Goal: Task Accomplishment & Management: Manage account settings

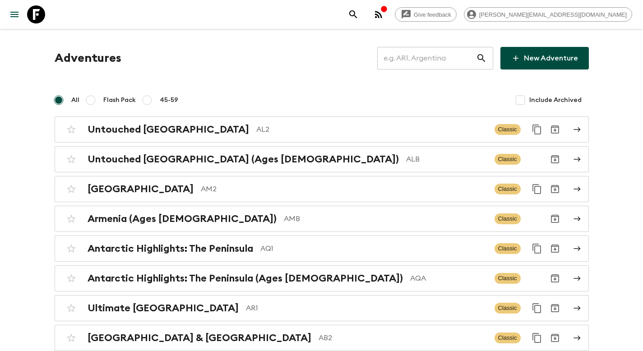
click at [431, 64] on input "text" at bounding box center [426, 58] width 99 height 25
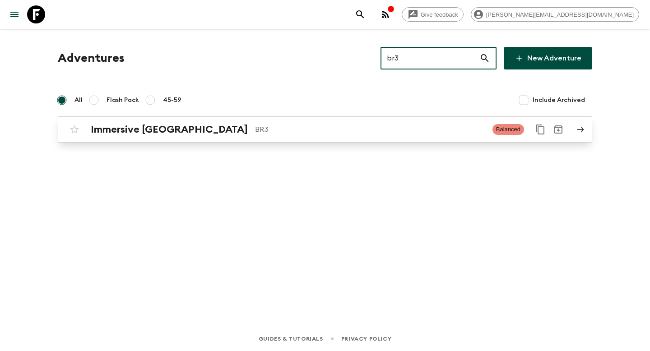
type input "br3"
click at [255, 134] on p "BR3" at bounding box center [370, 129] width 230 height 11
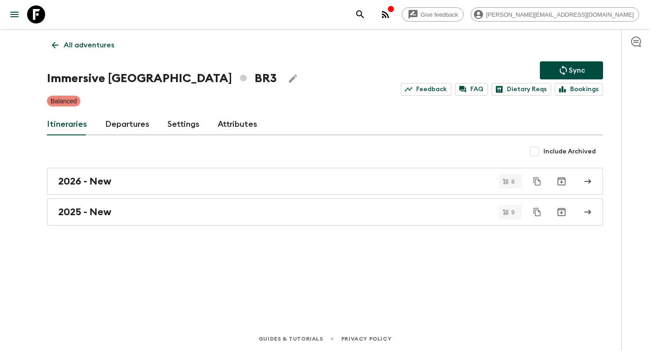
click at [125, 123] on link "Departures" at bounding box center [127, 125] width 44 height 22
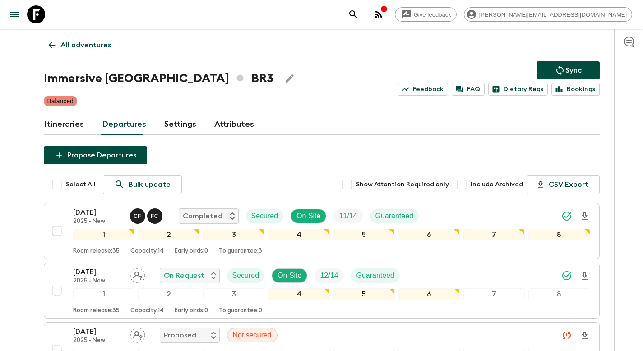
scroll to position [335, 0]
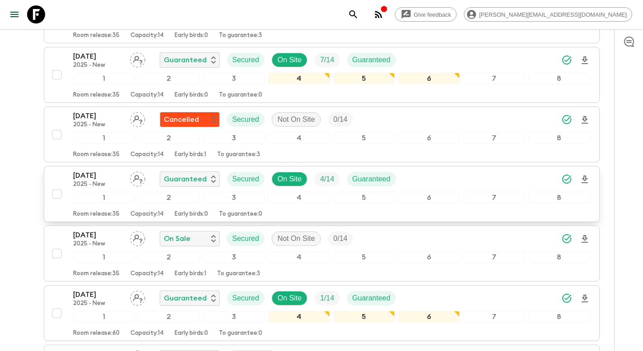
click at [431, 179] on div "[DATE] 2025 - New Guaranteed Secured On Site 4 / 14 Guaranteed" at bounding box center [331, 179] width 517 height 18
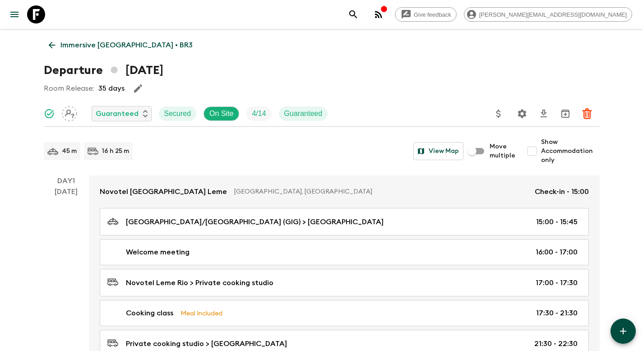
click at [502, 114] on icon "Update Price, Early Bird Discount and Costs" at bounding box center [498, 113] width 11 height 11
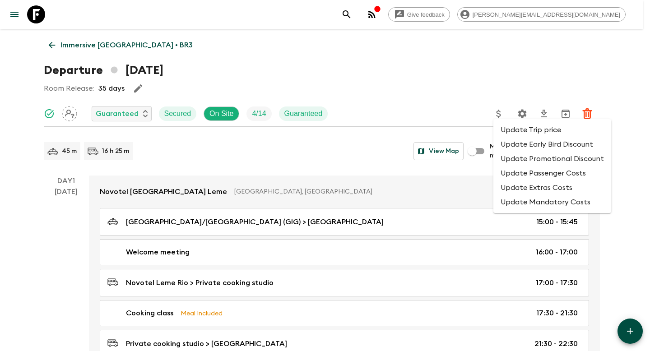
click at [522, 162] on li "Update Promotional Discount" at bounding box center [552, 159] width 118 height 14
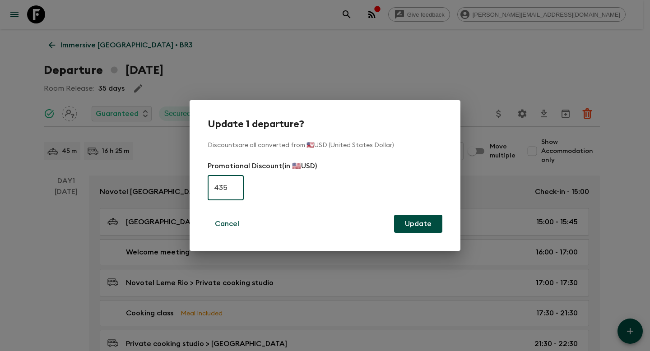
click at [229, 190] on input "435" at bounding box center [226, 187] width 36 height 25
type input "0"
click at [416, 218] on button "Update" at bounding box center [418, 224] width 48 height 18
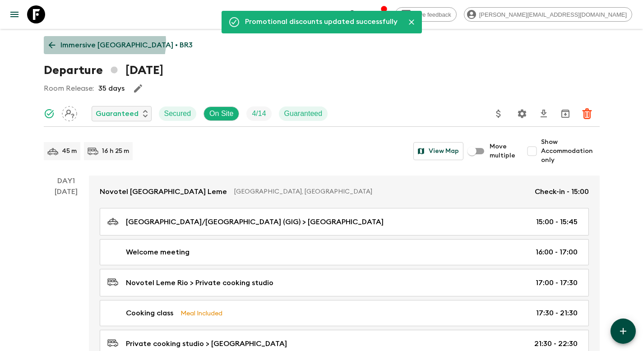
click at [104, 42] on p "Immersive [GEOGRAPHIC_DATA] • BR3" at bounding box center [126, 45] width 132 height 11
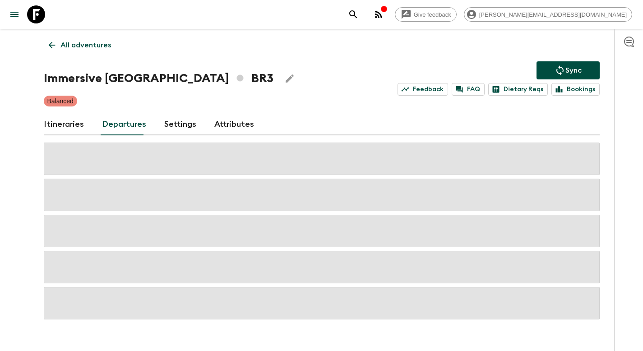
click at [569, 69] on p "Sync" at bounding box center [573, 70] width 16 height 11
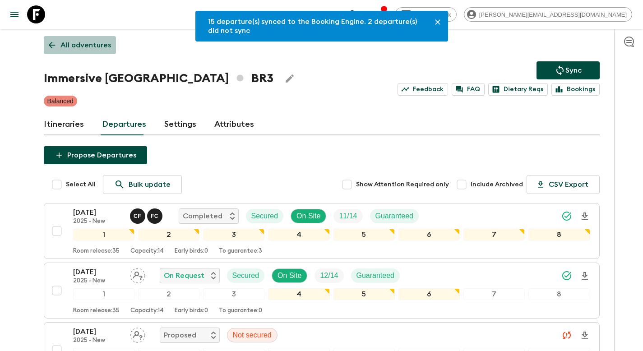
click at [90, 46] on p "All adventures" at bounding box center [85, 45] width 51 height 11
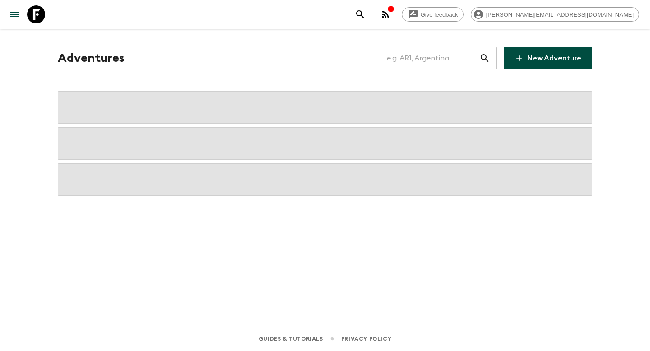
click at [426, 63] on input "text" at bounding box center [429, 58] width 99 height 25
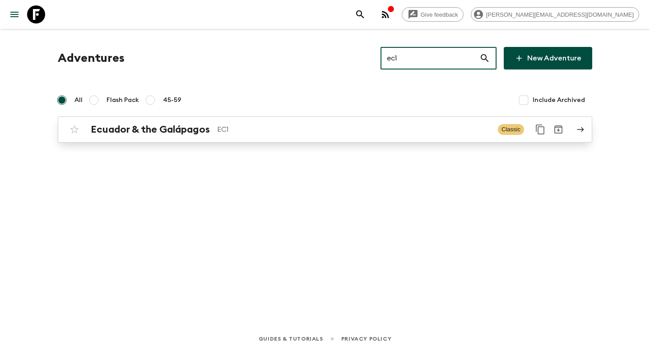
type input "ec1"
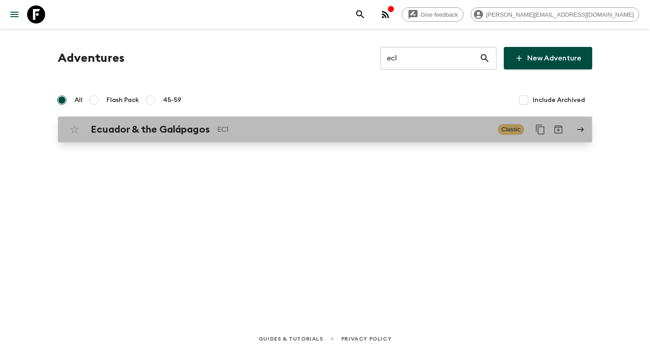
click at [254, 132] on p "EC1" at bounding box center [353, 129] width 273 height 11
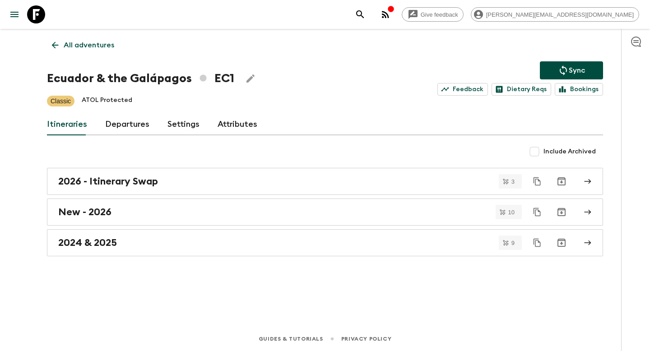
click at [112, 122] on link "Departures" at bounding box center [127, 125] width 44 height 22
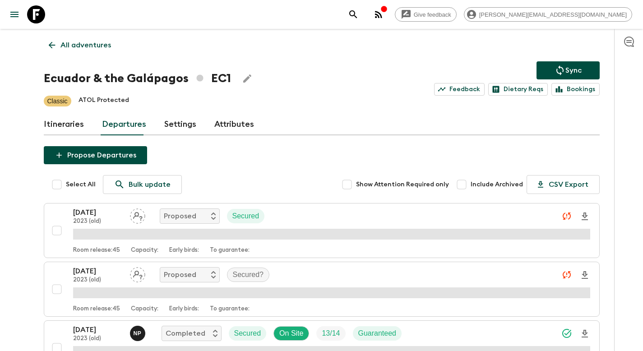
scroll to position [624, 0]
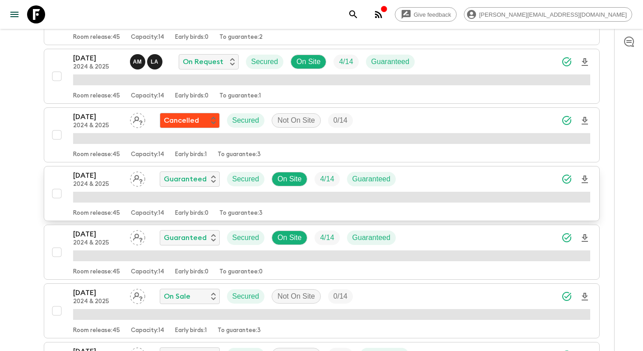
click at [452, 178] on div "[DATE] 2024 & 2025 Guaranteed Secured On Site 4 / 14 Guaranteed" at bounding box center [331, 179] width 517 height 18
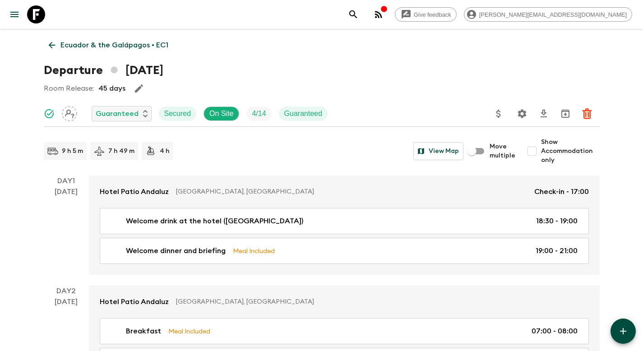
click at [496, 113] on icon "Update Price, Early Bird Discount and Costs" at bounding box center [498, 114] width 5 height 8
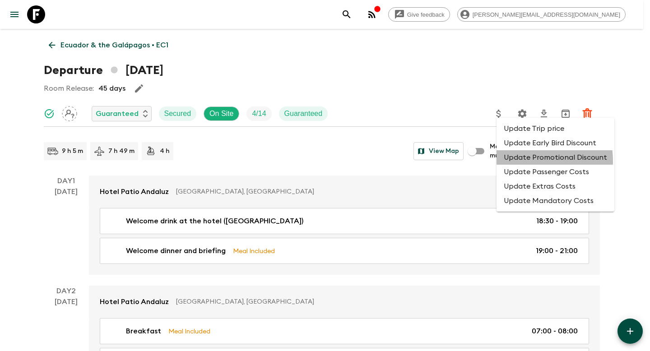
click at [524, 162] on li "Update Promotional Discount" at bounding box center [555, 157] width 118 height 14
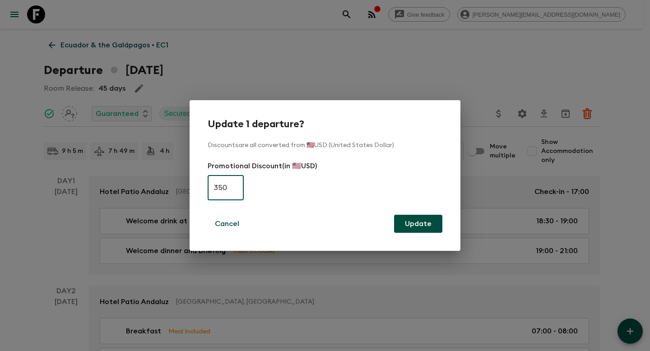
click at [227, 185] on input "350" at bounding box center [226, 187] width 36 height 25
type input "0"
click at [416, 223] on button "Update" at bounding box center [418, 224] width 48 height 18
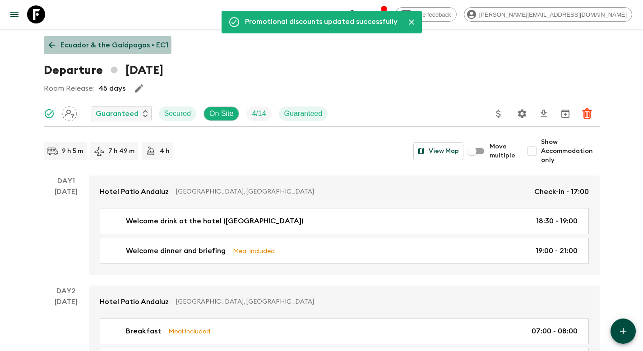
click at [68, 46] on p "Ecuador & the Galápagos • EC1" at bounding box center [114, 45] width 108 height 11
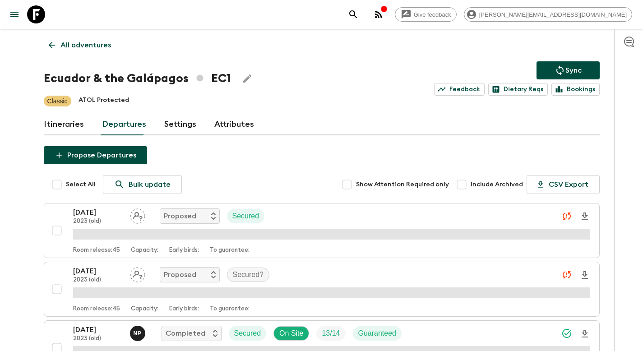
scroll to position [682, 0]
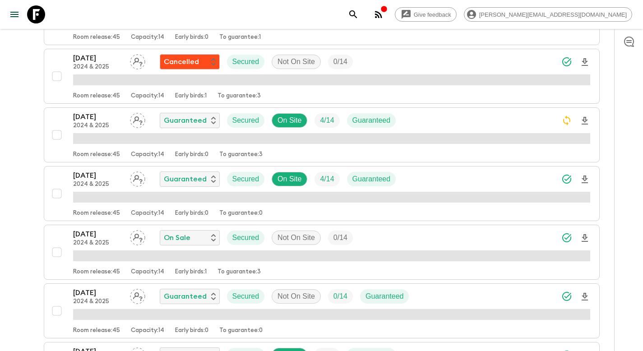
click at [416, 181] on div "[DATE] 2024 & 2025 Guaranteed Secured On Site 4 / 14 Guaranteed" at bounding box center [331, 179] width 517 height 18
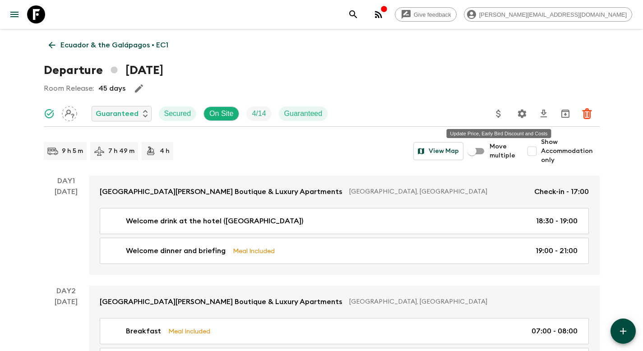
click at [499, 114] on icon "Update Price, Early Bird Discount and Costs" at bounding box center [498, 113] width 11 height 11
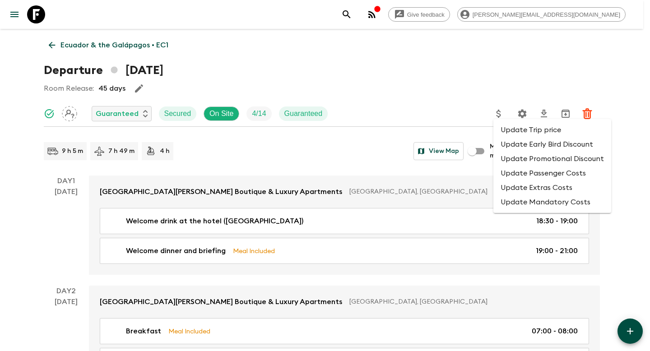
click at [527, 163] on li "Update Promotional Discount" at bounding box center [552, 159] width 118 height 14
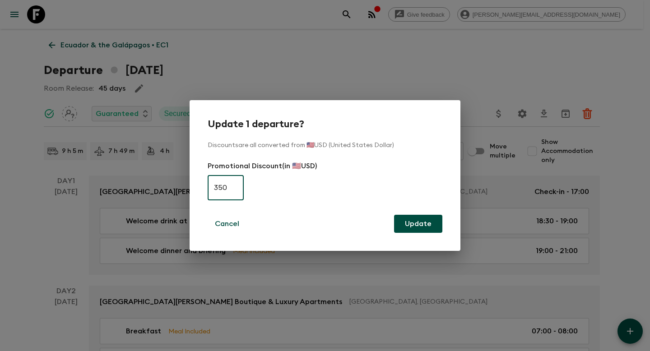
click at [237, 184] on input "350" at bounding box center [226, 187] width 36 height 25
type input "0"
click at [421, 226] on button "Update" at bounding box center [418, 224] width 48 height 18
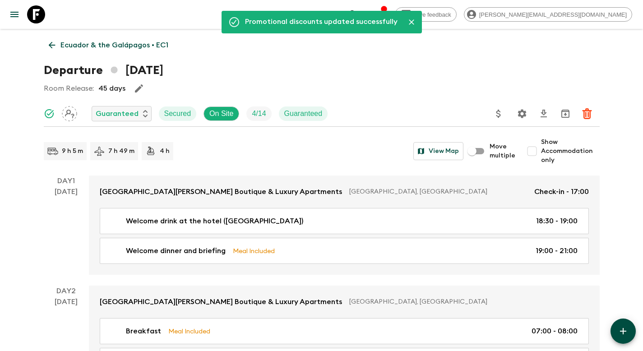
click at [97, 46] on p "Ecuador & the Galápagos • EC1" at bounding box center [114, 45] width 108 height 11
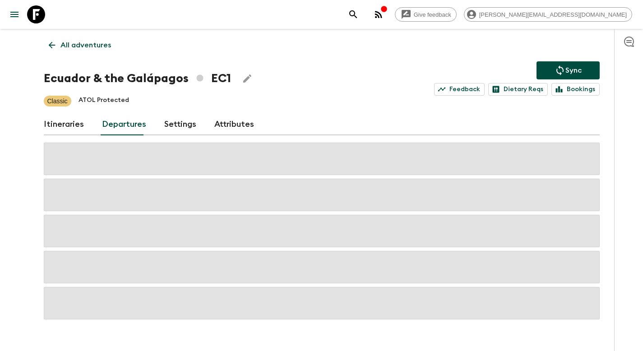
click at [555, 72] on icon "Sync adventure departures to the booking engine" at bounding box center [560, 70] width 11 height 11
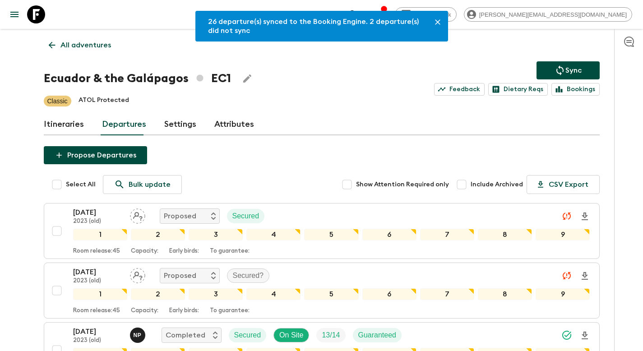
click at [74, 47] on p "All adventures" at bounding box center [85, 45] width 51 height 11
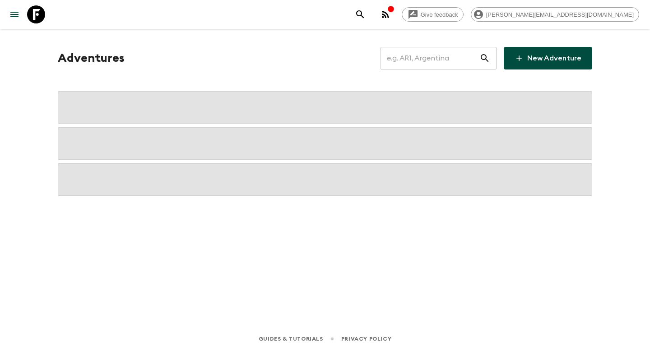
click at [427, 58] on input "text" at bounding box center [429, 58] width 99 height 25
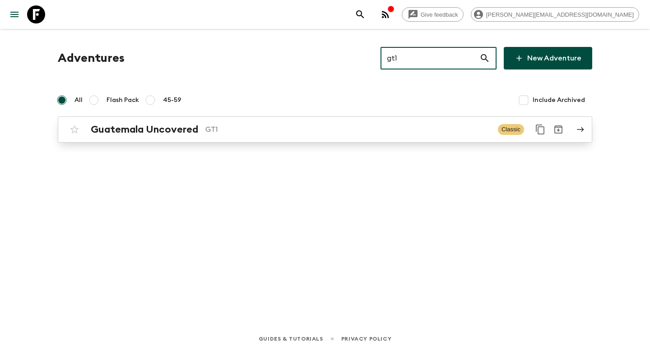
type input "gt1"
click at [235, 129] on p "GT1" at bounding box center [347, 129] width 285 height 11
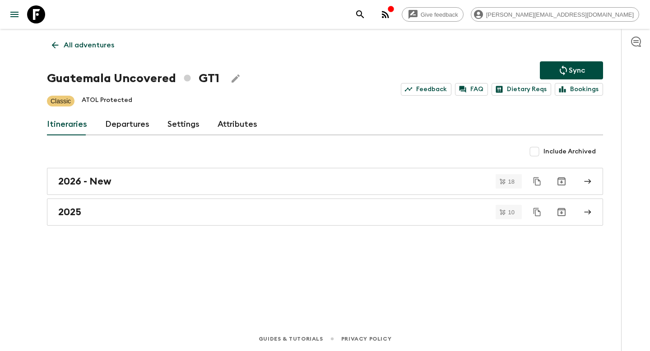
click at [106, 126] on link "Departures" at bounding box center [127, 125] width 44 height 22
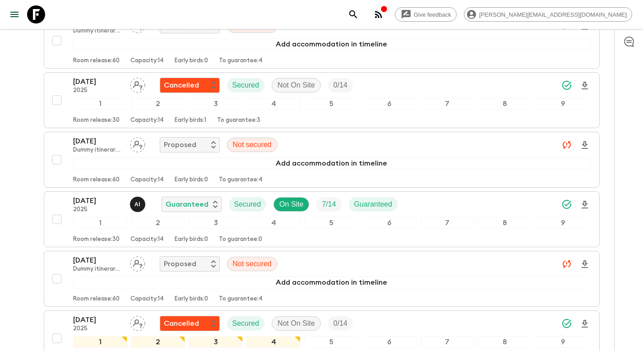
scroll to position [1705, 0]
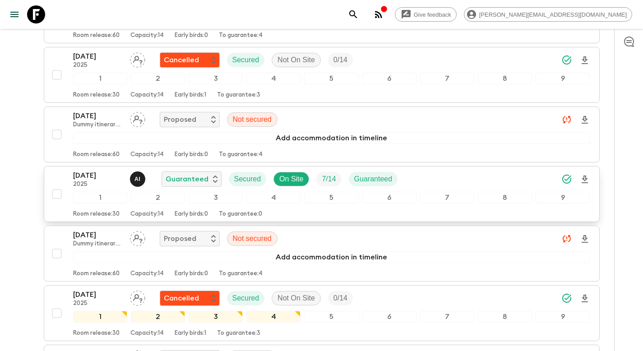
click at [437, 177] on div "[DATE] 2025 A I Guaranteed Secured On Site 7 / 14 Guaranteed" at bounding box center [331, 179] width 517 height 18
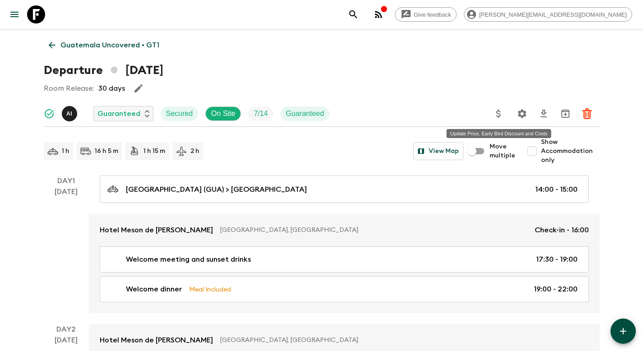
click at [500, 115] on icon "Update Price, Early Bird Discount and Costs" at bounding box center [498, 114] width 5 height 8
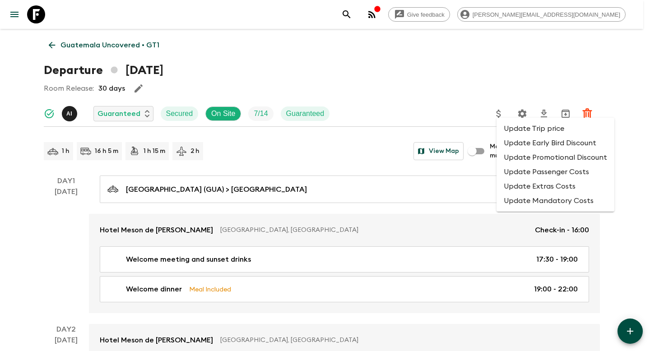
click at [514, 158] on li "Update Promotional Discount" at bounding box center [555, 157] width 118 height 14
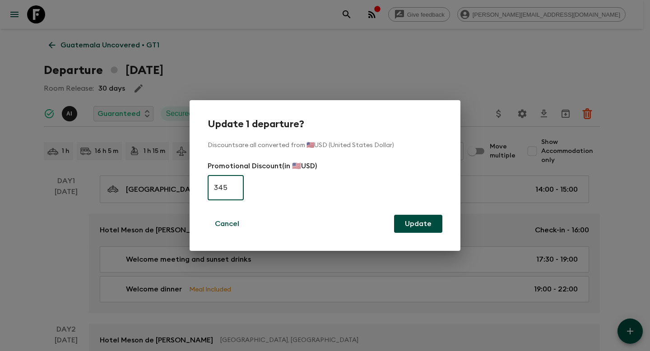
click at [222, 188] on input "345" at bounding box center [226, 187] width 36 height 25
type input "0"
click at [417, 230] on button "Update" at bounding box center [418, 224] width 48 height 18
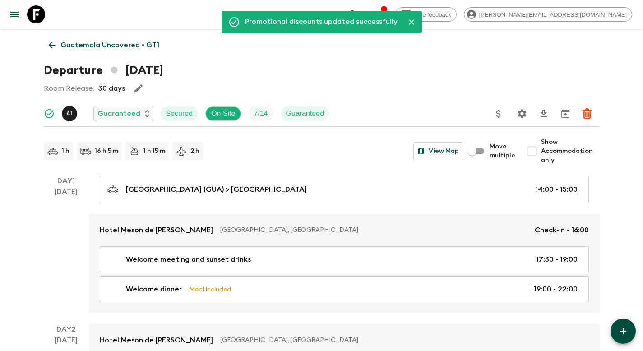
click at [79, 42] on p "Guatemala Uncovered • GT1" at bounding box center [109, 45] width 99 height 11
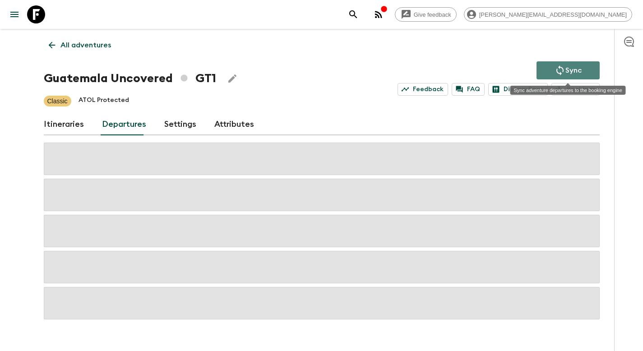
click at [576, 68] on p "Sync" at bounding box center [573, 70] width 16 height 11
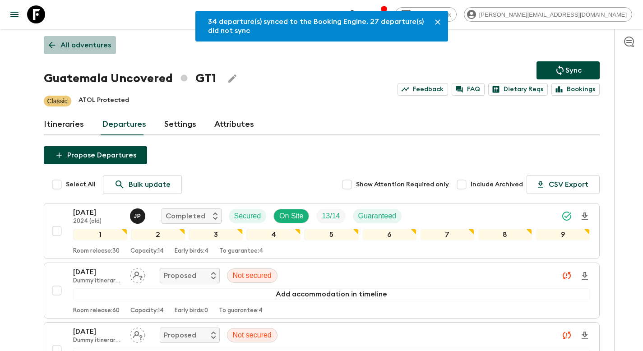
click at [98, 47] on p "All adventures" at bounding box center [85, 45] width 51 height 11
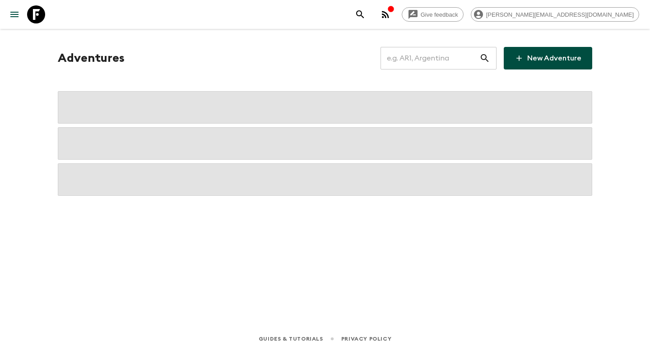
click at [422, 57] on input "text" at bounding box center [429, 58] width 99 height 25
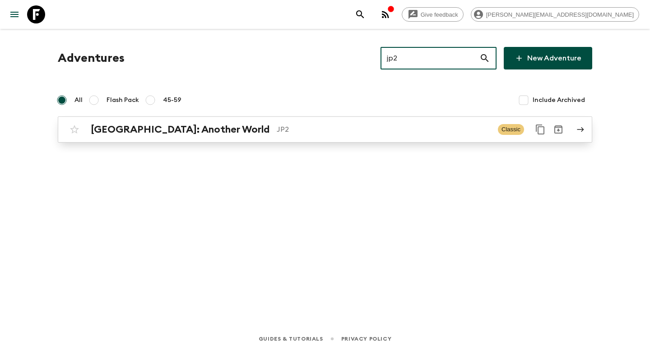
type input "jp2"
click at [322, 123] on div "[GEOGRAPHIC_DATA]: Another World JP2 Classic" at bounding box center [307, 129] width 484 height 18
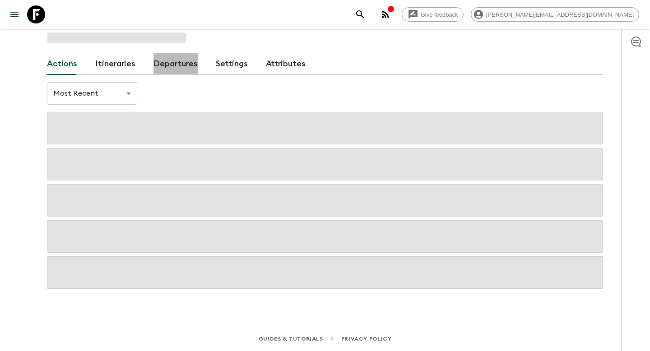
click at [171, 66] on link "Departures" at bounding box center [175, 64] width 44 height 22
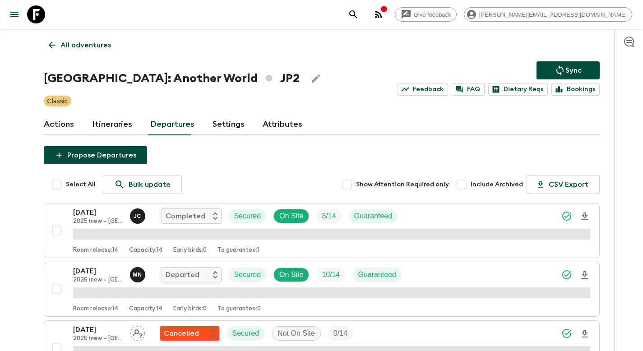
scroll to position [682, 0]
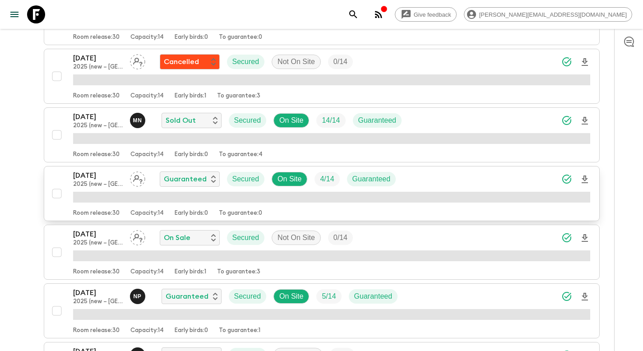
click at [427, 178] on div "[DATE] 2025 (new – [GEOGRAPHIC_DATA]) Guaranteed Secured On Site 4 / 14 Guarant…" at bounding box center [331, 179] width 517 height 18
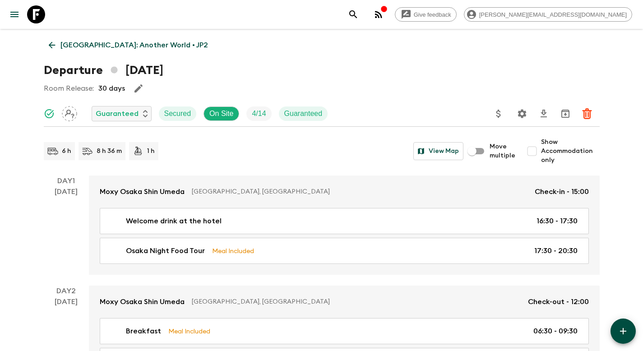
click at [498, 114] on icon "Update Price, Early Bird Discount and Costs" at bounding box center [498, 113] width 11 height 11
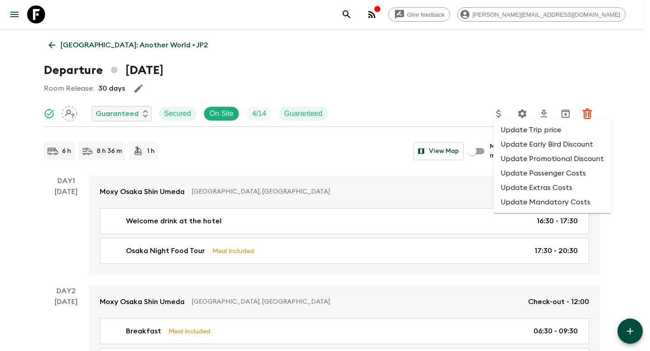
click at [523, 157] on li "Update Promotional Discount" at bounding box center [552, 159] width 118 height 14
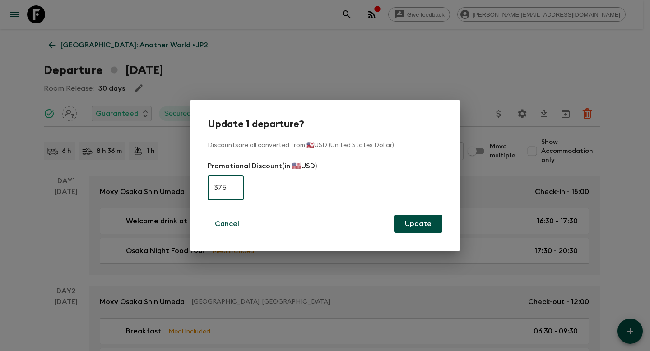
click at [231, 190] on input "375" at bounding box center [226, 187] width 36 height 25
type input "0"
click at [424, 229] on button "Update" at bounding box center [418, 224] width 48 height 18
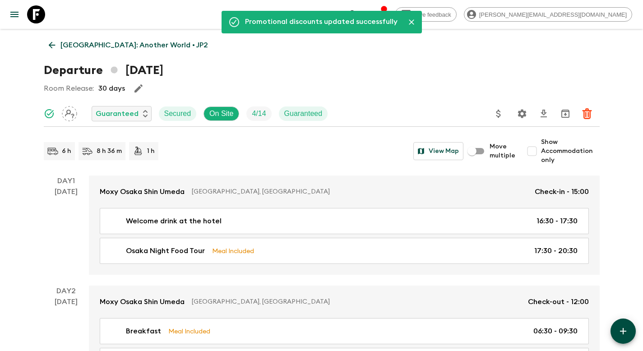
click at [78, 47] on p "[GEOGRAPHIC_DATA]: Another World • JP2" at bounding box center [134, 45] width 148 height 11
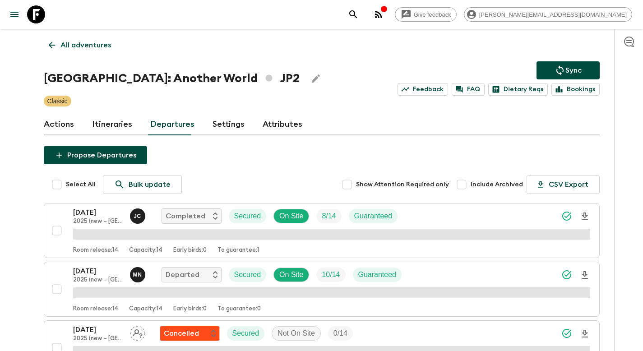
scroll to position [800, 0]
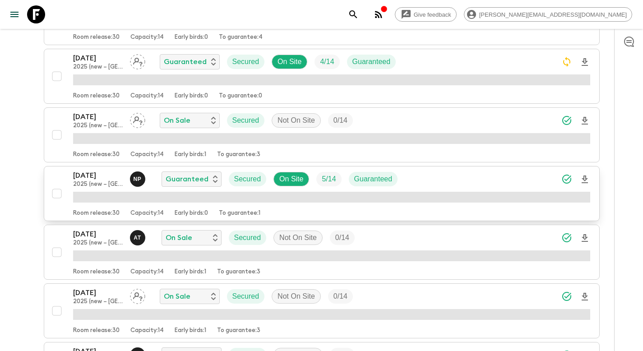
click at [440, 180] on div "[DATE] 2025 (new – [GEOGRAPHIC_DATA]) N P Guaranteed Secured On Site 5 / 14 Gua…" at bounding box center [331, 179] width 517 height 18
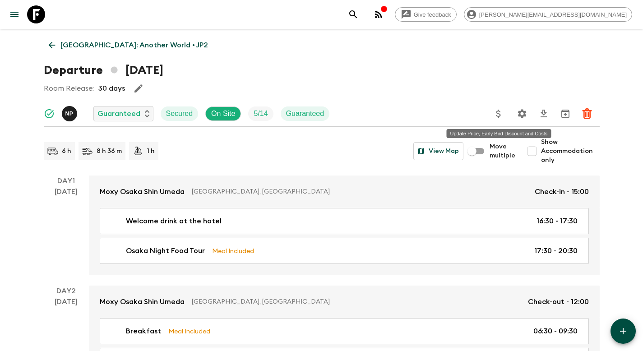
click at [499, 113] on icon "Update Price, Early Bird Discount and Costs" at bounding box center [498, 113] width 11 height 11
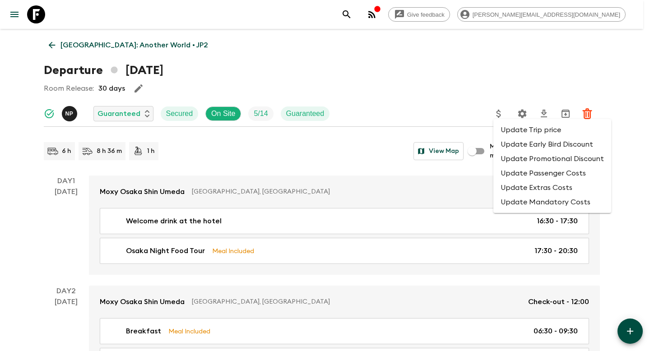
click at [519, 157] on li "Update Promotional Discount" at bounding box center [552, 159] width 118 height 14
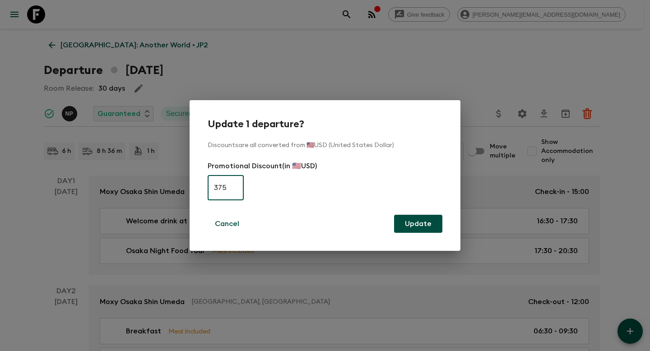
click at [236, 183] on input "375" at bounding box center [226, 187] width 36 height 25
type input "0"
click at [424, 226] on button "Update" at bounding box center [418, 224] width 48 height 18
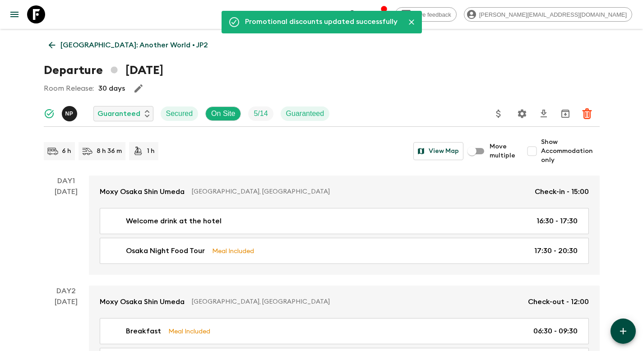
click at [78, 43] on p "[GEOGRAPHIC_DATA]: Another World • JP2" at bounding box center [134, 45] width 148 height 11
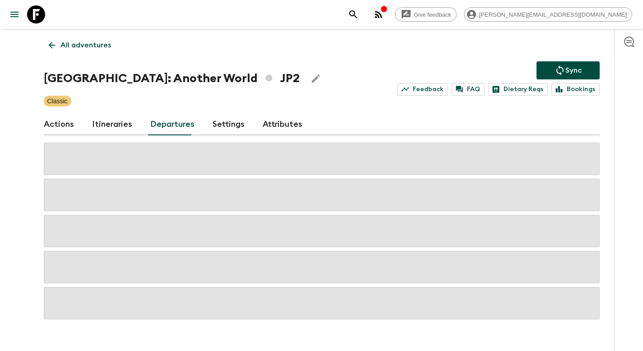
click at [565, 69] on p "Sync" at bounding box center [573, 70] width 16 height 11
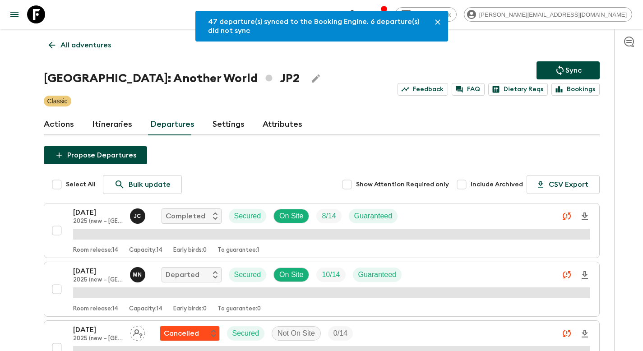
click at [80, 45] on p "All adventures" at bounding box center [85, 45] width 51 height 11
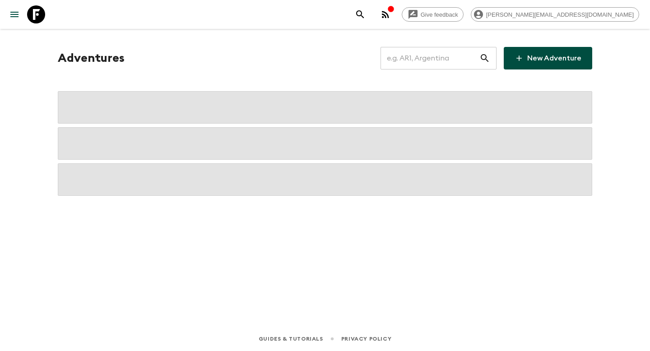
click at [445, 61] on input "text" at bounding box center [429, 58] width 99 height 25
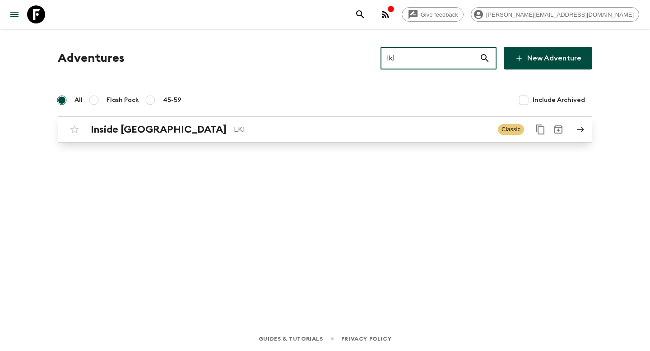
type input "lk1"
click at [271, 131] on p "LK1" at bounding box center [362, 129] width 257 height 11
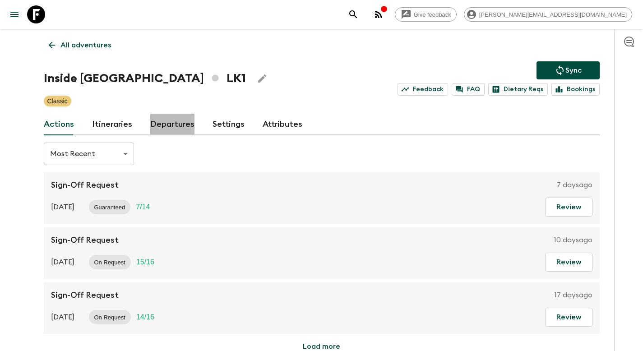
click at [175, 126] on link "Departures" at bounding box center [172, 125] width 44 height 22
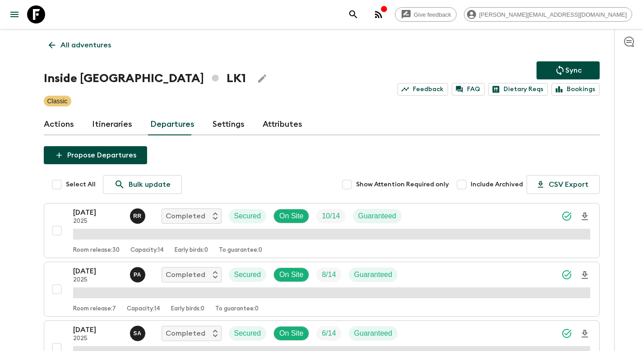
scroll to position [682, 0]
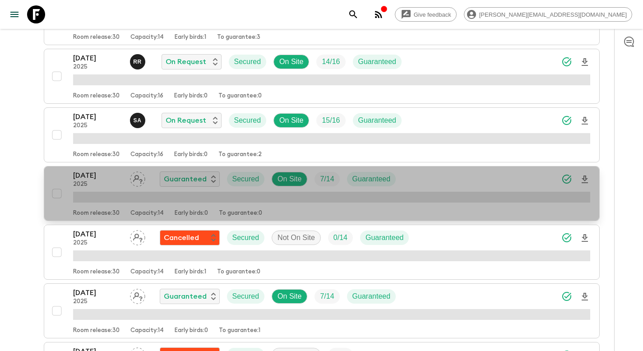
click at [451, 182] on div "[DATE] 2025 Guaranteed Secured On Site 7 / 14 Guaranteed" at bounding box center [331, 179] width 517 height 18
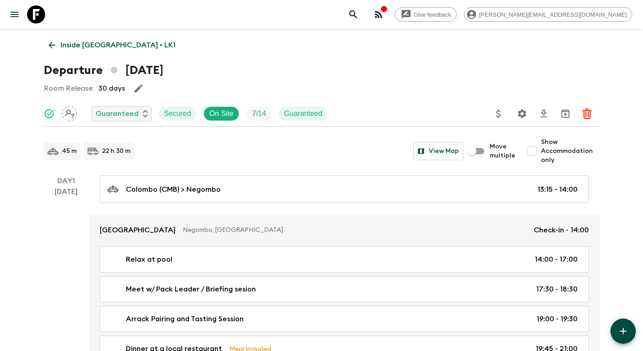
click at [499, 113] on icon "Update Price, Early Bird Discount and Costs" at bounding box center [498, 113] width 11 height 11
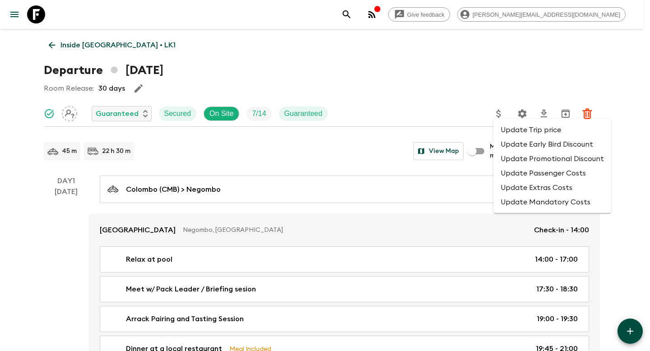
click at [513, 160] on li "Update Promotional Discount" at bounding box center [552, 159] width 118 height 14
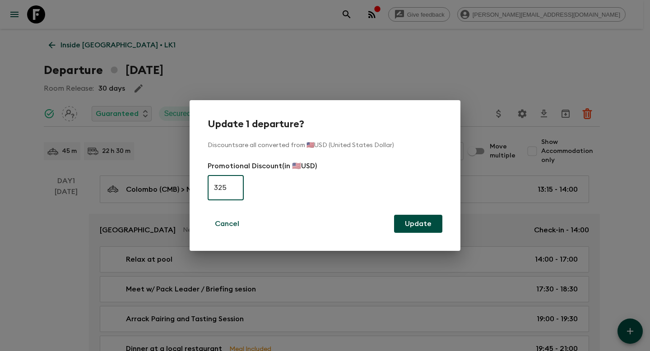
click at [221, 188] on input "325" at bounding box center [226, 187] width 36 height 25
type input "0"
click at [414, 224] on button "Update" at bounding box center [418, 224] width 48 height 18
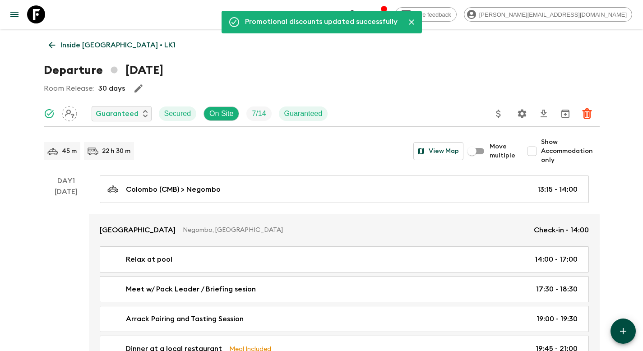
drag, startPoint x: 91, startPoint y: 44, endPoint x: 127, endPoint y: 52, distance: 37.4
click at [91, 44] on p "Inside [GEOGRAPHIC_DATA] • LK1" at bounding box center [117, 45] width 115 height 11
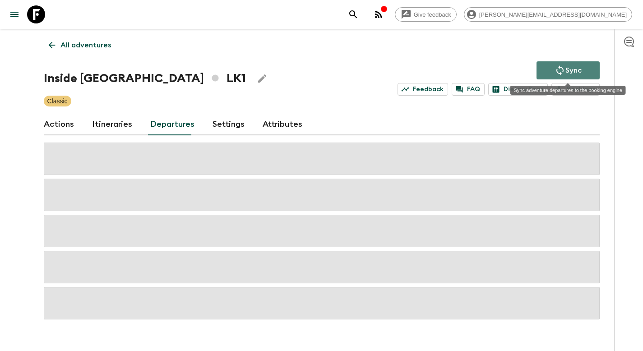
click at [564, 66] on icon "Sync adventure departures to the booking engine" at bounding box center [560, 70] width 11 height 11
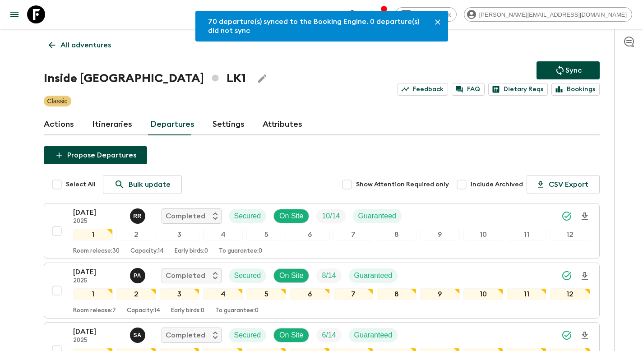
click at [86, 43] on p "All adventures" at bounding box center [85, 45] width 51 height 11
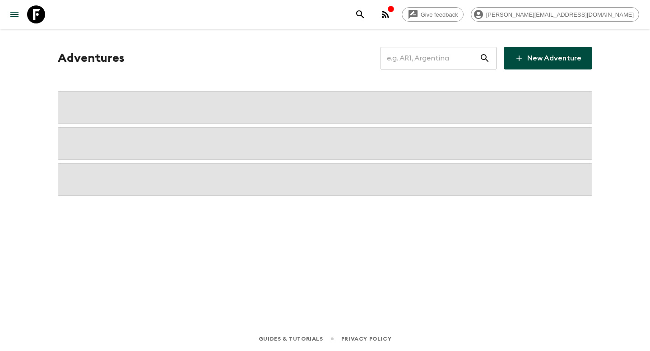
click at [423, 59] on input "text" at bounding box center [429, 58] width 99 height 25
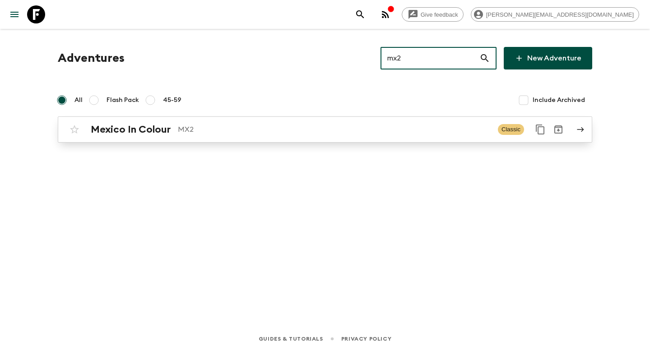
type input "mx2"
click at [253, 129] on p "MX2" at bounding box center [334, 129] width 313 height 11
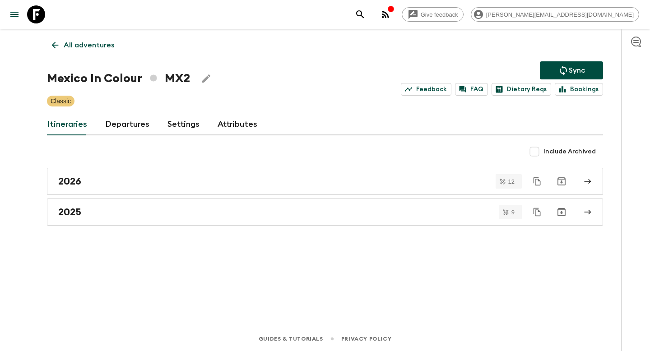
click at [123, 125] on link "Departures" at bounding box center [127, 125] width 44 height 22
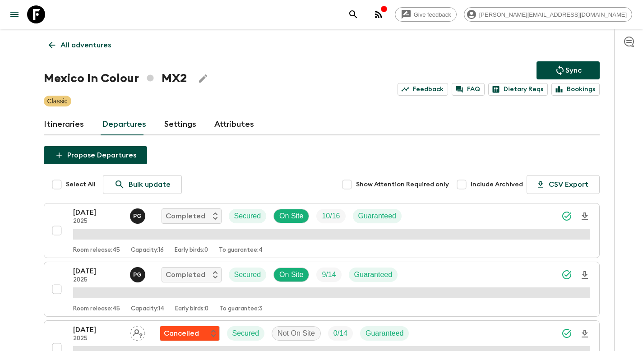
scroll to position [213, 0]
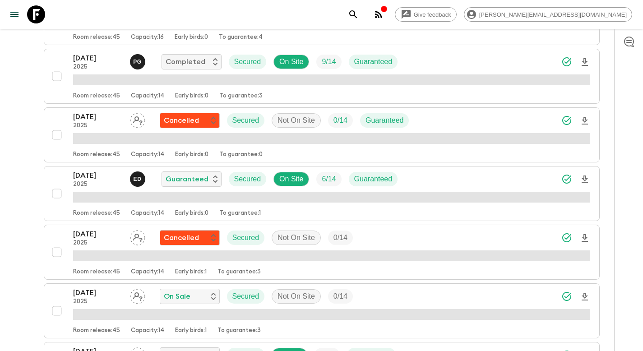
click at [433, 181] on div "[DATE] 2025 E D Guaranteed Secured On Site 6 / 14 Guaranteed" at bounding box center [331, 179] width 517 height 18
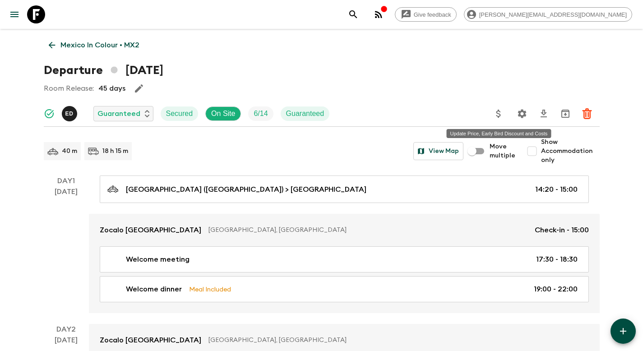
click at [498, 114] on icon "Update Price, Early Bird Discount and Costs" at bounding box center [498, 113] width 11 height 11
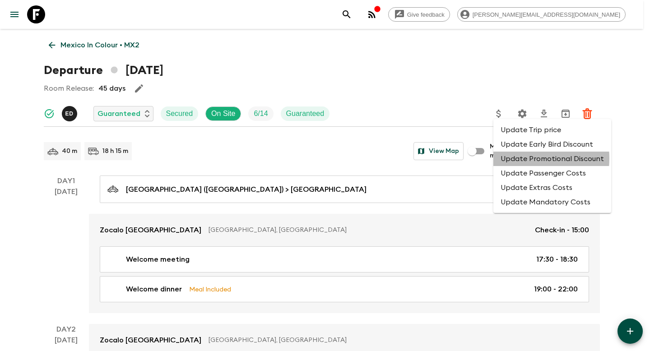
click at [516, 159] on li "Update Promotional Discount" at bounding box center [552, 159] width 118 height 14
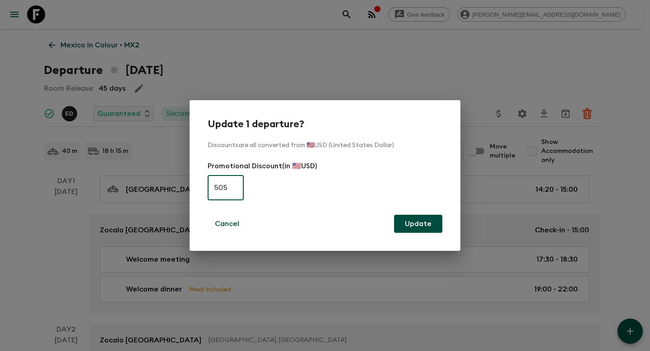
click at [233, 190] on input "505" at bounding box center [226, 187] width 36 height 25
type input "0"
click at [428, 223] on button "Update" at bounding box center [418, 224] width 48 height 18
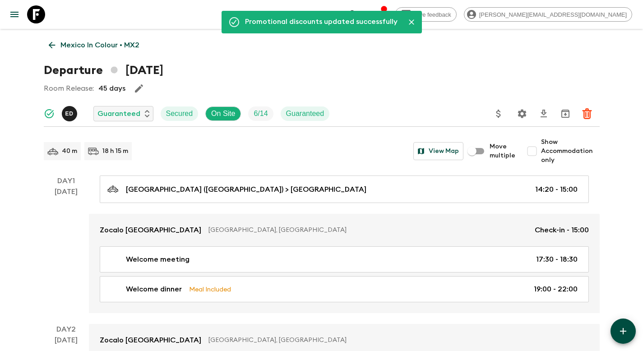
click at [81, 47] on p "Mexico In Colour • MX2" at bounding box center [99, 45] width 79 height 11
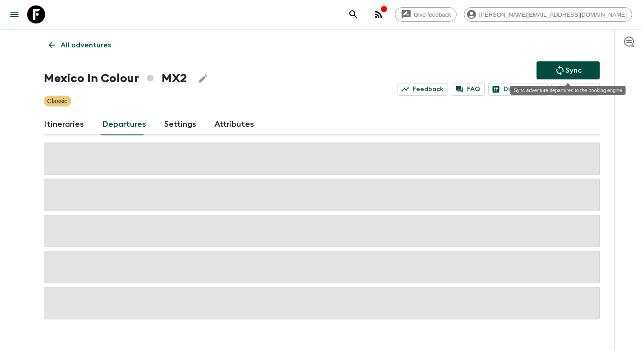
click at [575, 71] on p "Sync" at bounding box center [573, 70] width 16 height 11
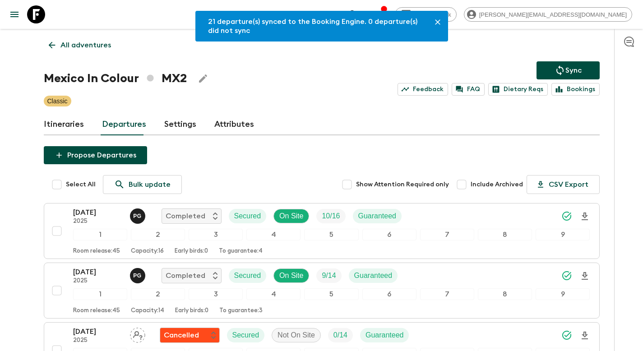
click at [106, 46] on p "All adventures" at bounding box center [85, 45] width 51 height 11
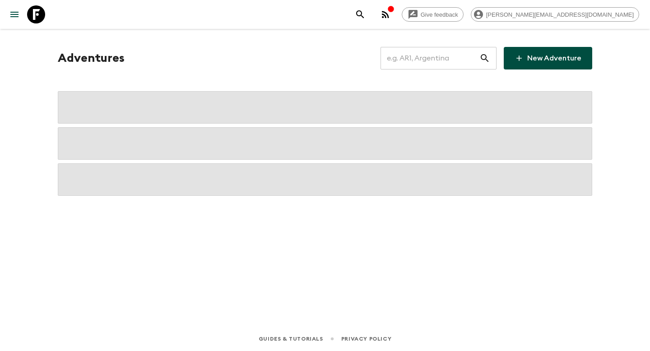
click at [436, 60] on input "text" at bounding box center [429, 58] width 99 height 25
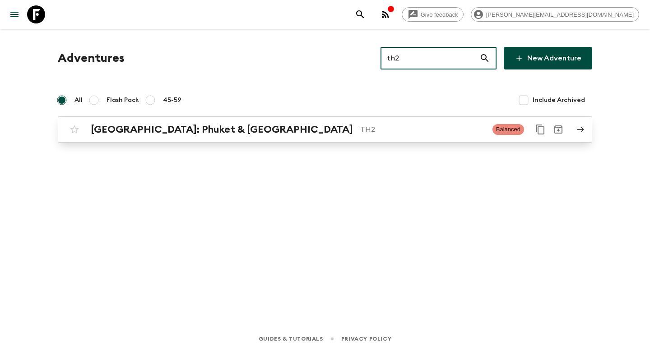
type input "th2"
click at [360, 133] on p "TH2" at bounding box center [422, 129] width 125 height 11
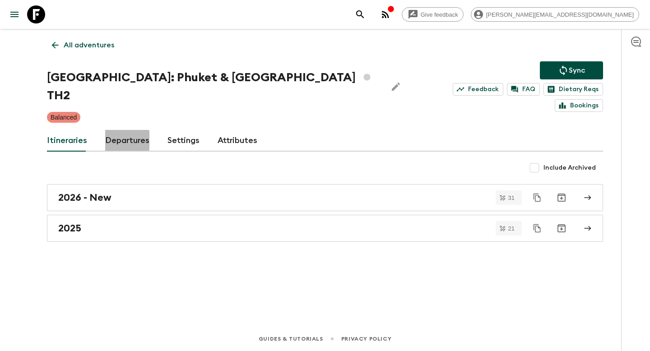
click at [118, 130] on link "Departures" at bounding box center [127, 141] width 44 height 22
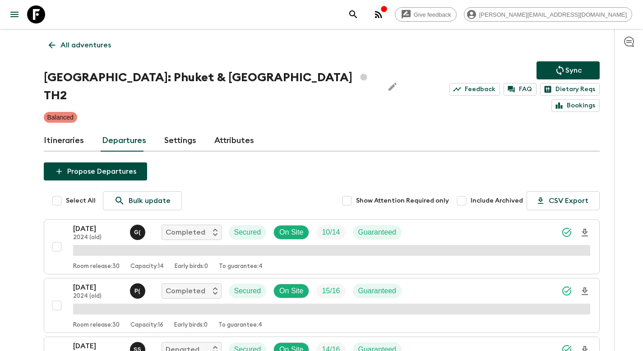
scroll to position [858, 0]
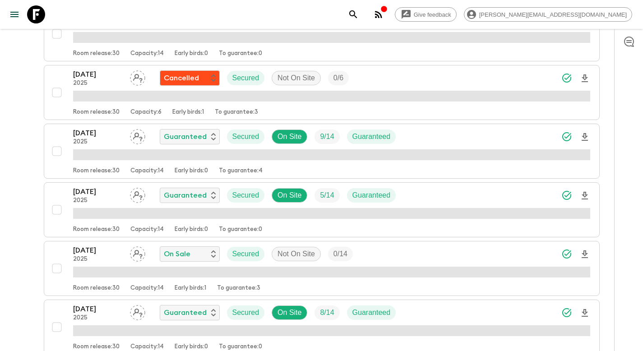
click at [435, 186] on div "[DATE] 2025 Guaranteed Secured On Site 5 / 14 Guaranteed" at bounding box center [331, 195] width 517 height 18
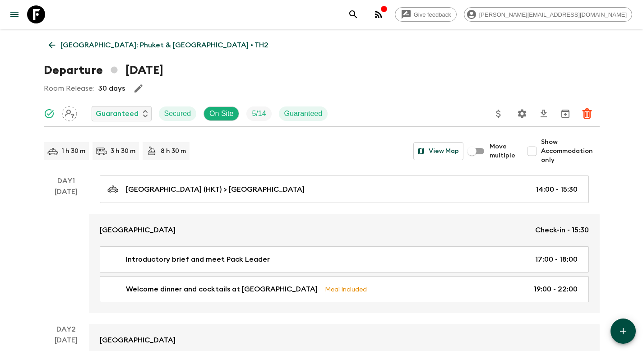
click at [502, 115] on icon "Update Price, Early Bird Discount and Costs" at bounding box center [498, 113] width 11 height 11
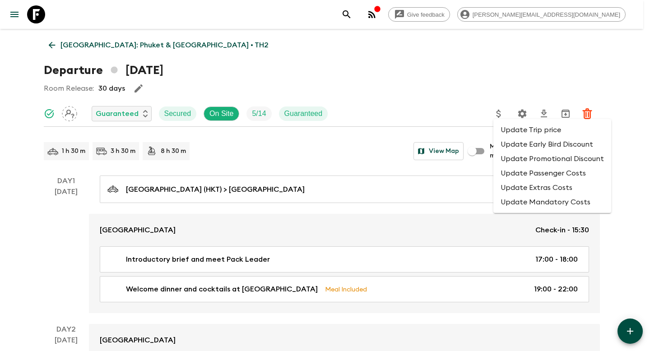
click at [510, 155] on li "Update Promotional Discount" at bounding box center [552, 159] width 118 height 14
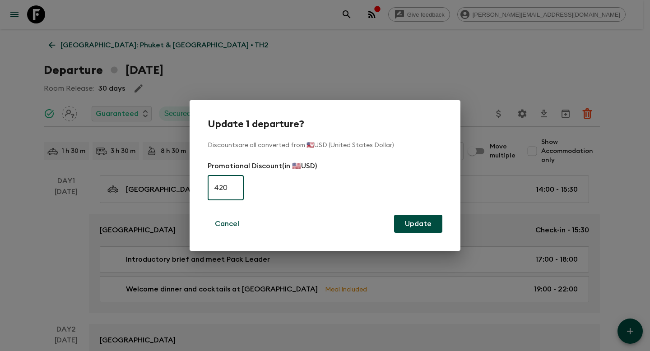
click at [239, 190] on input "420" at bounding box center [226, 187] width 36 height 25
type input "0"
click at [412, 228] on button "Update" at bounding box center [418, 224] width 48 height 18
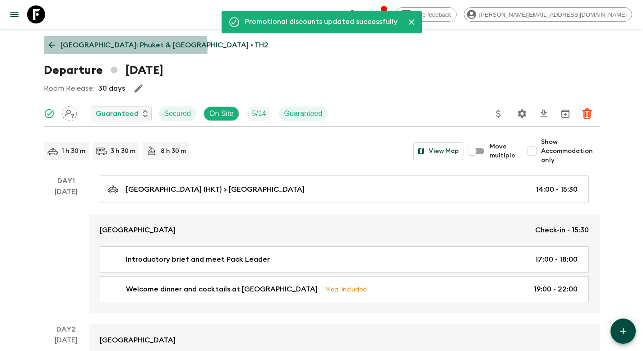
click at [85, 46] on p "[GEOGRAPHIC_DATA]: Phuket & [GEOGRAPHIC_DATA] • TH2" at bounding box center [164, 45] width 208 height 11
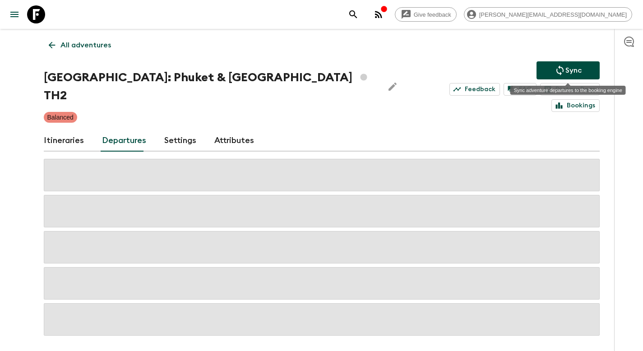
click at [552, 66] on button "Sync" at bounding box center [567, 70] width 63 height 18
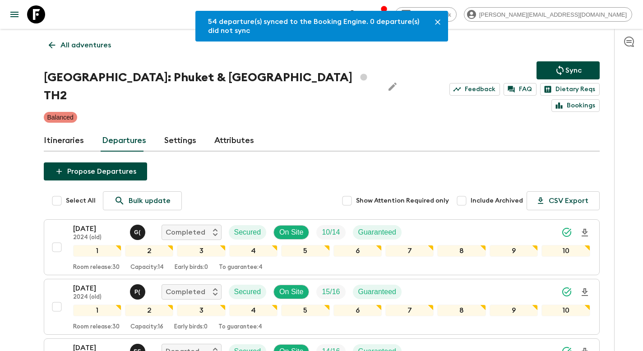
click at [63, 43] on p "All adventures" at bounding box center [85, 45] width 51 height 11
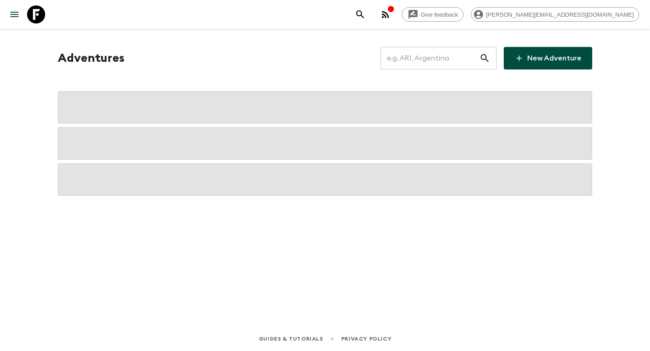
click at [425, 63] on input "text" at bounding box center [429, 58] width 99 height 25
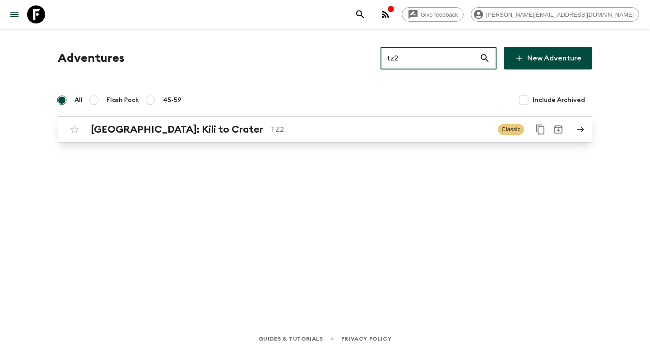
type input "tz2"
click at [312, 132] on p "TZ2" at bounding box center [380, 129] width 220 height 11
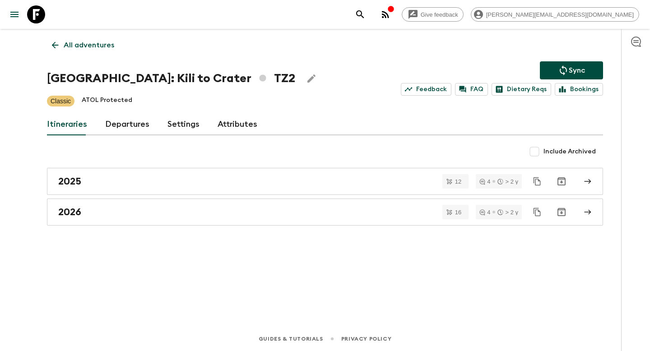
click at [119, 127] on link "Departures" at bounding box center [127, 125] width 44 height 22
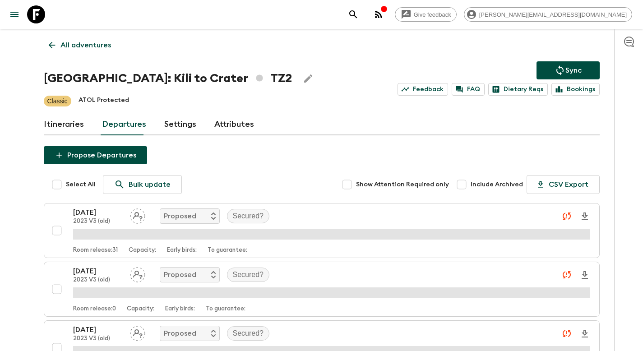
scroll to position [1327, 0]
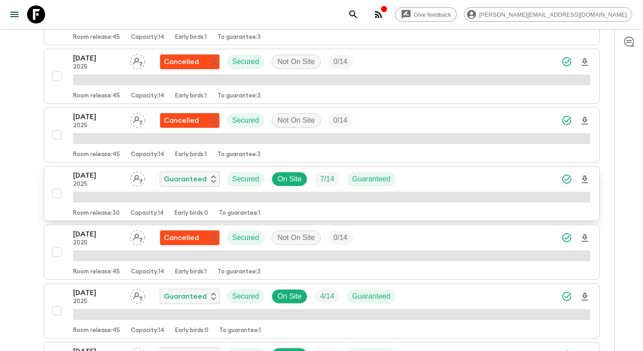
click at [463, 180] on div "[DATE] 2025 Guaranteed Secured On Site 7 / 14 Guaranteed" at bounding box center [331, 179] width 517 height 18
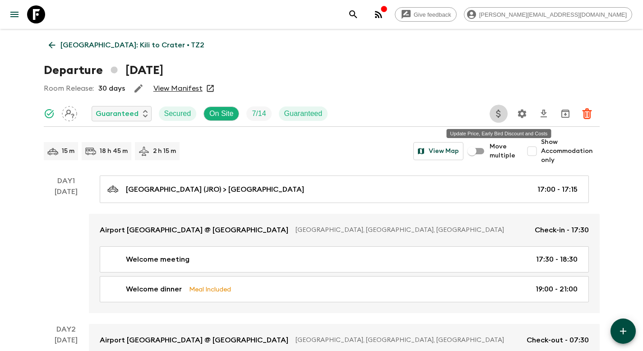
click at [498, 116] on icon "Update Price, Early Bird Discount and Costs" at bounding box center [498, 114] width 5 height 8
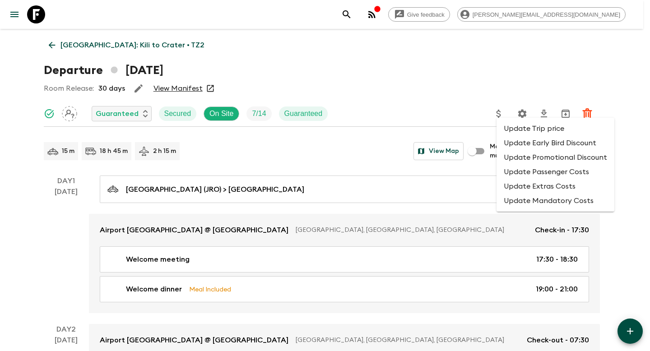
click at [518, 159] on li "Update Promotional Discount" at bounding box center [555, 157] width 118 height 14
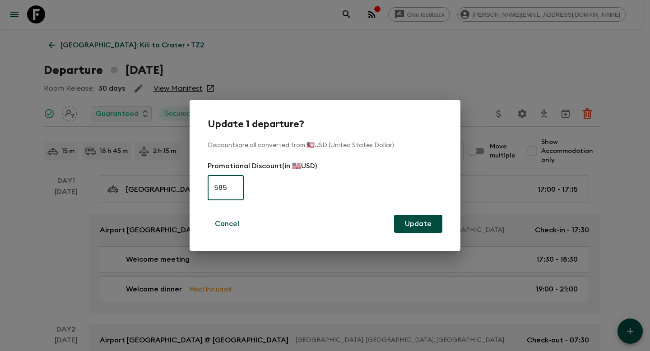
click at [226, 187] on input "585" at bounding box center [226, 187] width 36 height 25
type input "0"
click at [420, 228] on button "Update" at bounding box center [418, 224] width 48 height 18
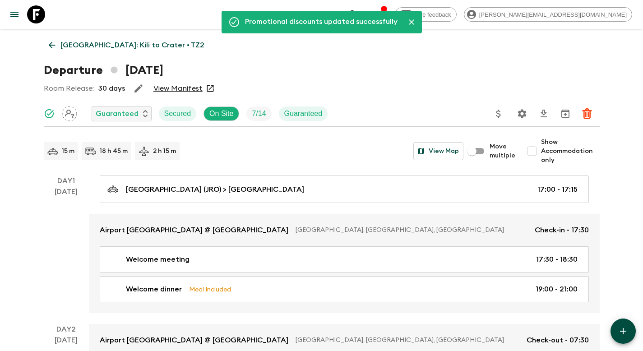
click at [103, 47] on p "[GEOGRAPHIC_DATA]: Kili to Crater • TZ2" at bounding box center [132, 45] width 144 height 11
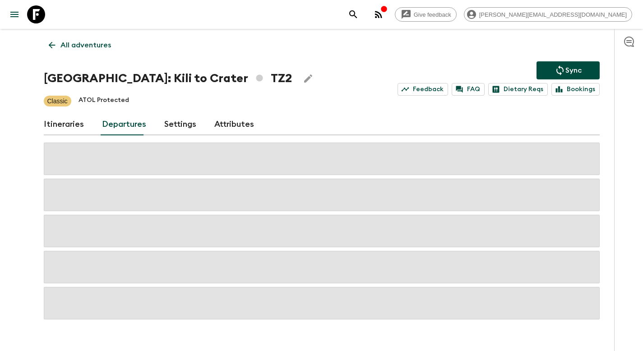
click at [572, 68] on p "Sync" at bounding box center [573, 70] width 16 height 11
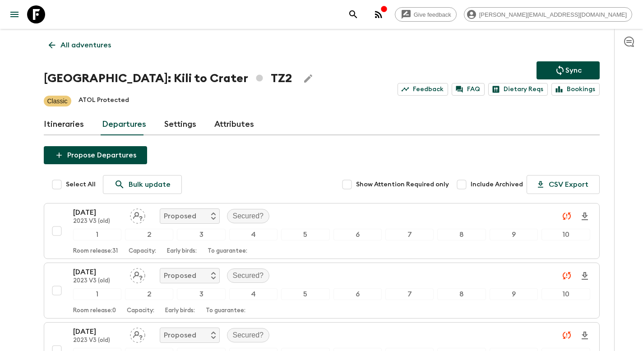
click at [98, 45] on p "All adventures" at bounding box center [85, 45] width 51 height 11
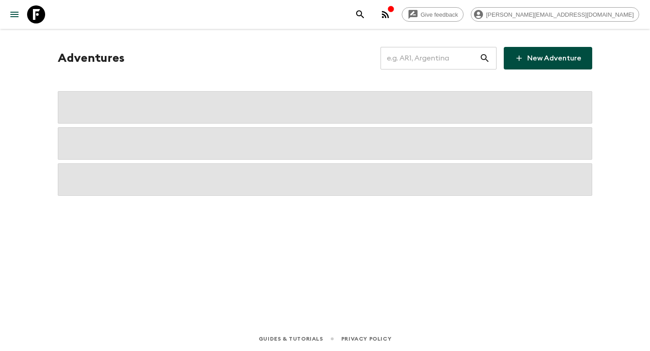
click at [455, 54] on input "text" at bounding box center [429, 58] width 99 height 25
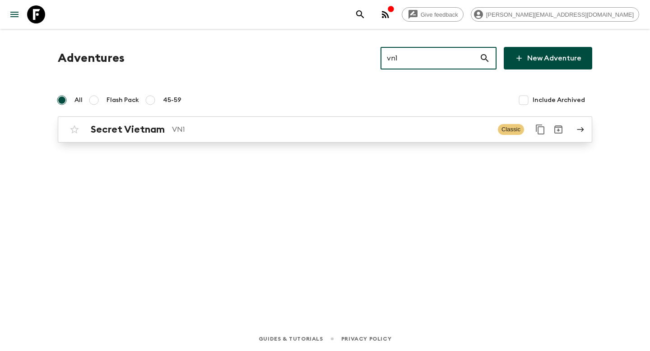
type input "vn1"
click at [356, 130] on p "VN1" at bounding box center [331, 129] width 319 height 11
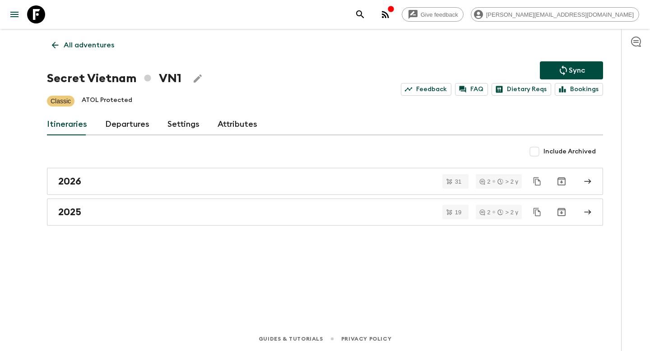
click at [124, 128] on link "Departures" at bounding box center [127, 125] width 44 height 22
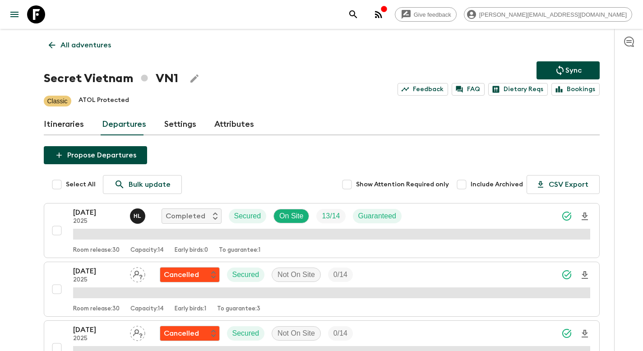
scroll to position [565, 0]
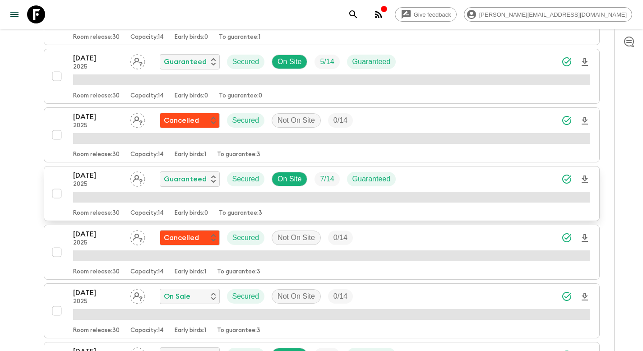
click at [434, 177] on div "[DATE] 2025 Guaranteed Secured On Site 7 / 14 Guaranteed" at bounding box center [331, 179] width 517 height 18
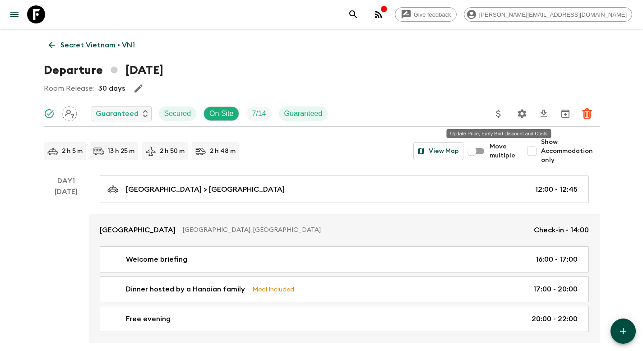
click at [497, 115] on icon "Update Price, Early Bird Discount and Costs" at bounding box center [498, 114] width 5 height 8
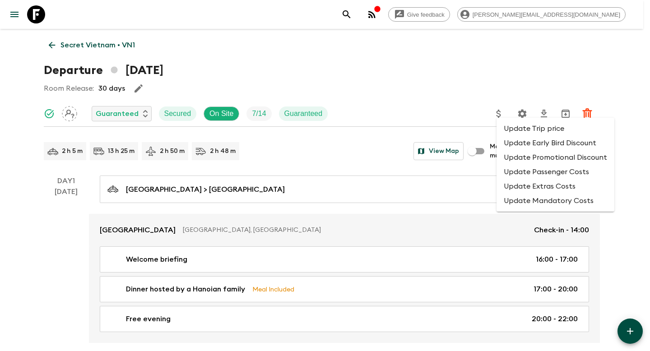
click at [511, 159] on li "Update Promotional Discount" at bounding box center [555, 157] width 118 height 14
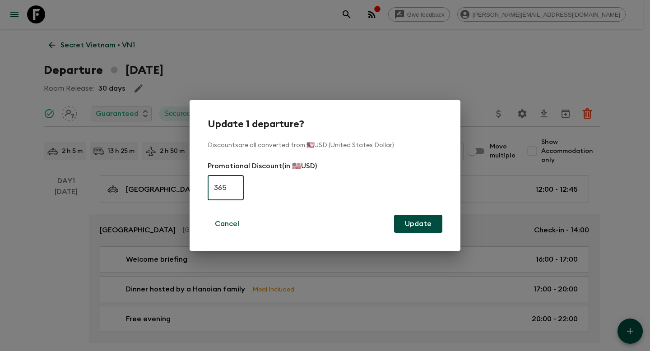
click at [230, 185] on input "365" at bounding box center [226, 187] width 36 height 25
type input "0"
click at [425, 224] on button "Update" at bounding box center [418, 224] width 48 height 18
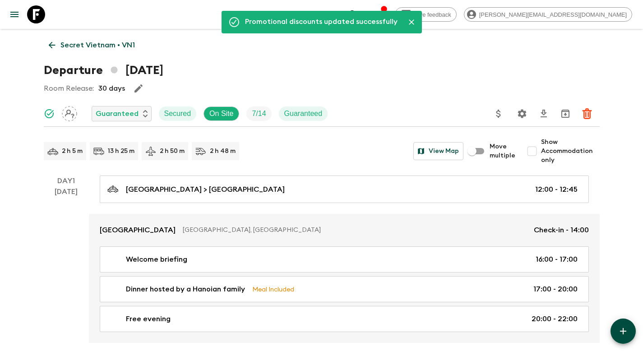
click at [67, 51] on link "Secret Vietnam • VN1" at bounding box center [92, 45] width 96 height 18
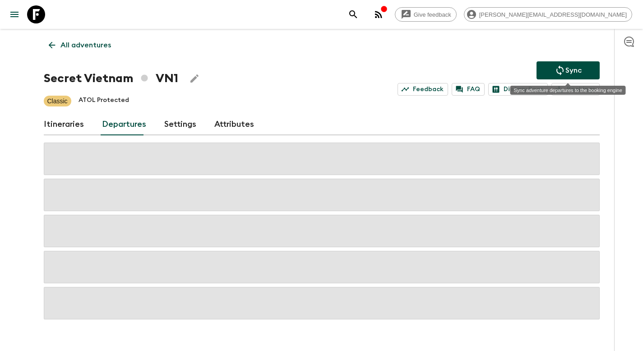
click at [561, 69] on icon "Sync adventure departures to the booking engine" at bounding box center [560, 70] width 11 height 11
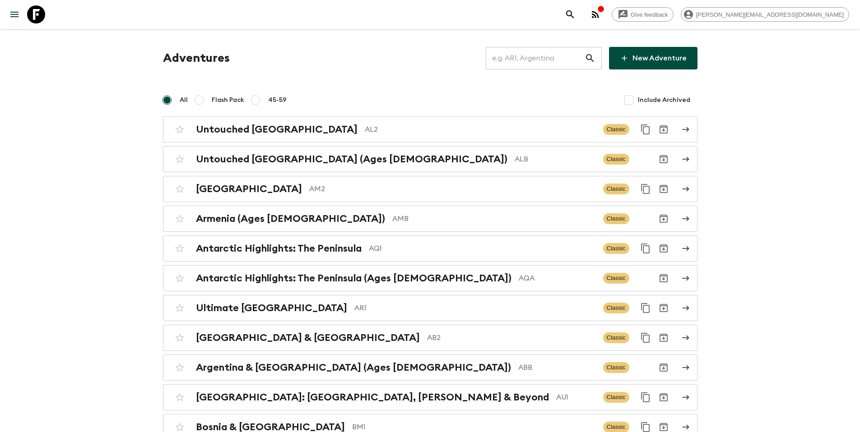
click at [556, 63] on input "text" at bounding box center [534, 58] width 99 height 25
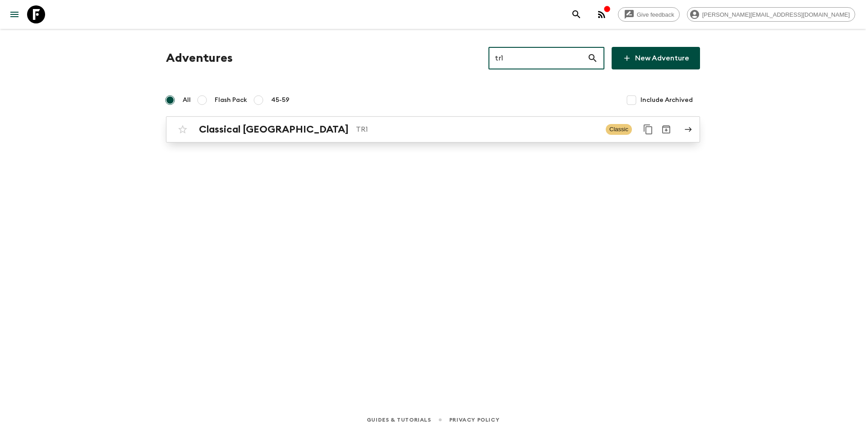
type input "tr1"
click at [356, 134] on p "TR1" at bounding box center [477, 129] width 243 height 11
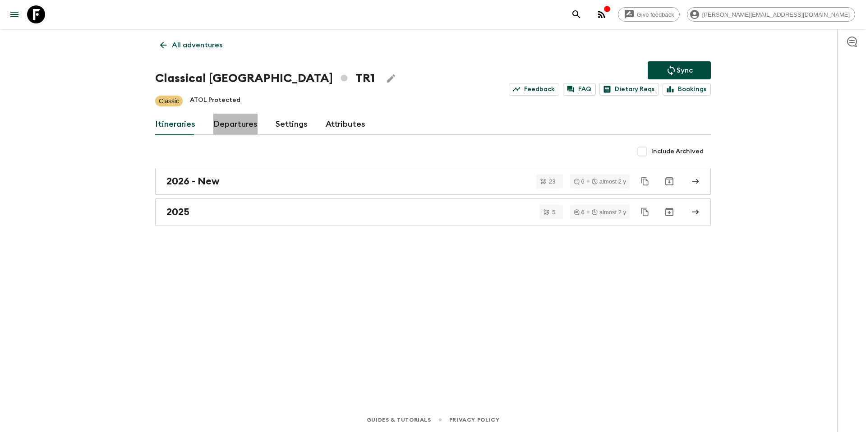
click at [238, 127] on link "Departures" at bounding box center [235, 125] width 44 height 22
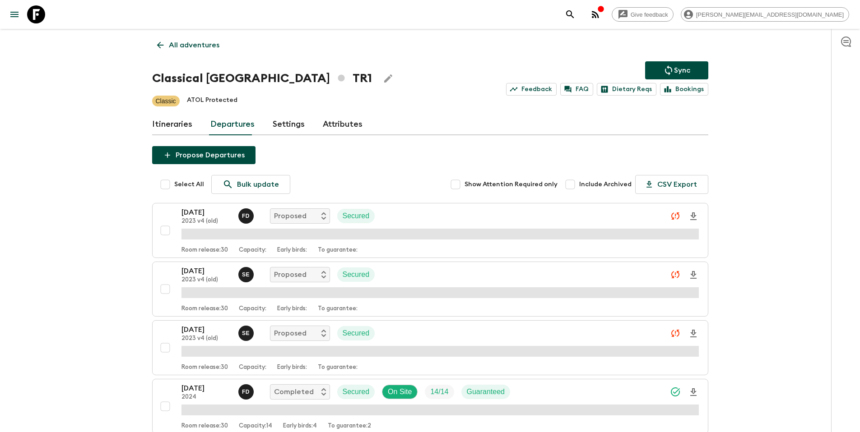
scroll to position [935, 0]
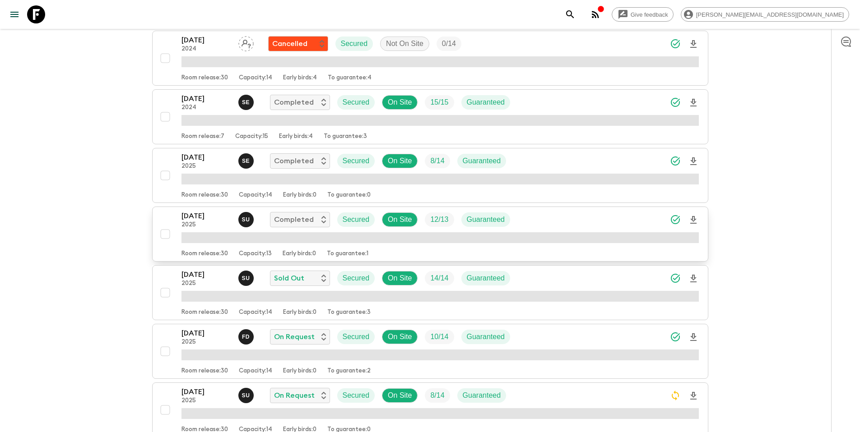
click at [549, 224] on div "07 Sep 2025 2025 S U Completed Secured On Site 12 / 13 Guaranteed" at bounding box center [439, 220] width 517 height 18
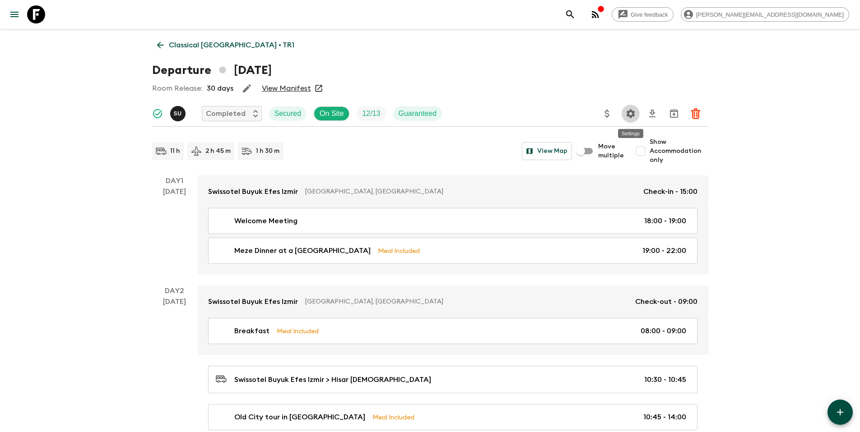
click at [633, 115] on icon "Settings" at bounding box center [630, 113] width 9 height 9
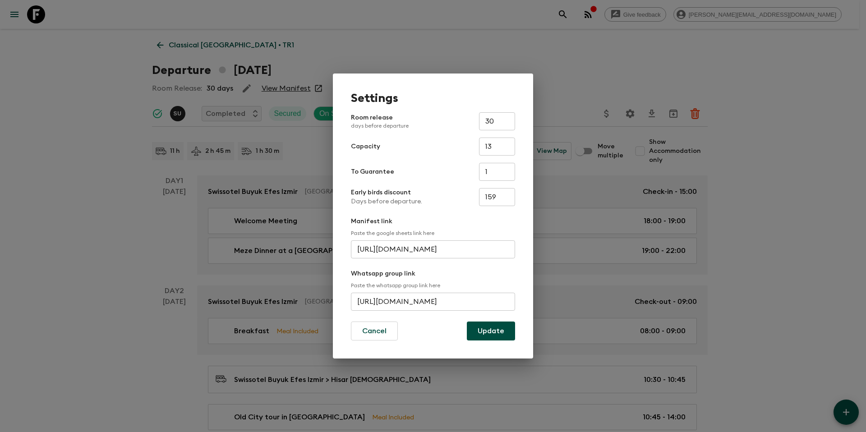
click at [507, 146] on input "13" at bounding box center [497, 147] width 36 height 18
type input "14"
click at [499, 333] on button "Update" at bounding box center [491, 331] width 48 height 19
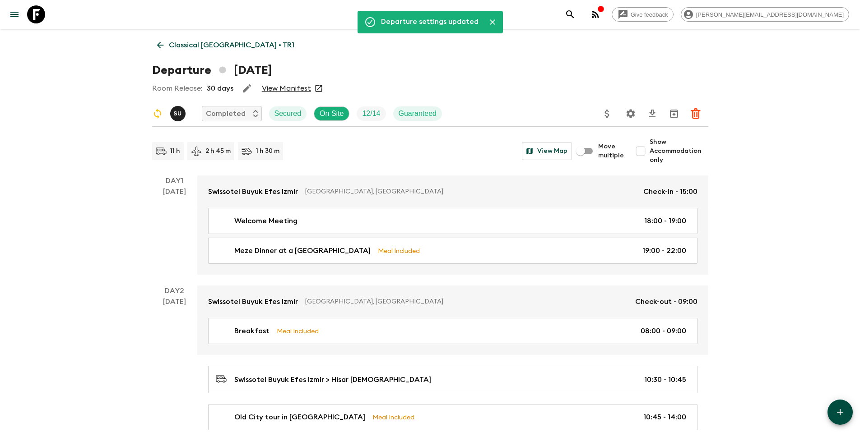
click at [197, 40] on p "Classical Türkiye • TR1" at bounding box center [231, 45] width 125 height 11
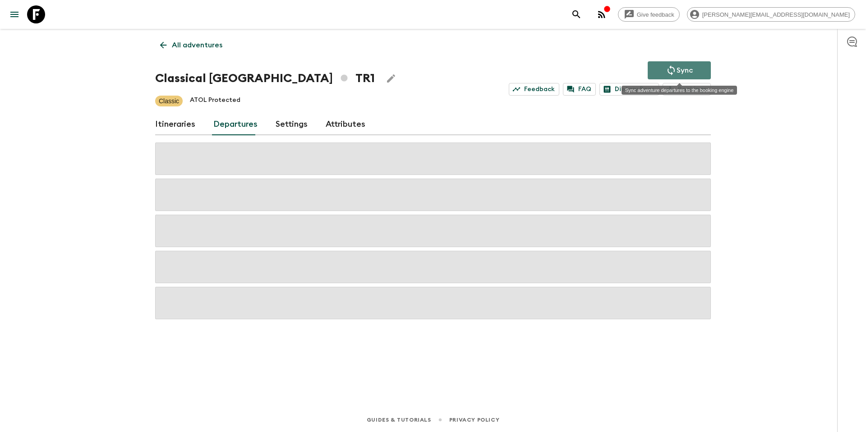
click at [672, 66] on icon "Sync adventure departures to the booking engine" at bounding box center [671, 70] width 11 height 11
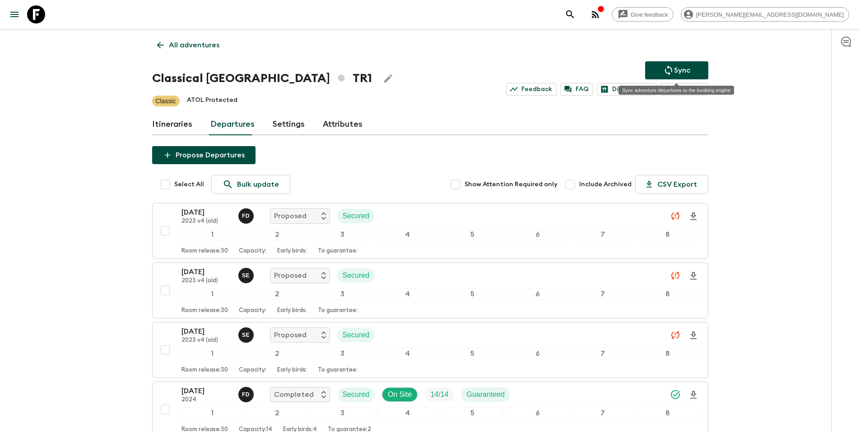
click at [675, 71] on p "Sync" at bounding box center [682, 70] width 16 height 11
drag, startPoint x: 223, startPoint y: 51, endPoint x: 215, endPoint y: 50, distance: 7.7
click at [191, 50] on p "All adventures" at bounding box center [194, 45] width 51 height 11
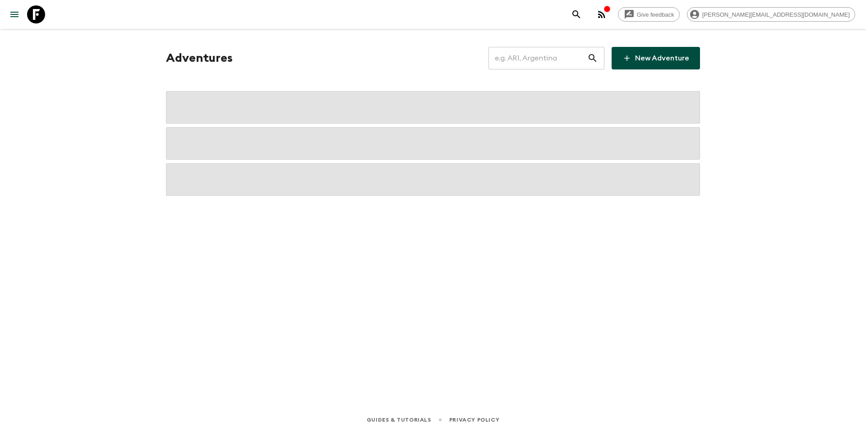
click at [544, 62] on input "text" at bounding box center [538, 58] width 99 height 25
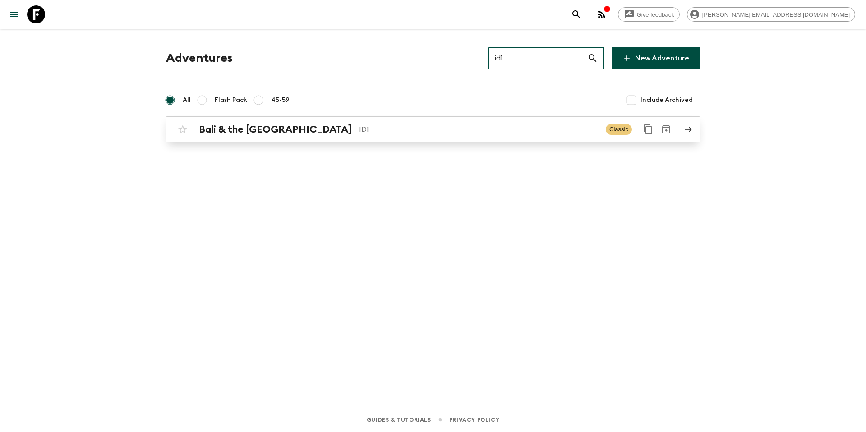
type input "id1"
click at [410, 129] on p "ID1" at bounding box center [479, 129] width 240 height 11
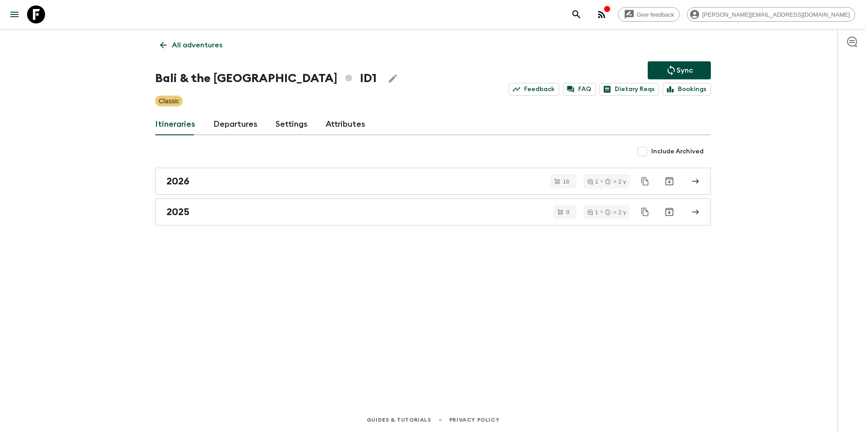
click at [232, 121] on link "Departures" at bounding box center [235, 125] width 44 height 22
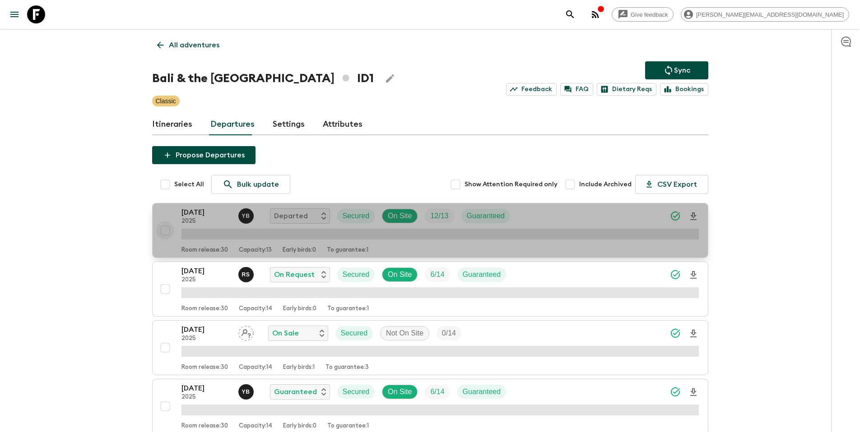
click at [166, 233] on input "checkbox" at bounding box center [165, 231] width 18 height 18
checkbox input "true"
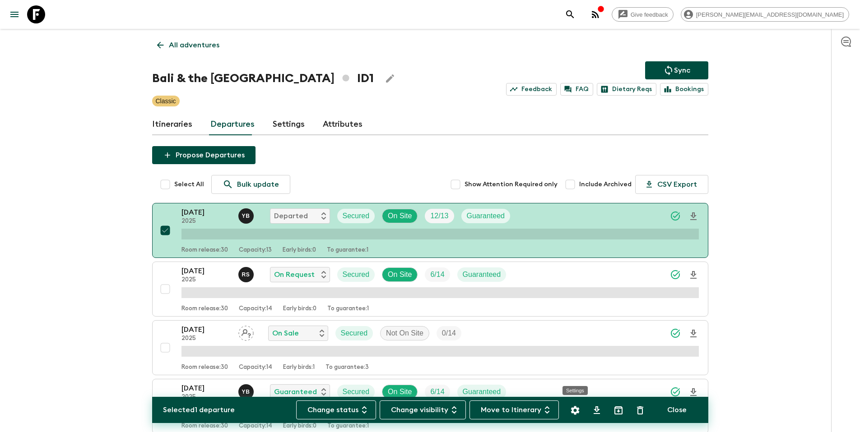
click at [577, 407] on icon "Settings" at bounding box center [574, 410] width 11 height 11
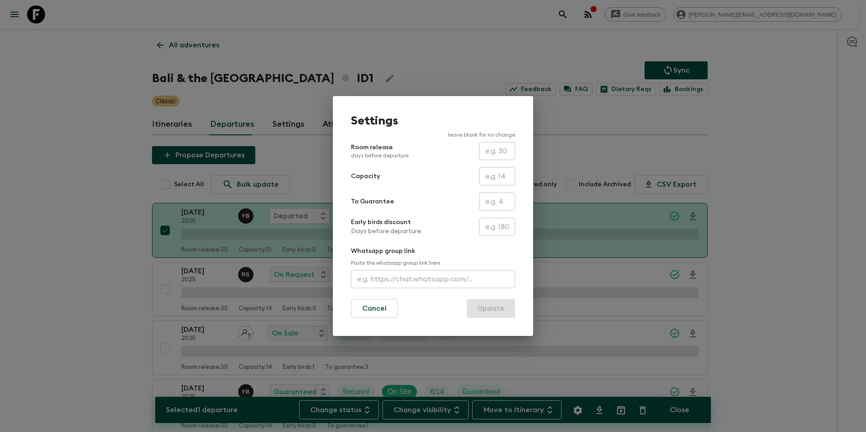
click at [501, 179] on input "text" at bounding box center [497, 176] width 36 height 18
type input "14"
click at [503, 305] on button "Update" at bounding box center [491, 308] width 48 height 19
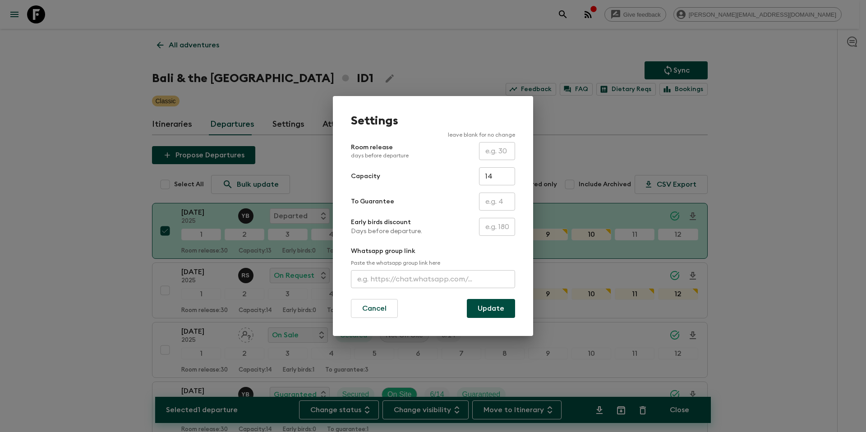
click at [493, 307] on button "Update" at bounding box center [491, 308] width 48 height 19
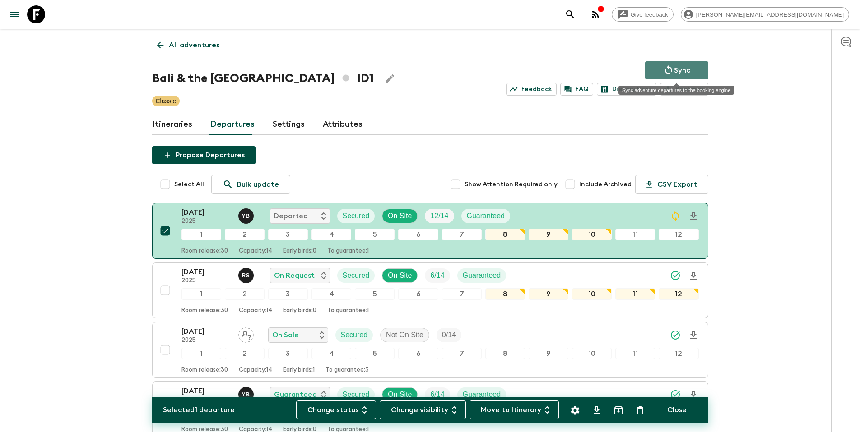
click at [691, 69] on button "Sync" at bounding box center [676, 70] width 63 height 18
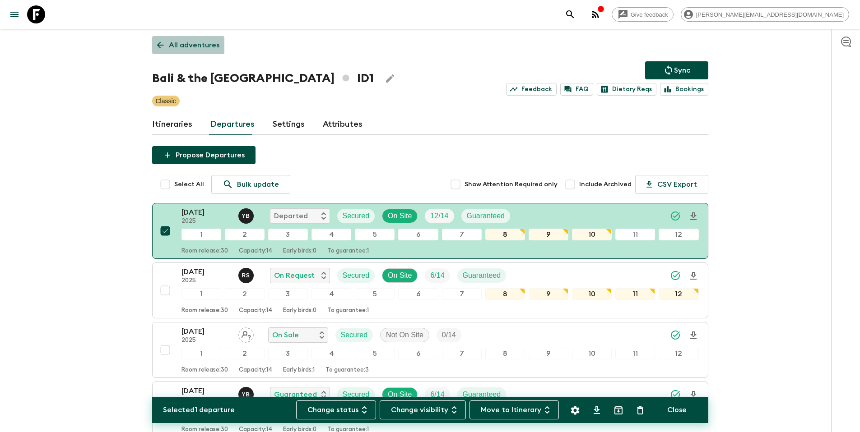
click at [198, 48] on p "All adventures" at bounding box center [194, 45] width 51 height 11
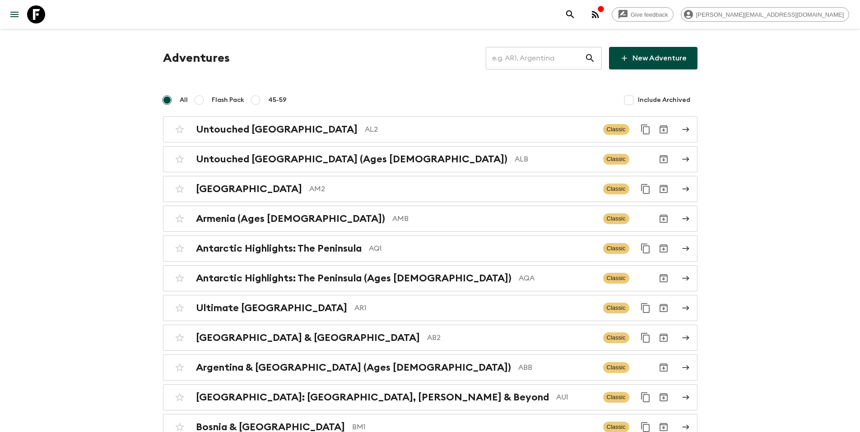
click at [560, 60] on input "text" at bounding box center [534, 58] width 99 height 25
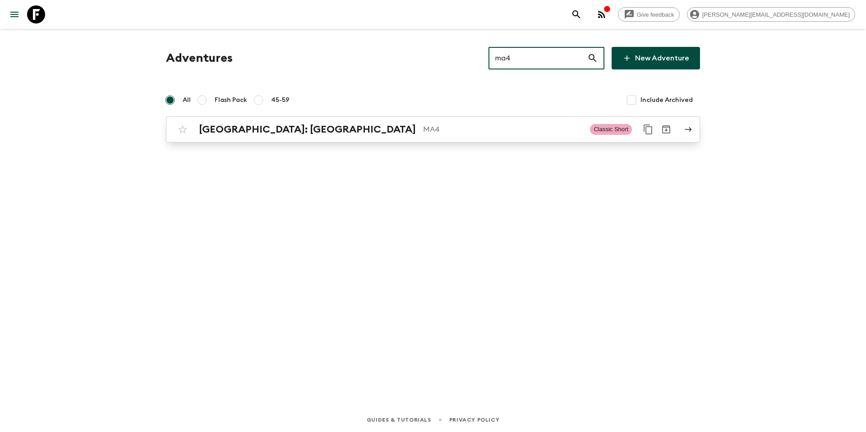
type input "ma4"
click at [429, 129] on p "MA4" at bounding box center [503, 129] width 160 height 11
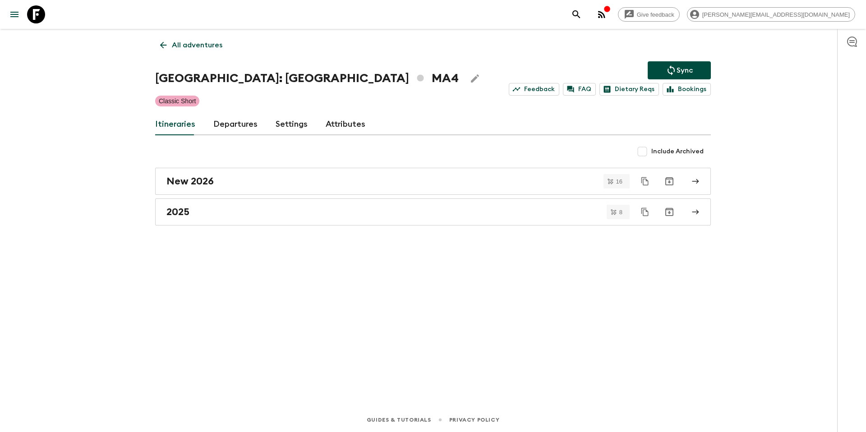
click at [244, 128] on link "Departures" at bounding box center [235, 125] width 44 height 22
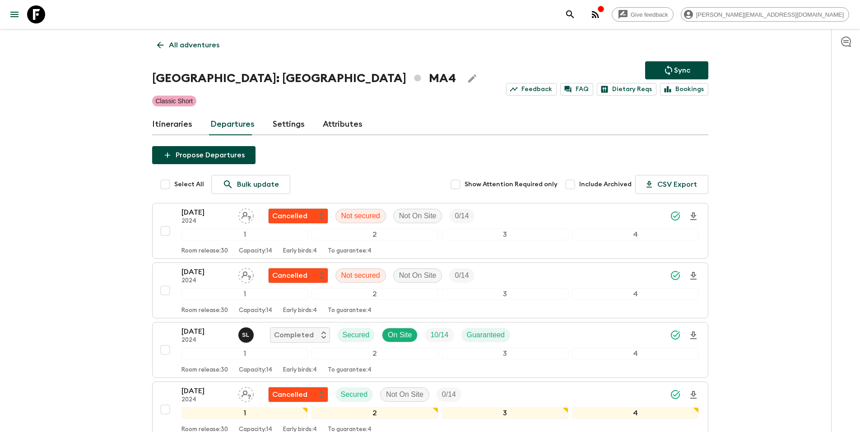
scroll to position [652, 0]
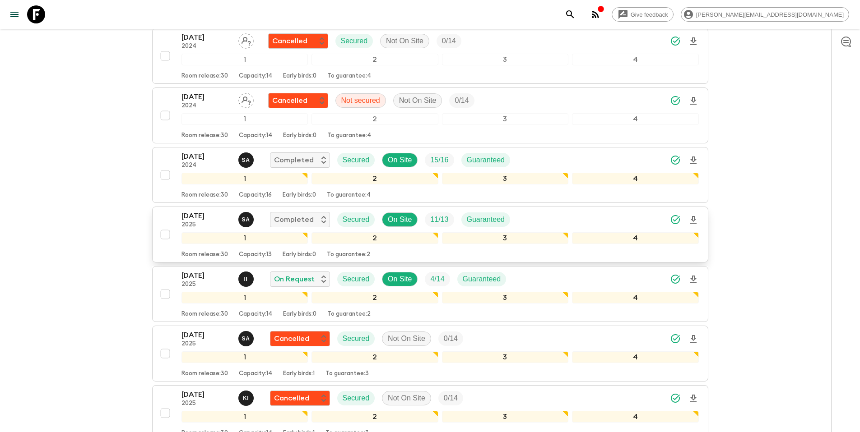
click at [165, 234] on input "checkbox" at bounding box center [165, 235] width 18 height 18
checkbox input "true"
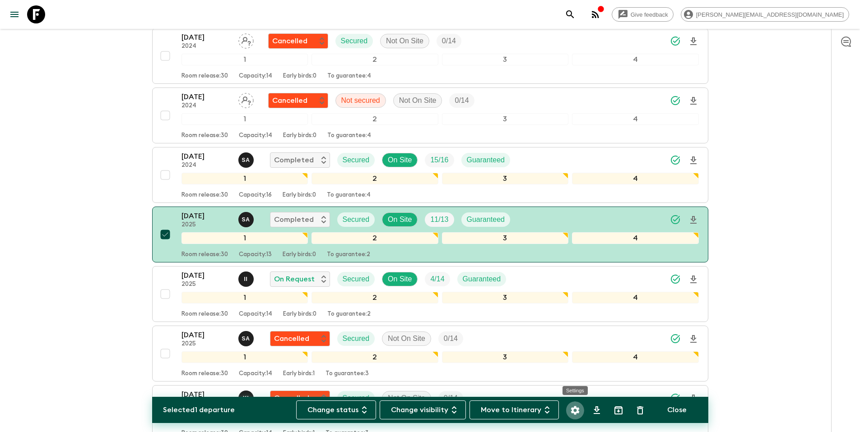
click at [577, 412] on icon "Settings" at bounding box center [574, 410] width 9 height 9
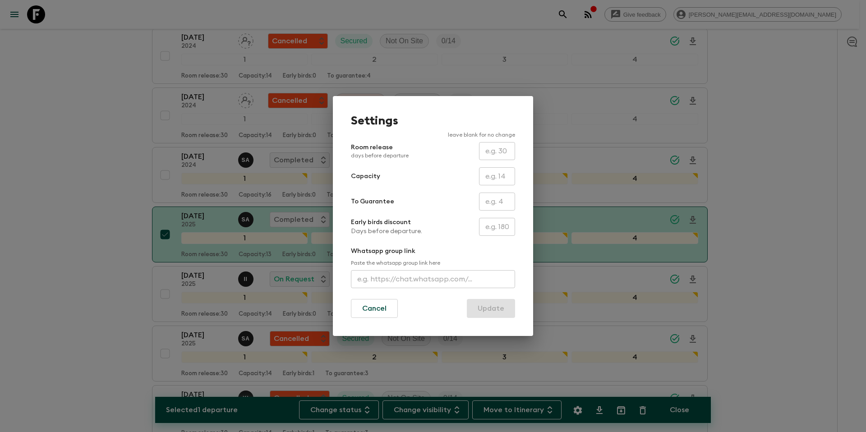
click at [507, 179] on input "text" at bounding box center [497, 176] width 36 height 18
type input "14"
click at [490, 308] on button "Update" at bounding box center [491, 308] width 48 height 19
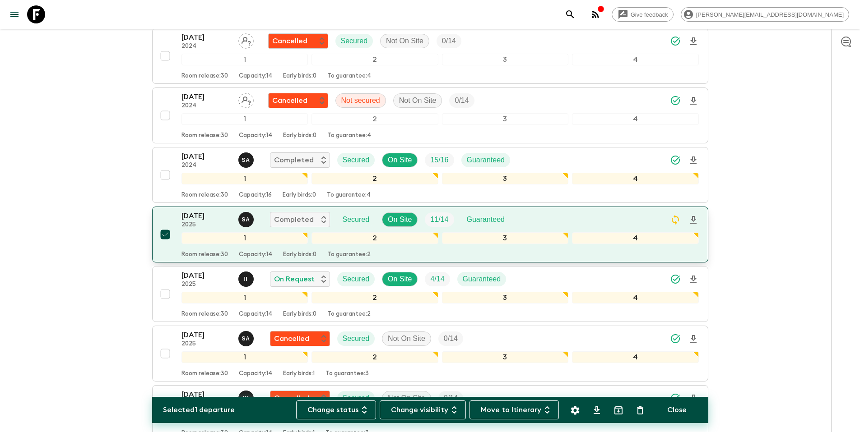
click at [163, 234] on input "checkbox" at bounding box center [165, 235] width 18 height 18
checkbox input "false"
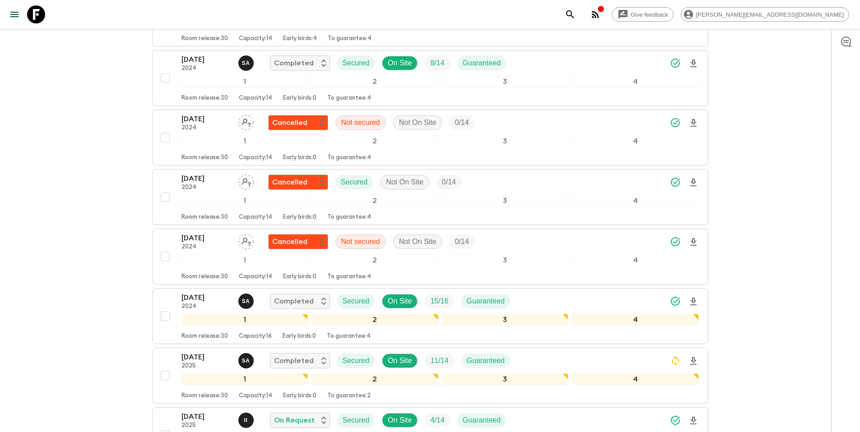
scroll to position [0, 0]
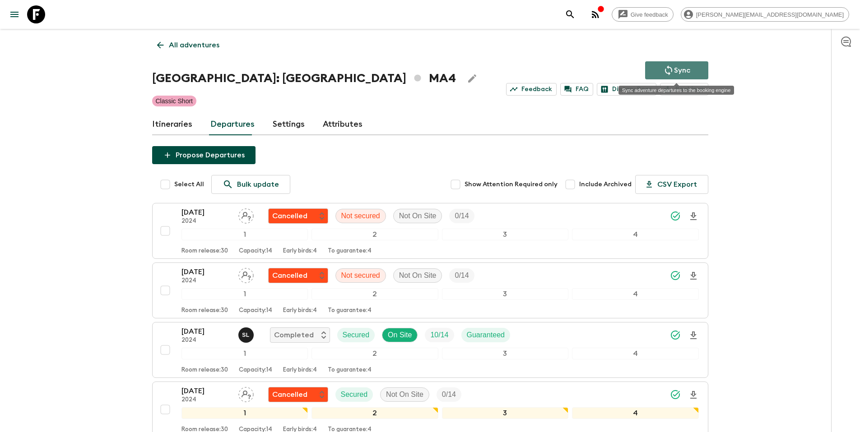
click at [695, 69] on button "Sync" at bounding box center [676, 70] width 63 height 18
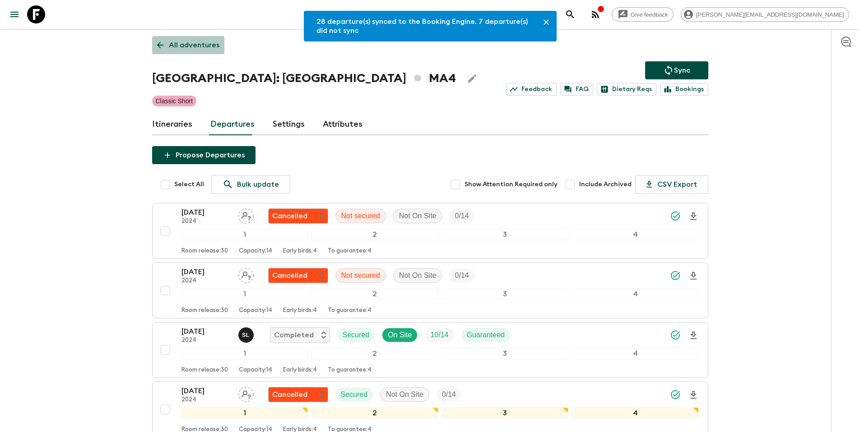
click at [207, 43] on p "All adventures" at bounding box center [194, 45] width 51 height 11
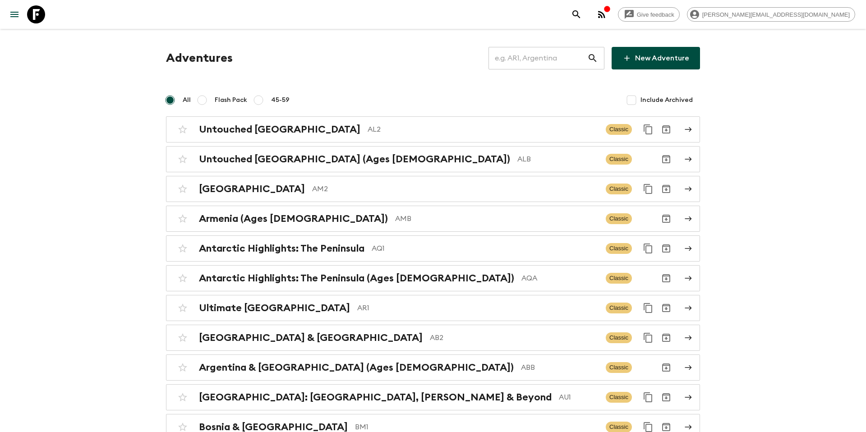
click at [530, 58] on input "text" at bounding box center [538, 58] width 99 height 25
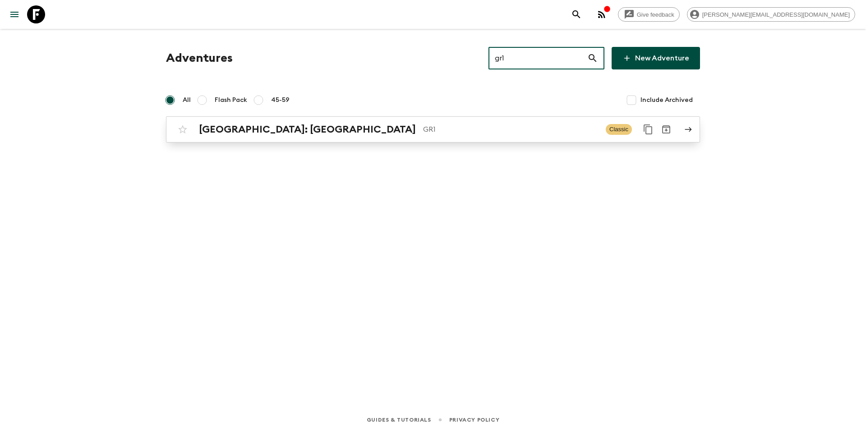
type input "gr1"
click at [423, 127] on p "GR1" at bounding box center [511, 129] width 176 height 11
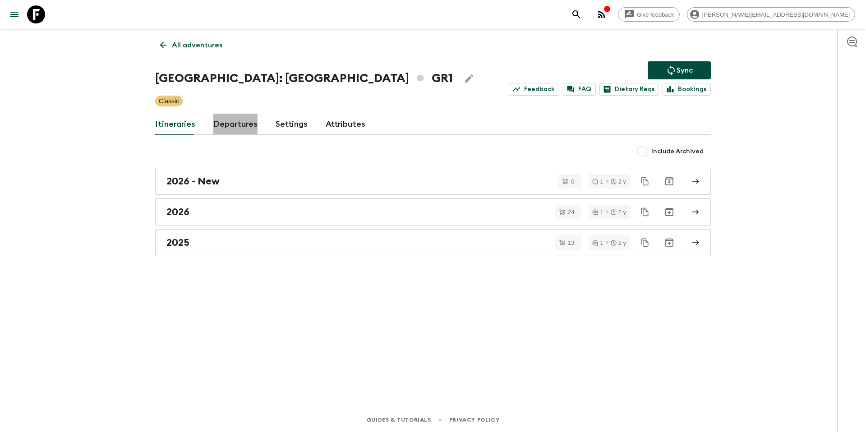
click at [225, 126] on link "Departures" at bounding box center [235, 125] width 44 height 22
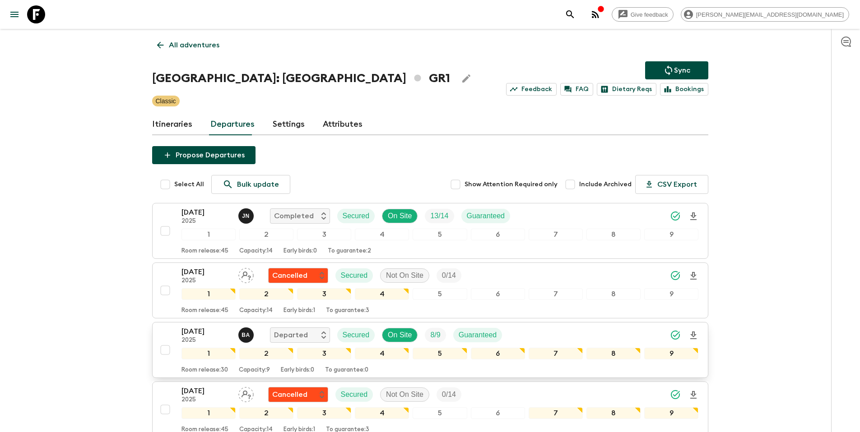
click at [165, 352] on input "checkbox" at bounding box center [165, 350] width 18 height 18
checkbox input "true"
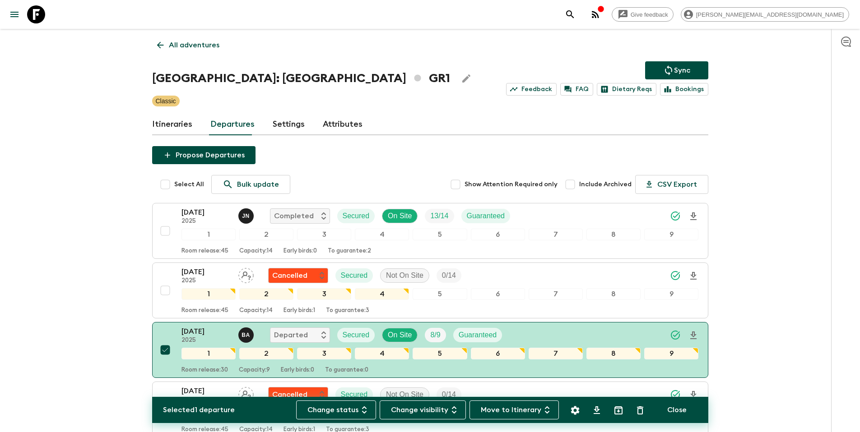
click at [577, 411] on icon "Settings" at bounding box center [574, 410] width 9 height 9
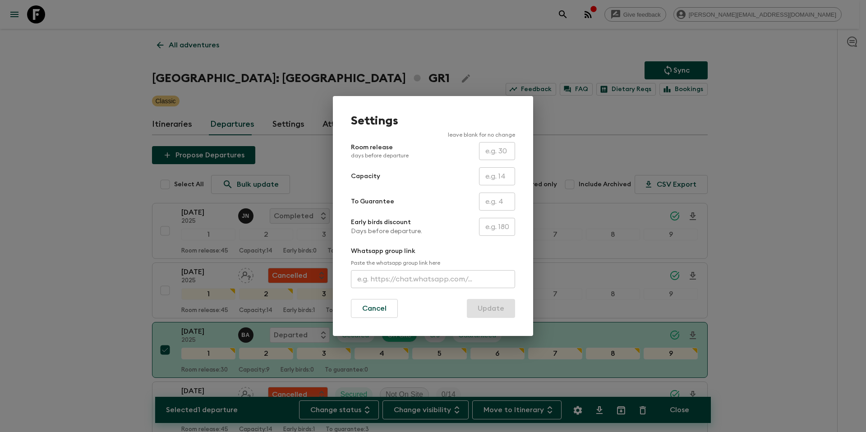
click at [501, 176] on input "text" at bounding box center [497, 176] width 36 height 18
type input "14"
click at [492, 315] on button "Update" at bounding box center [491, 308] width 48 height 19
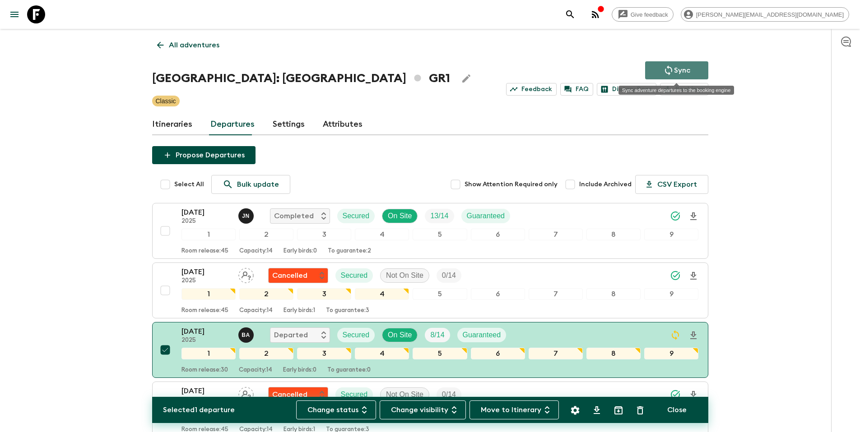
click at [677, 71] on p "Sync" at bounding box center [682, 70] width 16 height 11
click at [197, 48] on p "All adventures" at bounding box center [194, 45] width 51 height 11
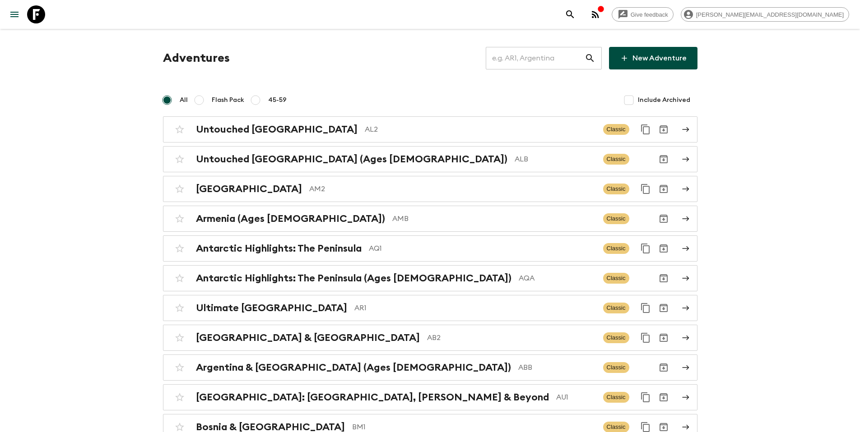
click at [548, 59] on input "text" at bounding box center [534, 58] width 99 height 25
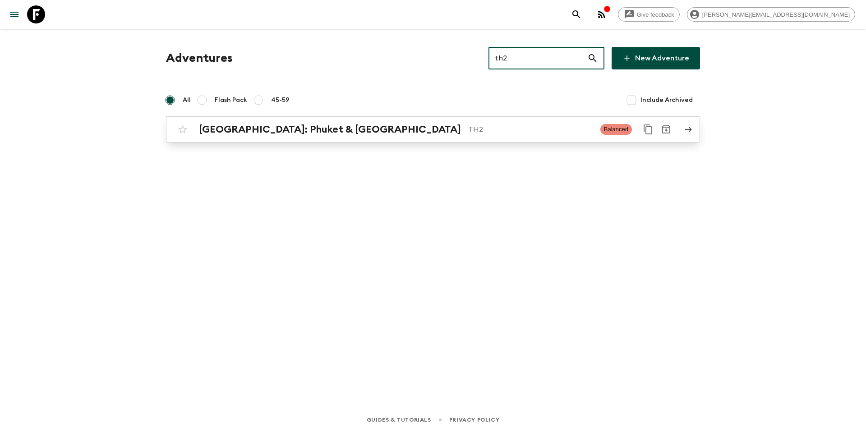
type input "th2"
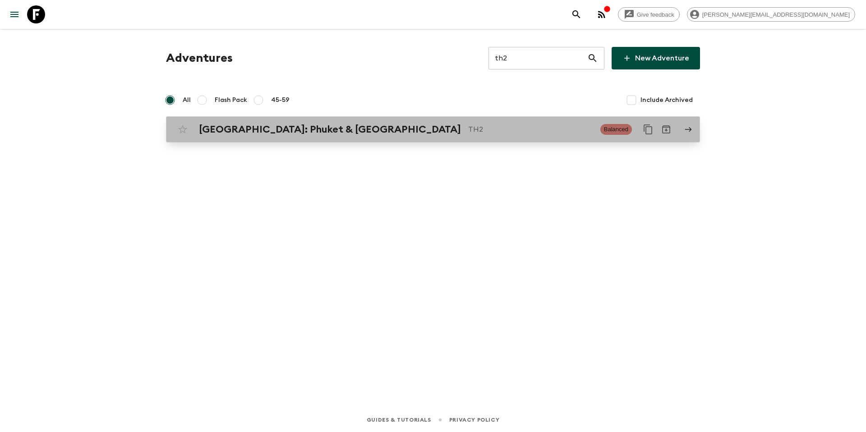
click at [279, 137] on div "[GEOGRAPHIC_DATA]: Phuket & Andaman Coast TH2 Balanced" at bounding box center [416, 129] width 484 height 18
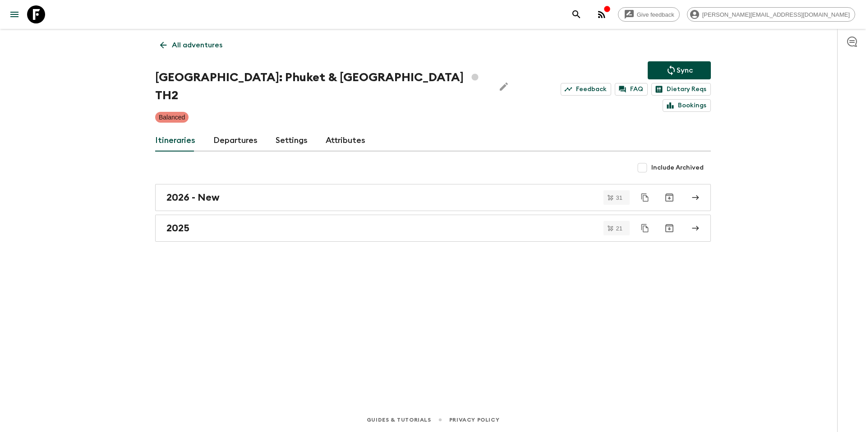
click at [229, 130] on link "Departures" at bounding box center [235, 141] width 44 height 22
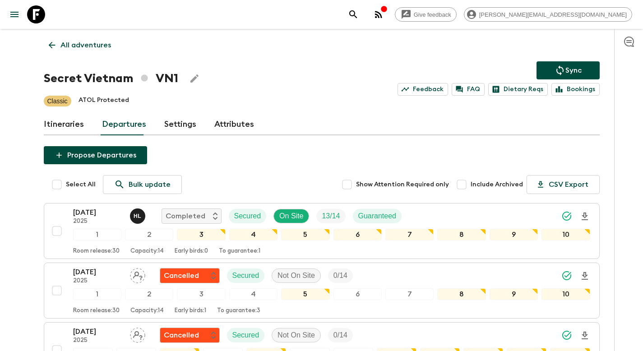
click at [92, 52] on link "All adventures" at bounding box center [80, 45] width 72 height 18
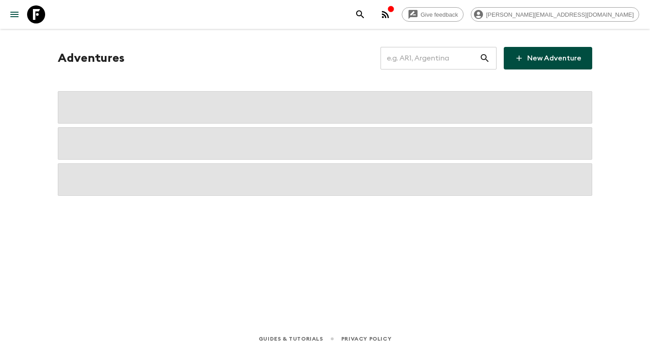
click at [439, 68] on input "text" at bounding box center [429, 58] width 99 height 25
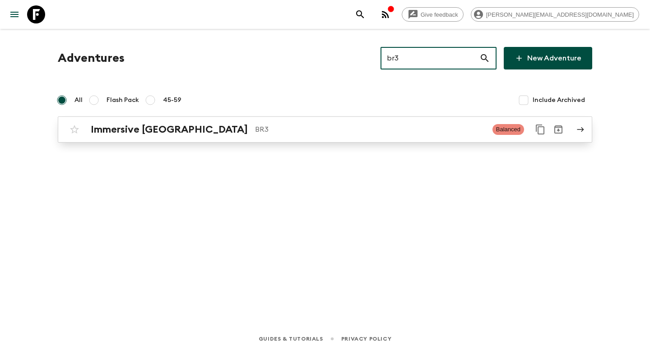
type input "br3"
click at [255, 130] on p "BR3" at bounding box center [370, 129] width 230 height 11
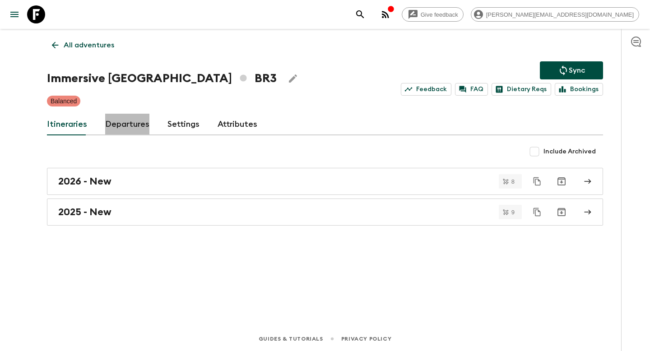
click at [131, 123] on link "Departures" at bounding box center [127, 125] width 44 height 22
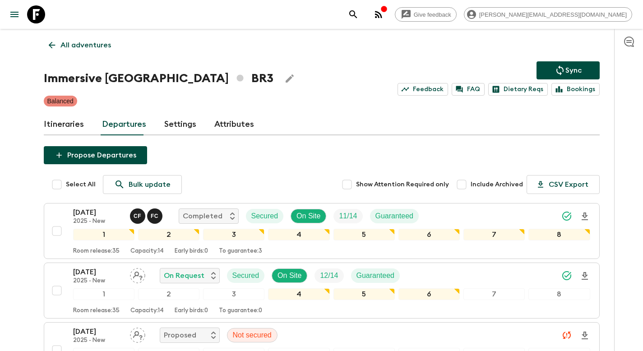
scroll to position [335, 0]
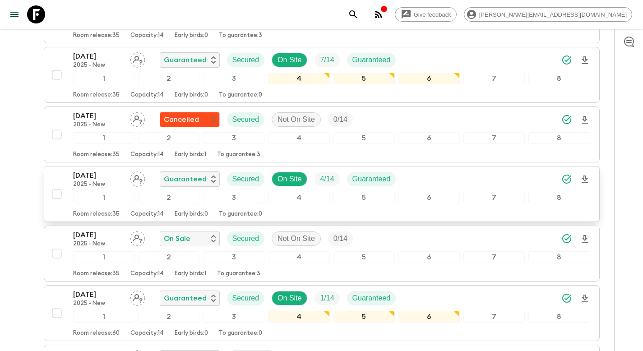
click at [437, 177] on div "22 Nov 2025 2025 - New Guaranteed Secured On Site 4 / 14 Guaranteed" at bounding box center [331, 179] width 517 height 18
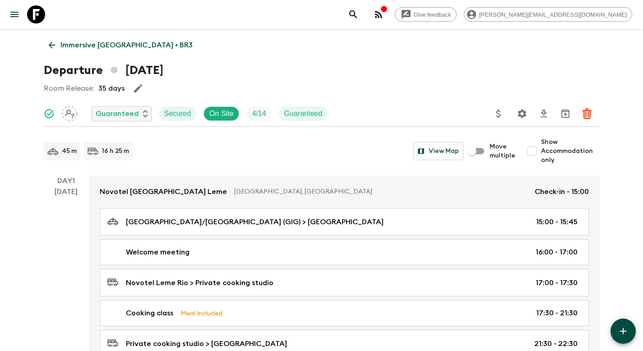
click at [498, 115] on icon "Update Price, Early Bird Discount and Costs" at bounding box center [498, 113] width 11 height 11
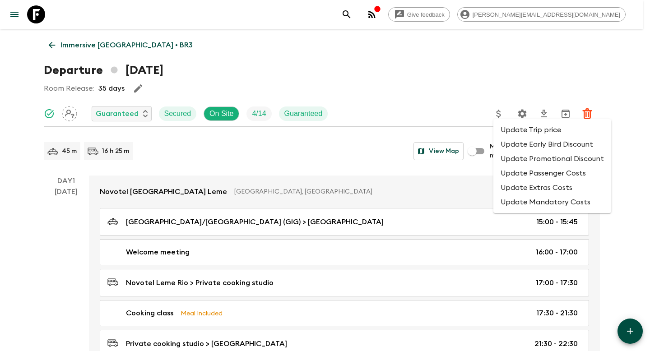
click at [507, 158] on li "Update Promotional Discount" at bounding box center [552, 159] width 118 height 14
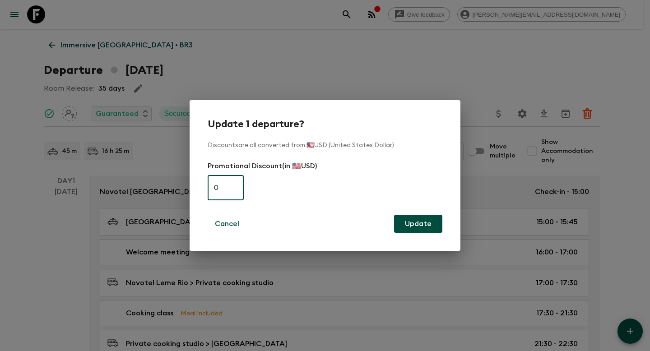
click at [223, 186] on input "0" at bounding box center [226, 187] width 36 height 25
paste input "435"
type input "435"
click at [431, 229] on button "Update" at bounding box center [418, 224] width 48 height 18
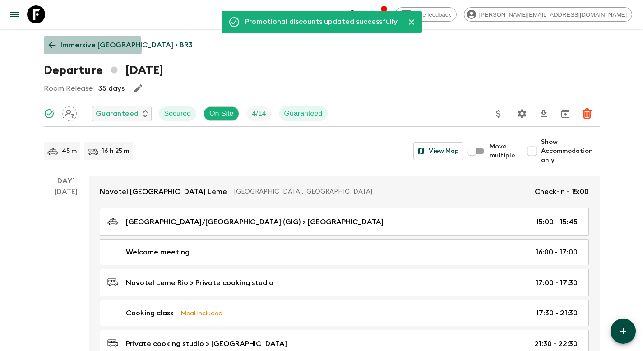
click at [77, 48] on p "Immersive [GEOGRAPHIC_DATA] • BR3" at bounding box center [126, 45] width 132 height 11
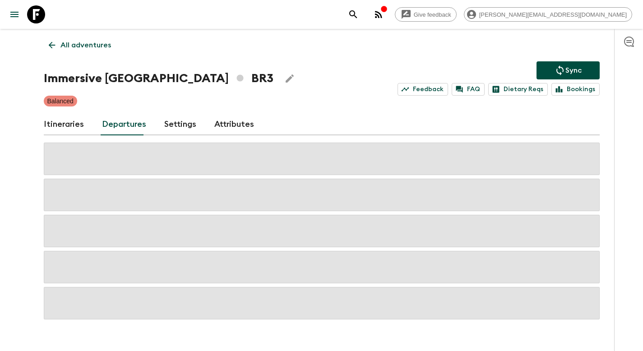
click at [560, 68] on icon "Sync adventure departures to the booking engine" at bounding box center [560, 70] width 11 height 11
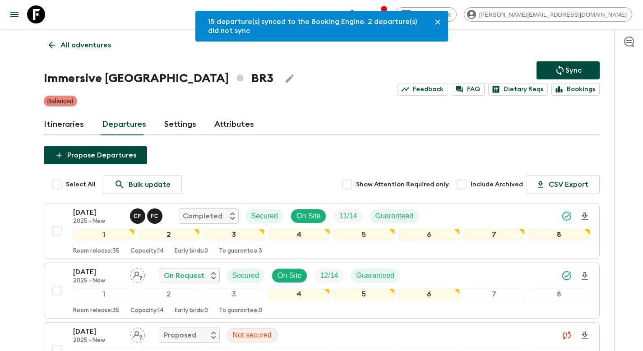
click at [77, 42] on p "All adventures" at bounding box center [85, 45] width 51 height 11
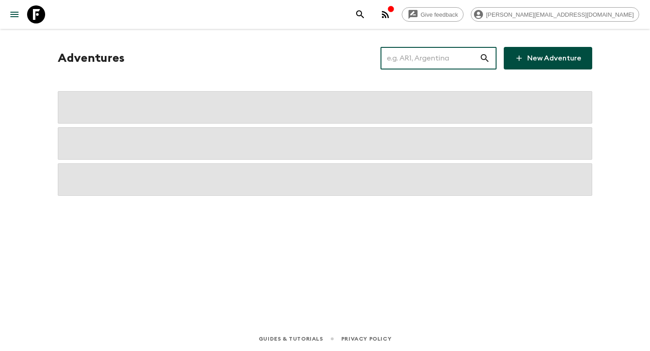
click at [434, 56] on input "text" at bounding box center [429, 58] width 99 height 25
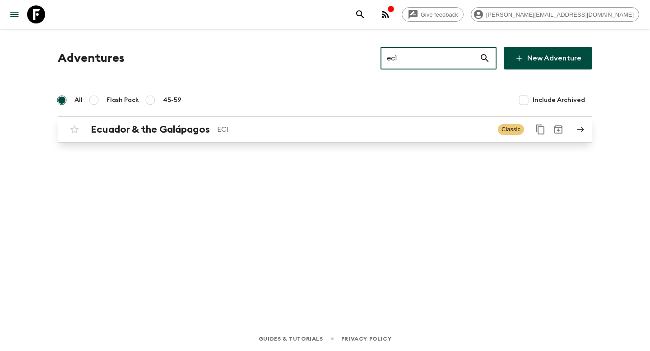
type input "ec1"
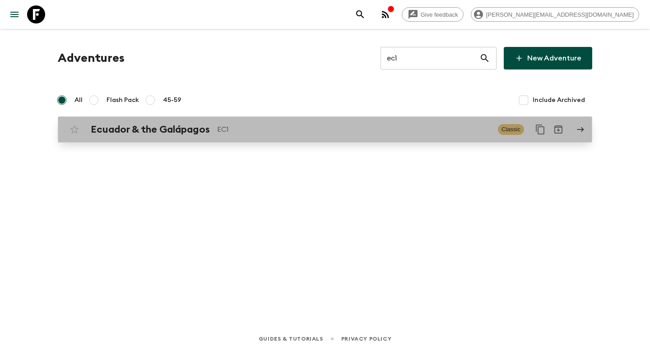
click at [258, 126] on p "EC1" at bounding box center [353, 129] width 273 height 11
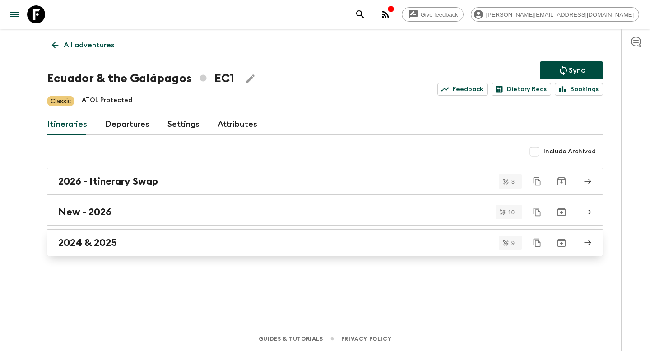
click at [122, 246] on div "2024 & 2025" at bounding box center [316, 243] width 516 height 12
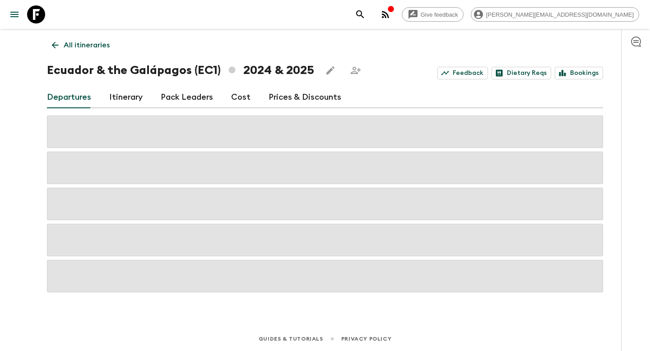
click at [271, 96] on link "Prices & Discounts" at bounding box center [304, 98] width 73 height 22
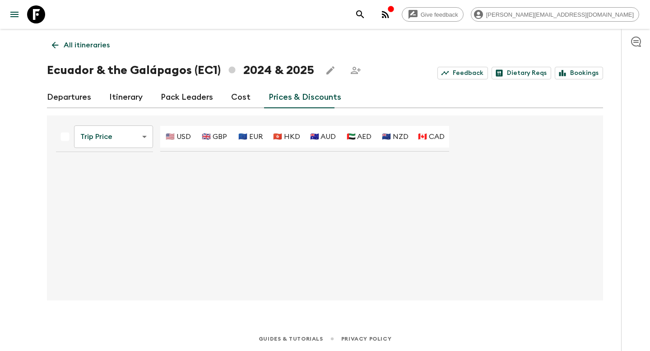
click at [129, 136] on body "Give feedback tammy.s@flashpack.com All itineraries Ecuador & the Galápagos (EC…" at bounding box center [325, 175] width 650 height 351
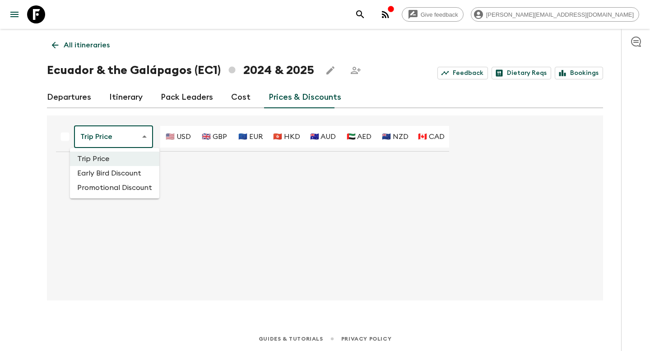
click at [126, 188] on li "Promotional Discount" at bounding box center [114, 187] width 89 height 14
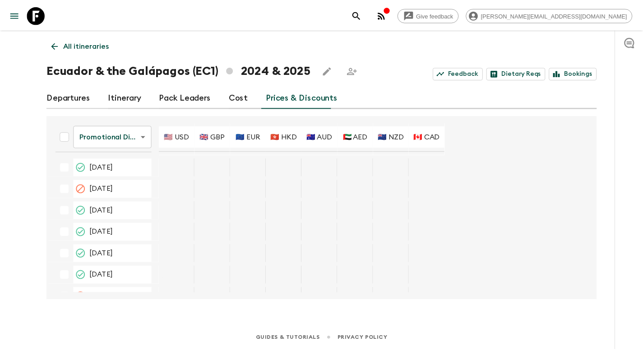
scroll to position [1887, 0]
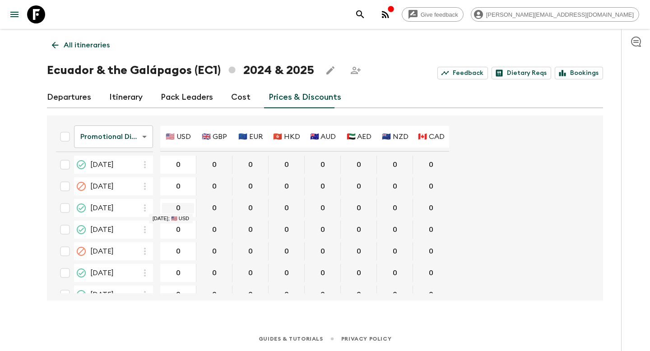
type input "350"
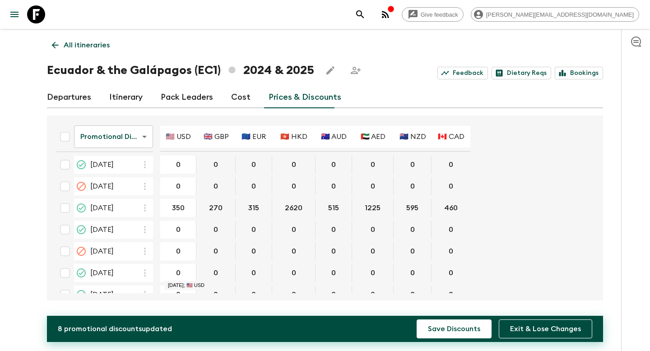
type input "350"
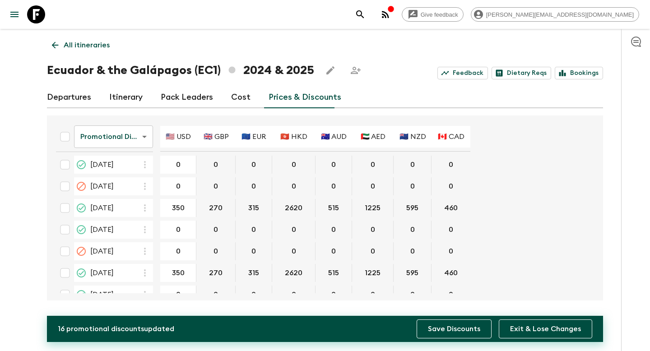
click at [459, 330] on button "Save Discounts" at bounding box center [453, 328] width 75 height 19
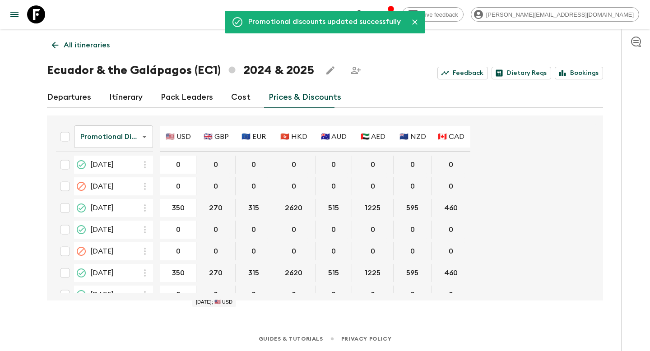
click at [92, 46] on p "All itineraries" at bounding box center [87, 45] width 46 height 11
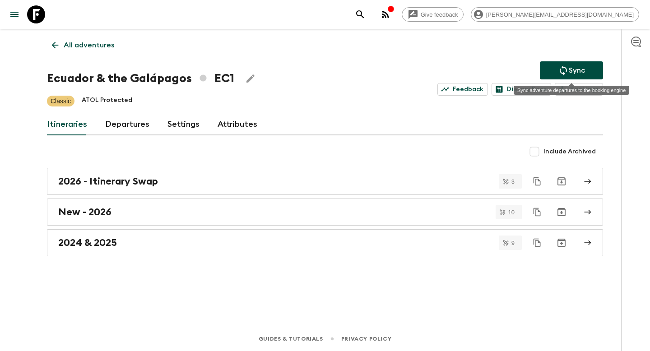
click at [570, 66] on p "Sync" at bounding box center [577, 70] width 16 height 11
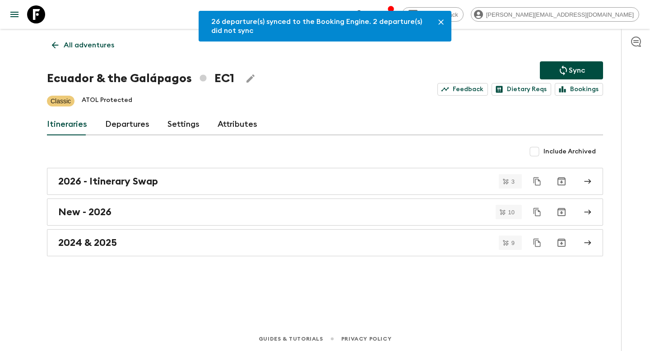
click at [82, 44] on p "All adventures" at bounding box center [89, 45] width 51 height 11
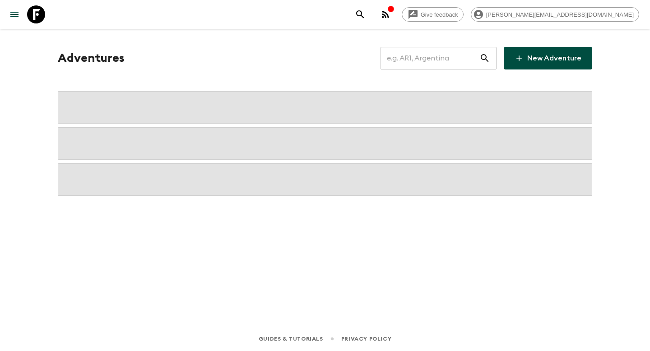
click at [428, 58] on input "text" at bounding box center [429, 58] width 99 height 25
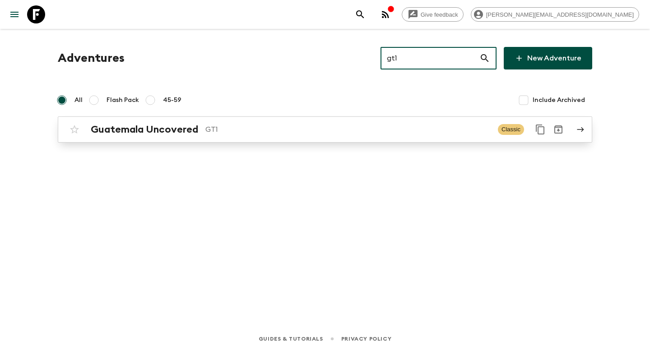
type input "gt1"
click at [271, 129] on p "GT1" at bounding box center [347, 129] width 285 height 11
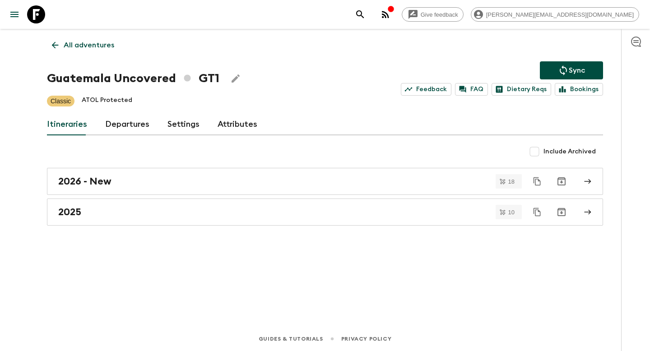
click at [119, 126] on link "Departures" at bounding box center [127, 125] width 44 height 22
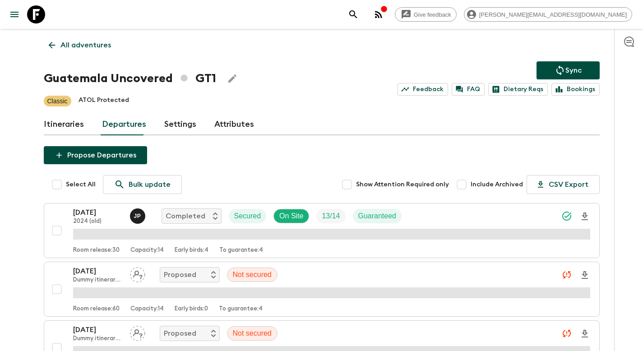
scroll to position [1679, 0]
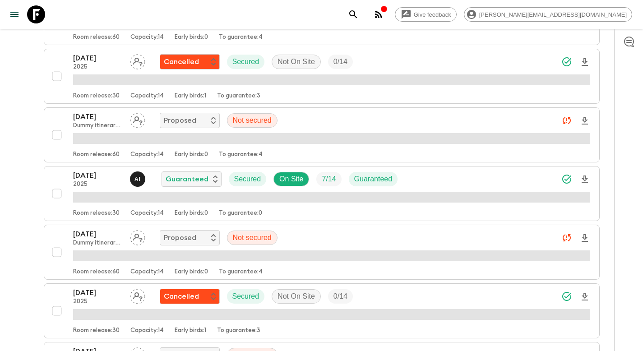
click at [451, 176] on div "[DATE] 2025 A I Guaranteed Secured On Site 7 / 14 Guaranteed" at bounding box center [331, 179] width 517 height 18
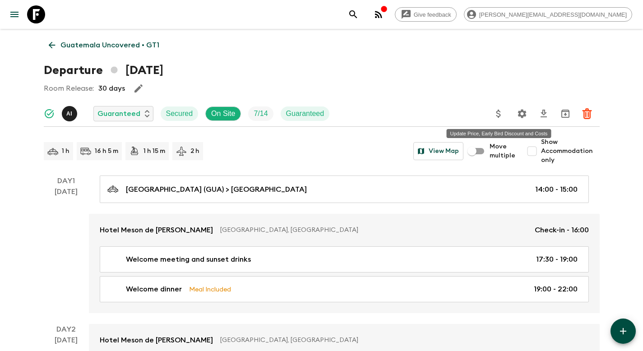
click at [495, 116] on icon "Update Price, Early Bird Discount and Costs" at bounding box center [498, 113] width 11 height 11
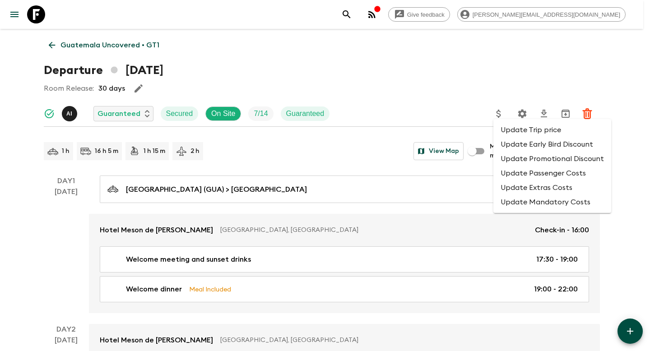
click at [515, 157] on li "Update Promotional Discount" at bounding box center [552, 159] width 118 height 14
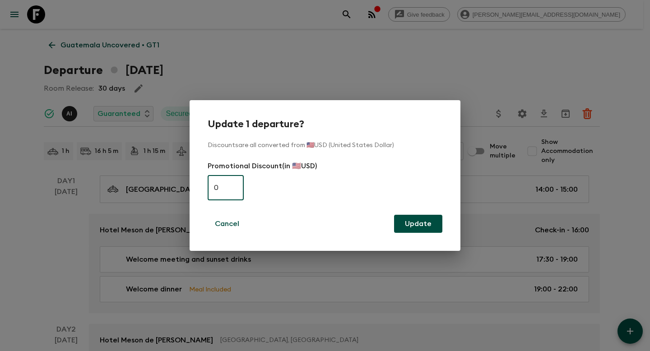
click at [229, 188] on input "0" at bounding box center [226, 187] width 36 height 25
paste input "345"
type input "345"
drag, startPoint x: 413, startPoint y: 225, endPoint x: 333, endPoint y: 171, distance: 96.2
click at [413, 225] on button "Update" at bounding box center [418, 224] width 48 height 18
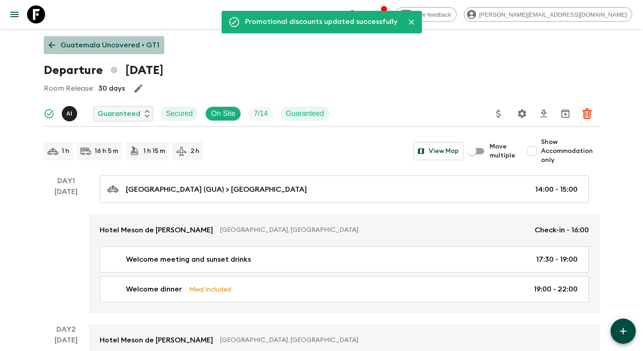
click at [107, 40] on p "Guatemala Uncovered • GT1" at bounding box center [109, 45] width 99 height 11
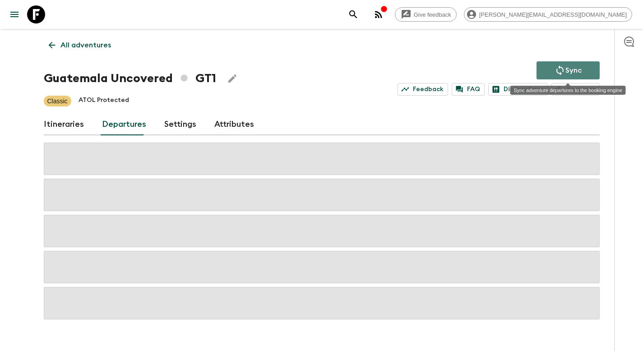
click at [569, 71] on p "Sync" at bounding box center [573, 70] width 16 height 11
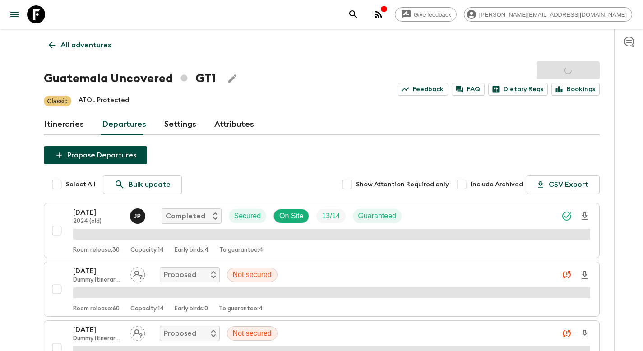
click at [74, 48] on p "All adventures" at bounding box center [85, 45] width 51 height 11
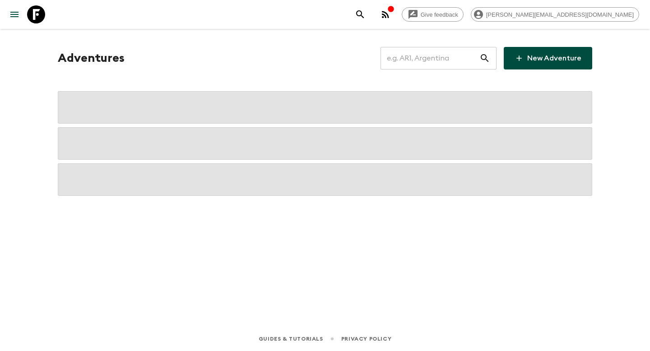
click at [436, 61] on input "text" at bounding box center [429, 58] width 99 height 25
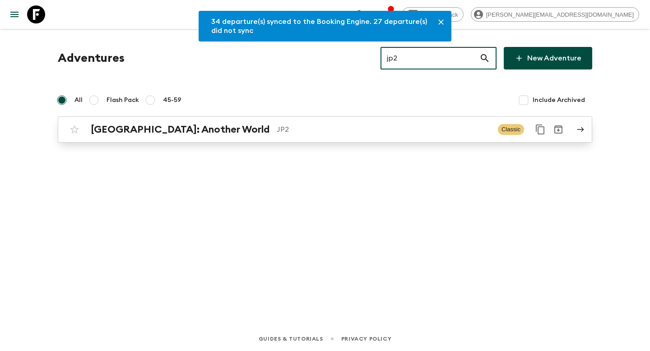
type input "jp2"
click at [277, 133] on p "JP2" at bounding box center [384, 129] width 214 height 11
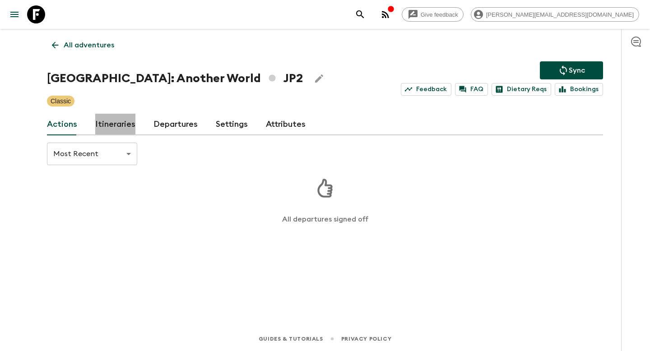
click at [122, 124] on link "Itineraries" at bounding box center [115, 125] width 40 height 22
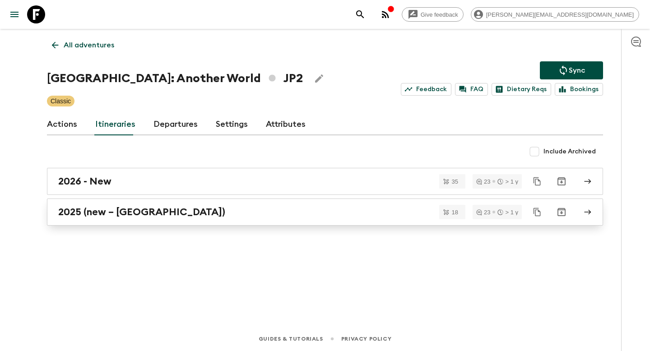
click at [126, 208] on h2 "2025 (new – [GEOGRAPHIC_DATA])" at bounding box center [141, 212] width 167 height 12
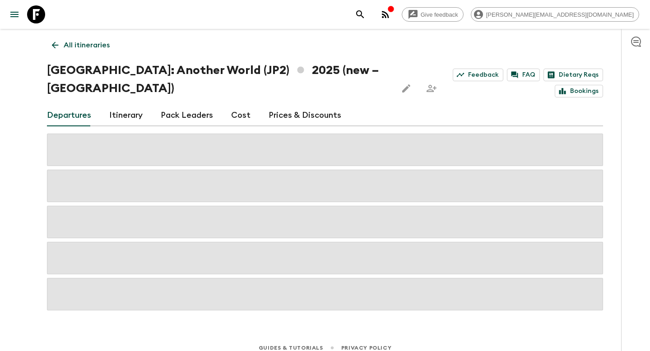
click at [298, 105] on link "Prices & Discounts" at bounding box center [304, 116] width 73 height 22
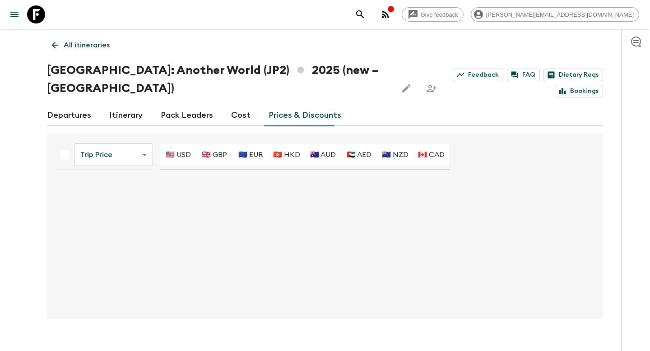
click at [104, 138] on body "Give feedback tammy.s@flashpack.com All itineraries Japan: Another World (JP2) …" at bounding box center [325, 184] width 650 height 368
click at [109, 190] on li "Promotional Discount" at bounding box center [114, 187] width 89 height 14
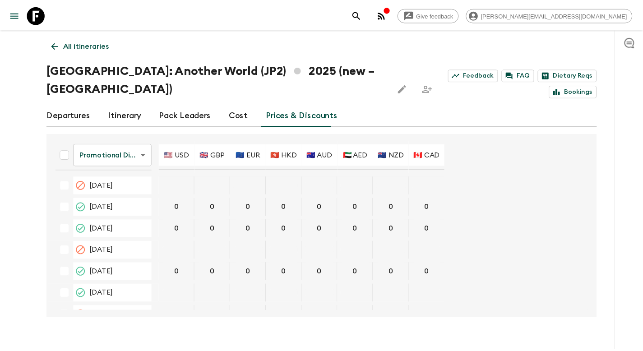
scroll to position [761, 0]
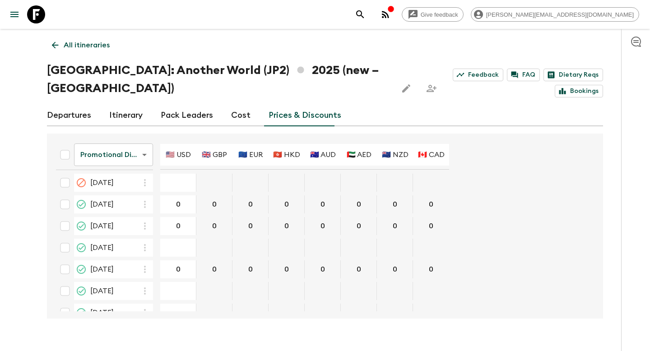
type input "375"
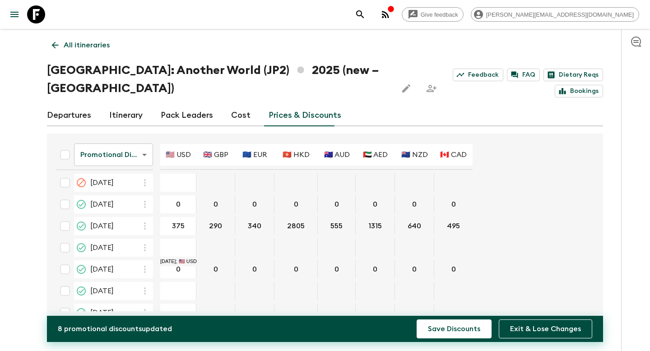
type input "375"
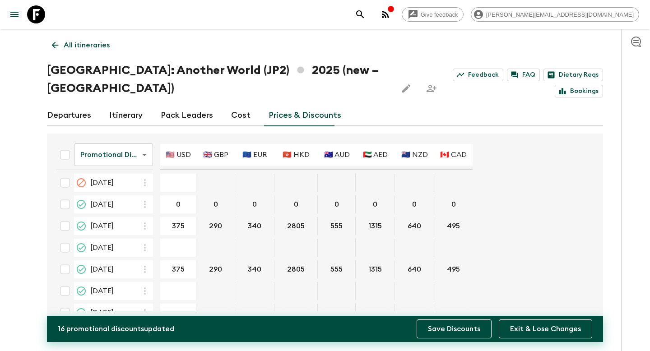
click at [458, 326] on button "Save Discounts" at bounding box center [453, 328] width 75 height 19
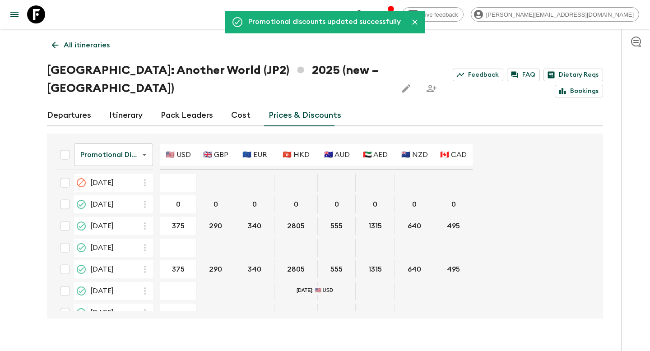
click at [87, 44] on p "All itineraries" at bounding box center [87, 45] width 46 height 11
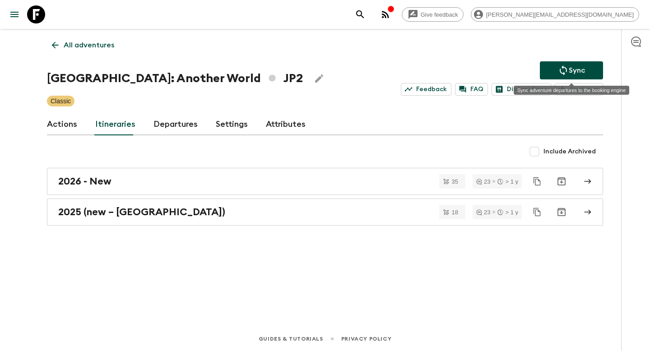
click at [566, 71] on icon "Sync adventure departures to the booking engine" at bounding box center [562, 70] width 7 height 10
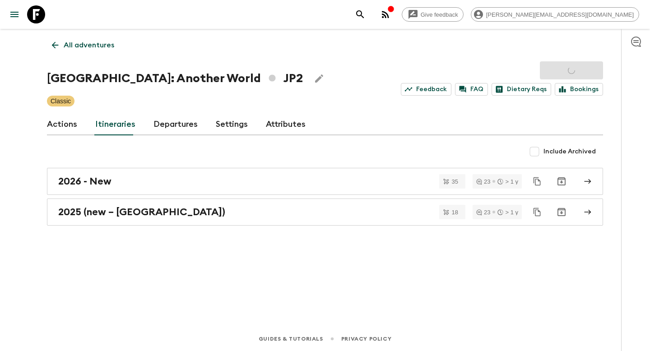
click at [80, 45] on p "All adventures" at bounding box center [89, 45] width 51 height 11
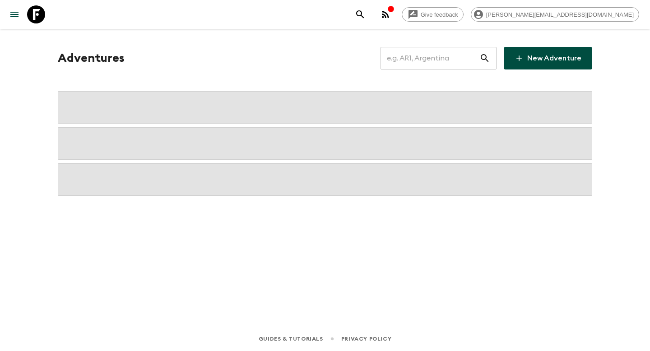
click at [441, 60] on input "text" at bounding box center [429, 58] width 99 height 25
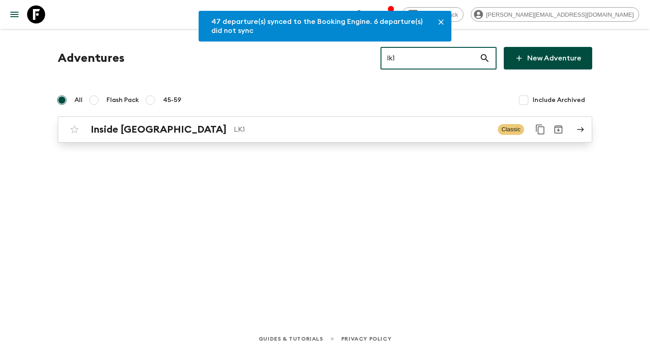
type input "lk1"
click at [374, 132] on p "LK1" at bounding box center [362, 129] width 257 height 11
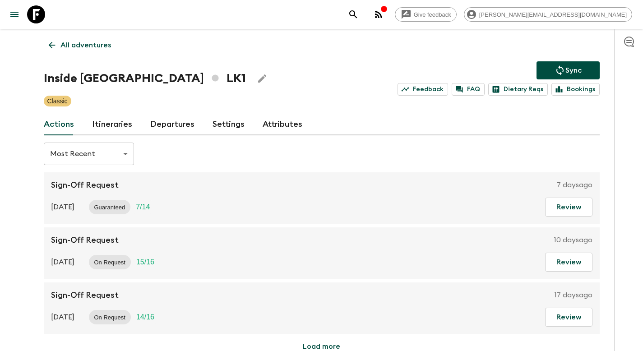
click at [161, 125] on link "Departures" at bounding box center [172, 125] width 44 height 22
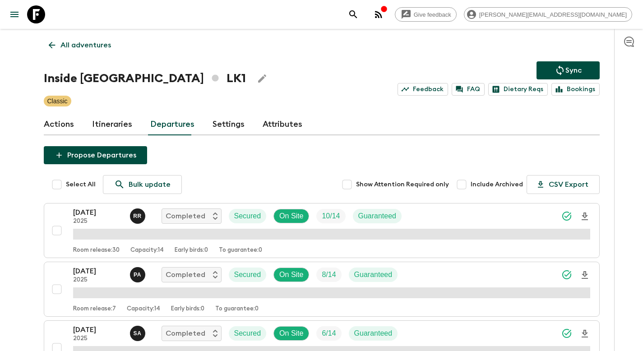
scroll to position [682, 0]
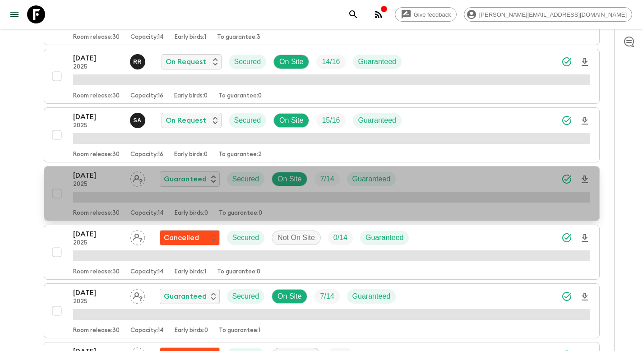
click at [421, 177] on div "[DATE] 2025 Guaranteed Secured On Site 7 / 14 Guaranteed" at bounding box center [331, 179] width 517 height 18
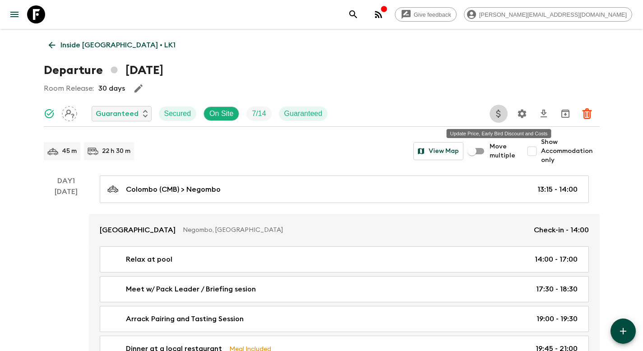
click at [496, 113] on icon "Update Price, Early Bird Discount and Costs" at bounding box center [498, 113] width 11 height 11
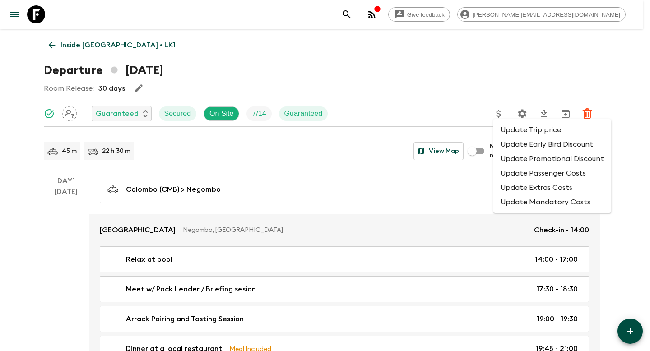
click at [522, 161] on li "Update Promotional Discount" at bounding box center [552, 159] width 118 height 14
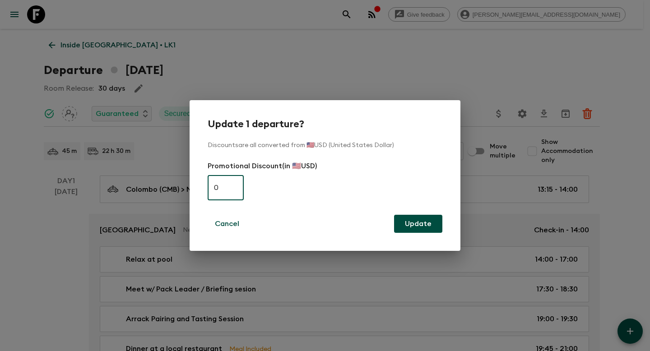
paste input "325"
type input "325"
click at [422, 222] on button "Update" at bounding box center [418, 224] width 48 height 18
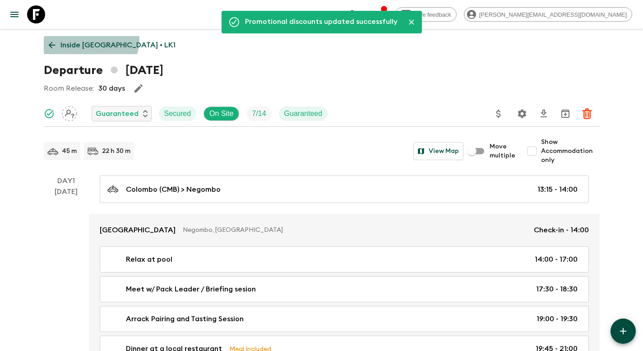
click at [90, 40] on p "Inside [GEOGRAPHIC_DATA] • LK1" at bounding box center [117, 45] width 115 height 11
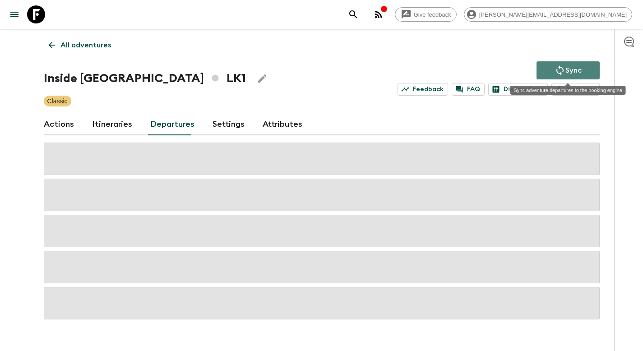
drag, startPoint x: 568, startPoint y: 72, endPoint x: 409, endPoint y: 73, distance: 159.3
click at [568, 72] on p "Sync" at bounding box center [573, 70] width 16 height 11
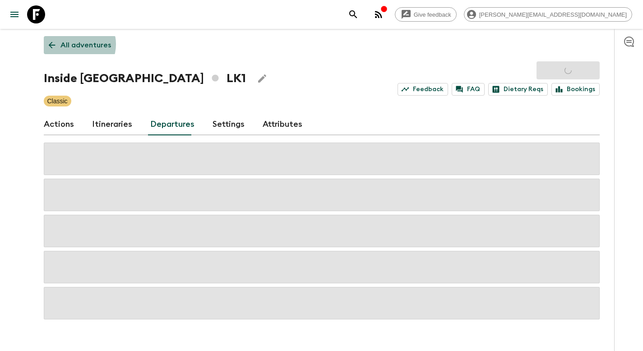
click at [74, 44] on p "All adventures" at bounding box center [85, 45] width 51 height 11
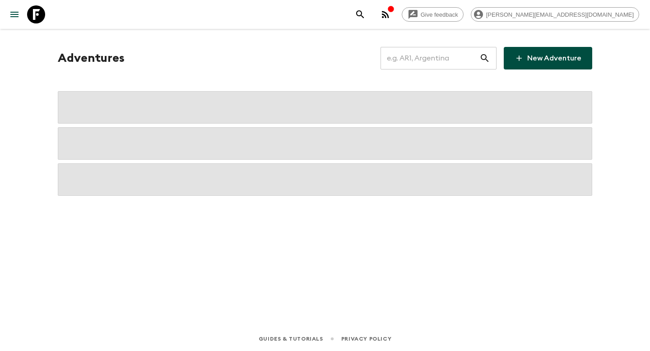
click at [458, 58] on input "text" at bounding box center [429, 58] width 99 height 25
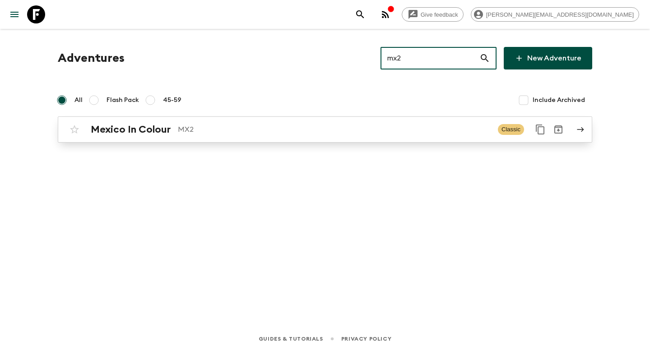
type input "mx2"
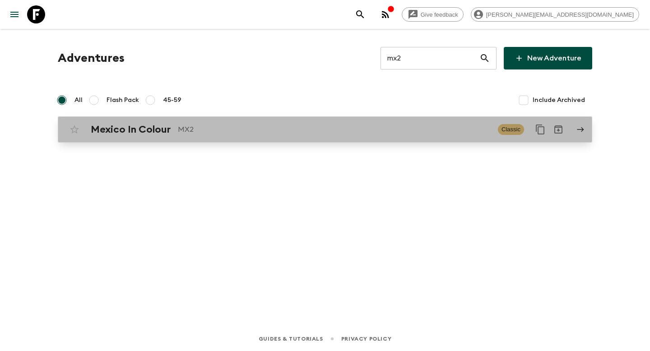
click at [344, 123] on div "Mexico In Colour MX2 Classic" at bounding box center [307, 129] width 484 height 18
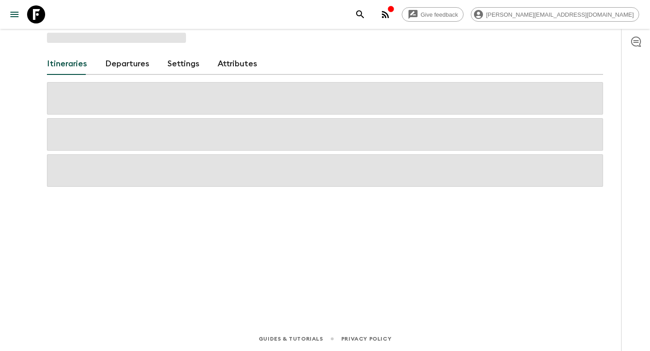
click at [122, 69] on link "Departures" at bounding box center [127, 64] width 44 height 22
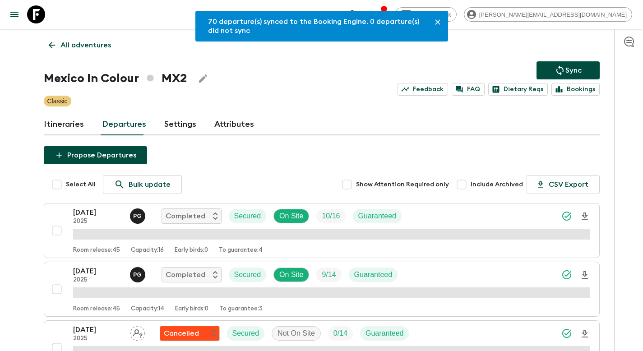
scroll to position [213, 0]
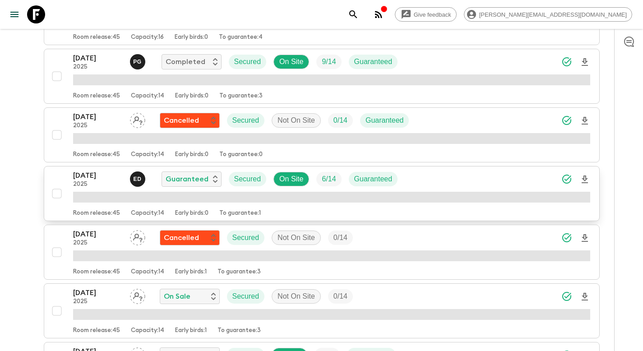
click at [431, 179] on div "[DATE] 2025 E D Guaranteed Secured On Site 6 / 14 Guaranteed" at bounding box center [331, 179] width 517 height 18
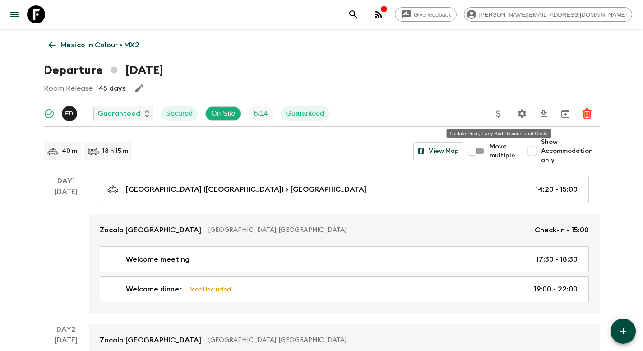
click at [498, 118] on icon "Update Price, Early Bird Discount and Costs" at bounding box center [498, 113] width 11 height 11
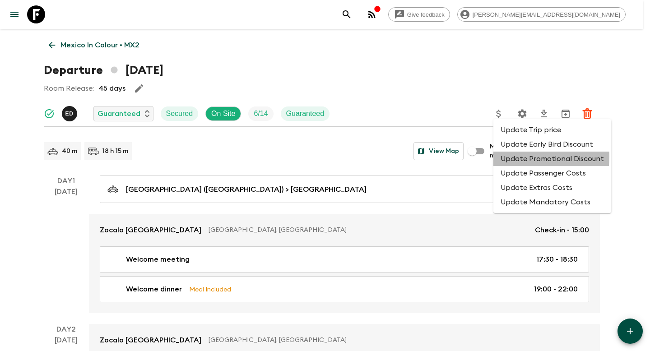
click at [517, 157] on li "Update Promotional Discount" at bounding box center [552, 159] width 118 height 14
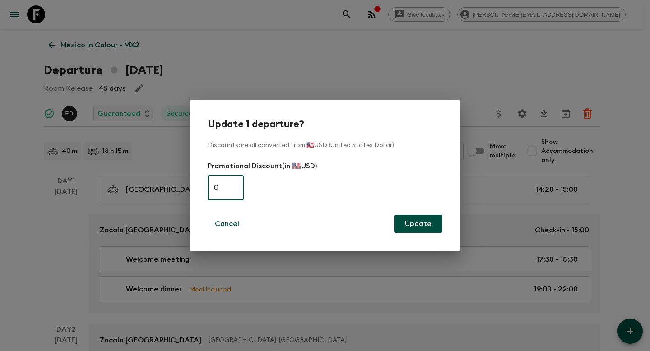
paste input "505"
type input "505"
click at [424, 221] on button "Update" at bounding box center [418, 224] width 48 height 18
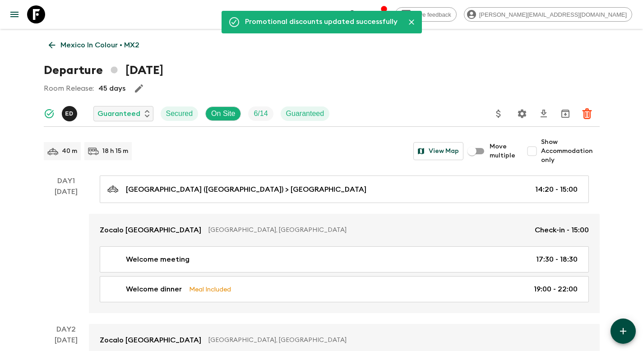
click at [90, 43] on p "Mexico In Colour • MX2" at bounding box center [99, 45] width 79 height 11
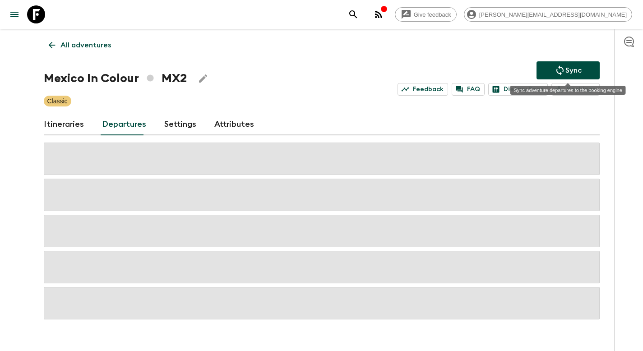
click at [593, 73] on button "Sync" at bounding box center [567, 70] width 63 height 18
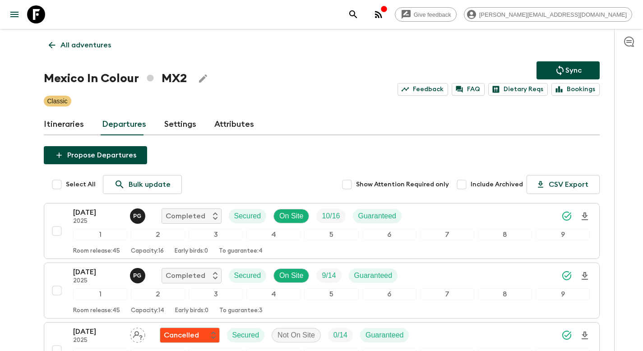
drag, startPoint x: 133, startPoint y: 52, endPoint x: 127, endPoint y: 52, distance: 6.3
click at [89, 48] on p "All adventures" at bounding box center [85, 45] width 51 height 11
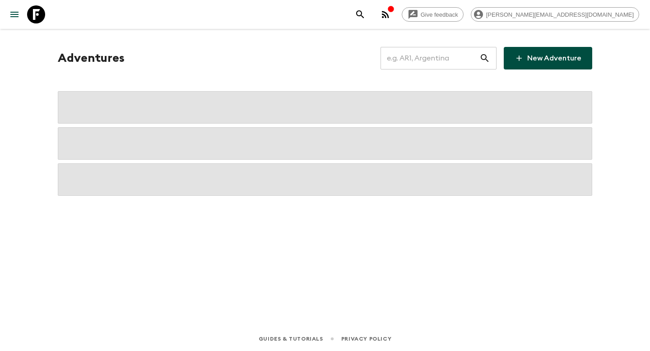
click at [418, 58] on input "text" at bounding box center [429, 58] width 99 height 25
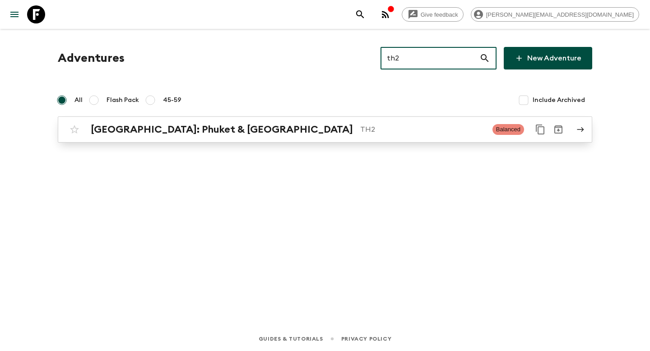
type input "th2"
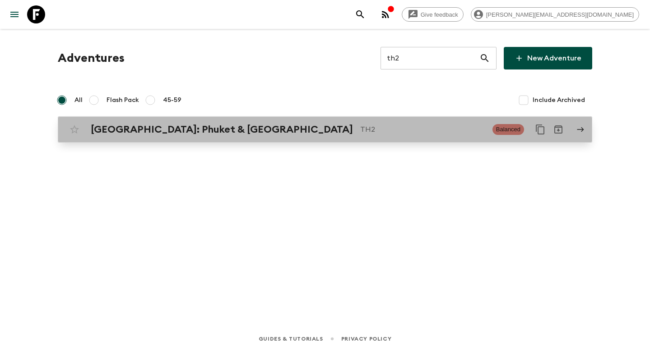
click at [369, 131] on p "TH2" at bounding box center [422, 129] width 125 height 11
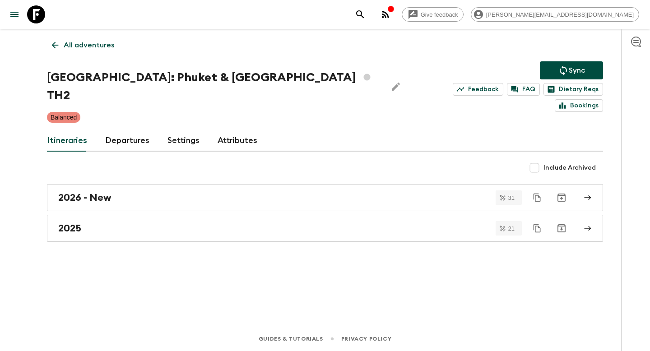
click at [122, 130] on link "Departures" at bounding box center [127, 141] width 44 height 22
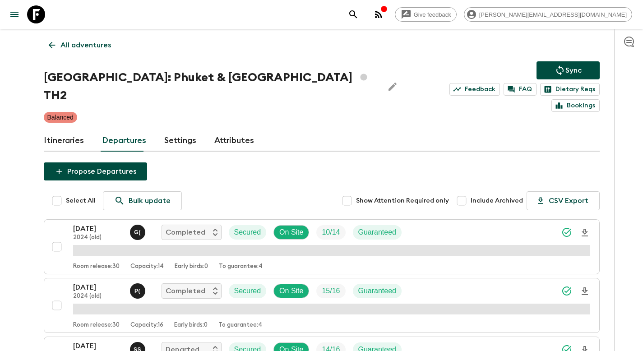
scroll to position [858, 0]
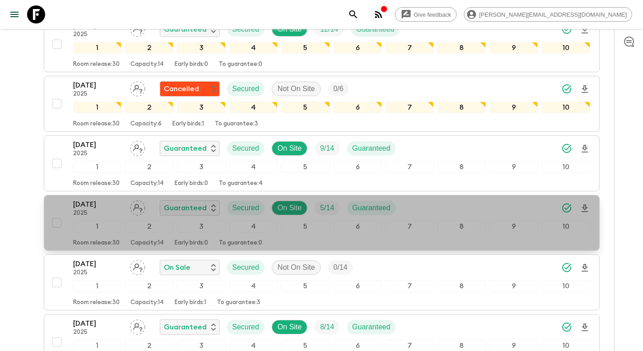
click at [448, 199] on div "[DATE] 2025 Guaranteed Secured On Site 5 / 14 Guaranteed" at bounding box center [331, 208] width 517 height 18
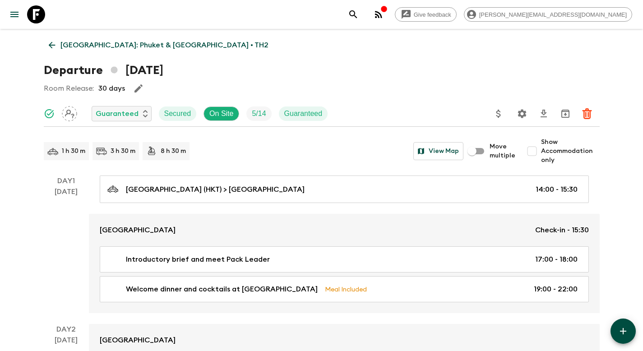
click at [500, 116] on icon "Update Price, Early Bird Discount and Costs" at bounding box center [498, 114] width 5 height 8
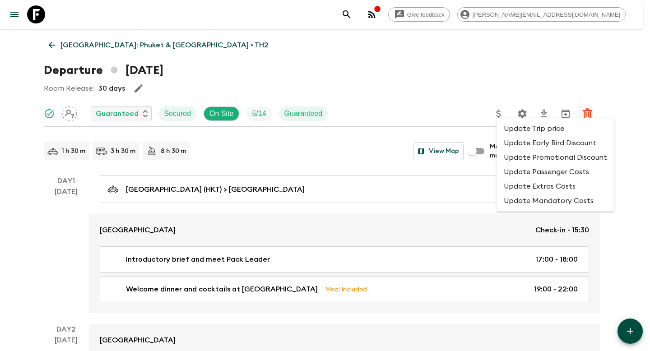
click at [517, 157] on li "Update Promotional Discount" at bounding box center [555, 157] width 118 height 14
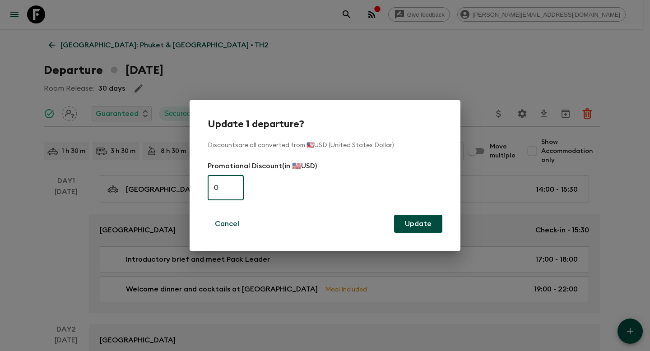
paste input "42"
type input "420"
click at [425, 219] on button "Update" at bounding box center [418, 224] width 48 height 18
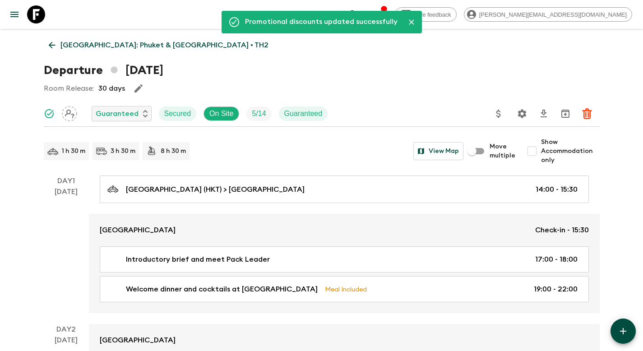
click at [113, 43] on p "[GEOGRAPHIC_DATA]: Phuket & [GEOGRAPHIC_DATA] • TH2" at bounding box center [164, 45] width 208 height 11
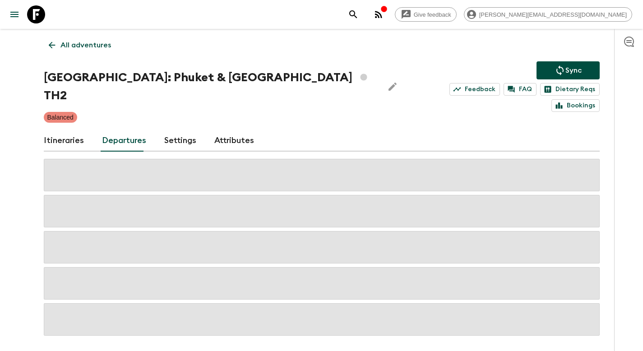
click at [574, 73] on p "Sync" at bounding box center [573, 70] width 16 height 11
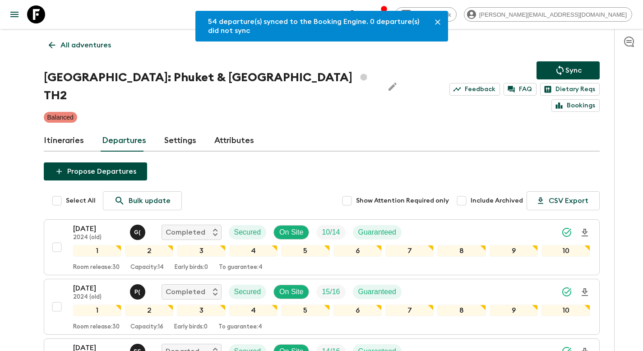
click at [66, 42] on p "All adventures" at bounding box center [85, 45] width 51 height 11
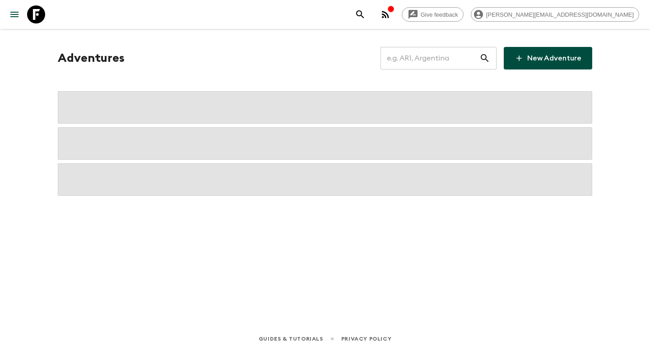
click at [446, 56] on input "text" at bounding box center [429, 58] width 99 height 25
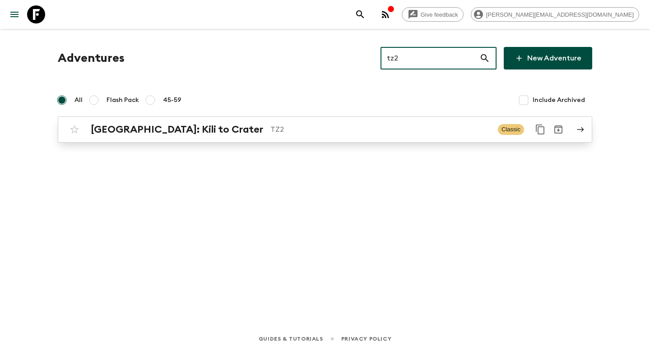
type input "tz2"
click at [300, 127] on p "TZ2" at bounding box center [380, 129] width 220 height 11
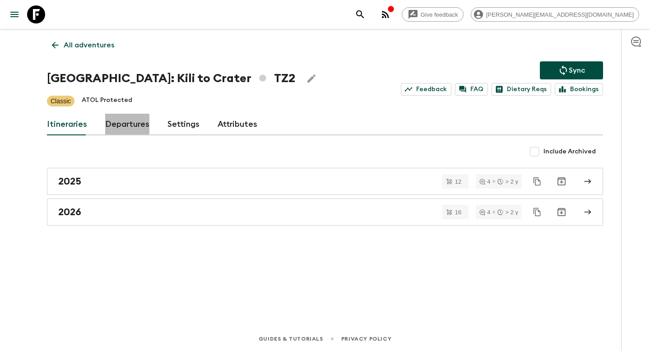
click at [125, 124] on link "Departures" at bounding box center [127, 125] width 44 height 22
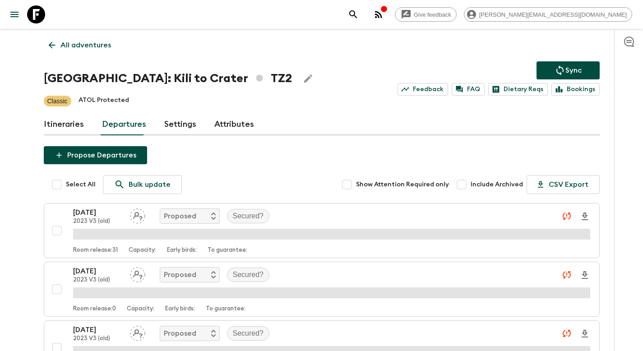
scroll to position [1327, 0]
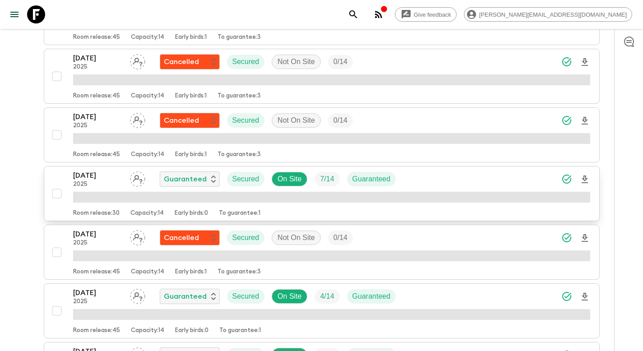
click at [445, 177] on div "[DATE] 2025 Guaranteed Secured On Site 7 / 14 Guaranteed" at bounding box center [331, 179] width 517 height 18
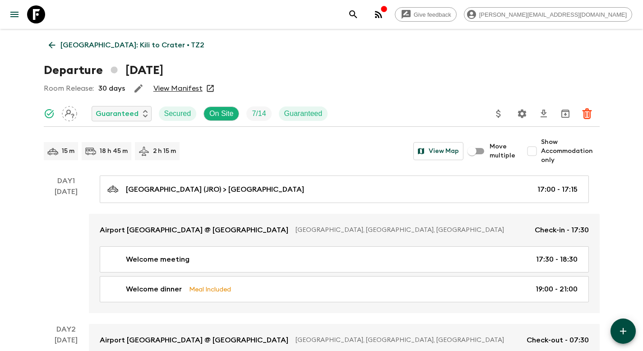
click at [502, 115] on icon "Update Price, Early Bird Discount and Costs" at bounding box center [498, 113] width 11 height 11
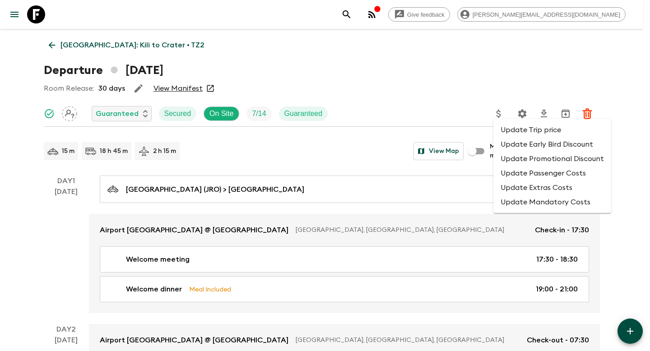
click at [523, 157] on li "Update Promotional Discount" at bounding box center [552, 159] width 118 height 14
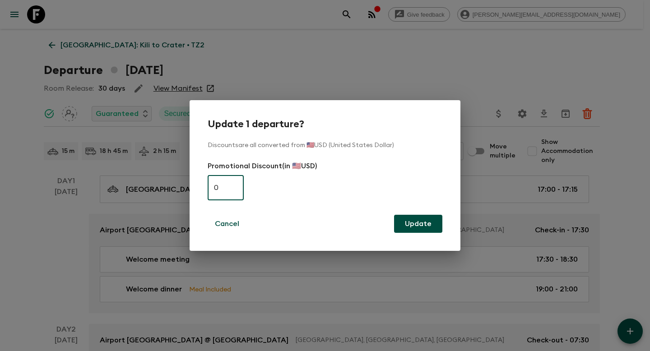
paste input "585"
type input "585"
click at [411, 222] on button "Update" at bounding box center [418, 224] width 48 height 18
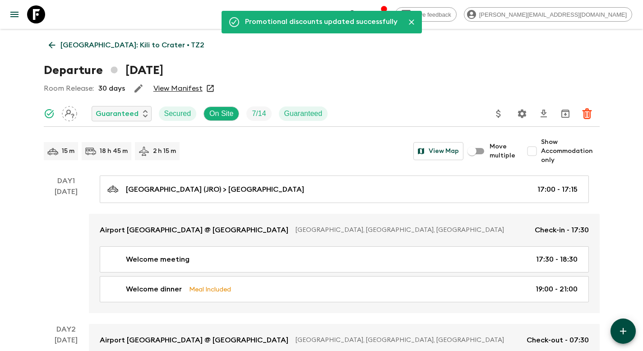
click at [101, 46] on p "[GEOGRAPHIC_DATA]: Kili to Crater • TZ2" at bounding box center [132, 45] width 144 height 11
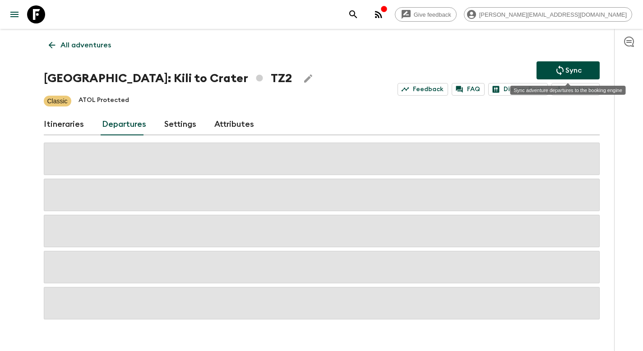
click at [582, 72] on button "Sync" at bounding box center [567, 70] width 63 height 18
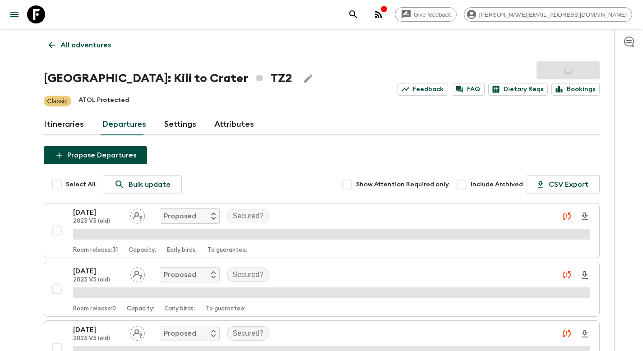
click at [76, 47] on p "All adventures" at bounding box center [85, 45] width 51 height 11
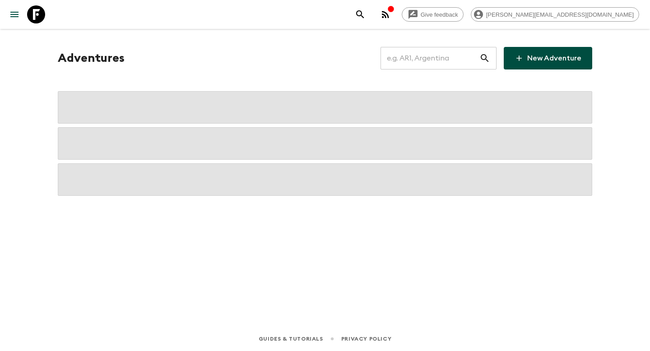
click at [449, 55] on input "text" at bounding box center [429, 58] width 99 height 25
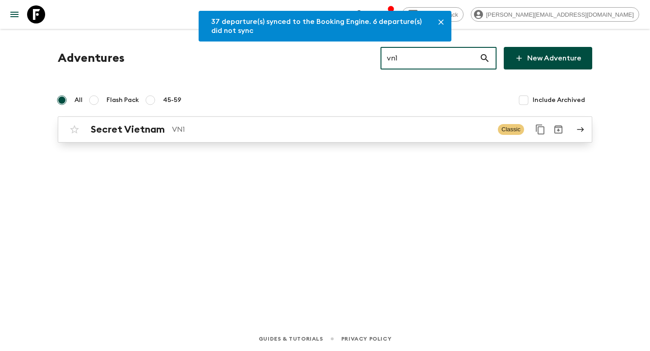
type input "vn1"
click at [309, 131] on p "VN1" at bounding box center [331, 129] width 319 height 11
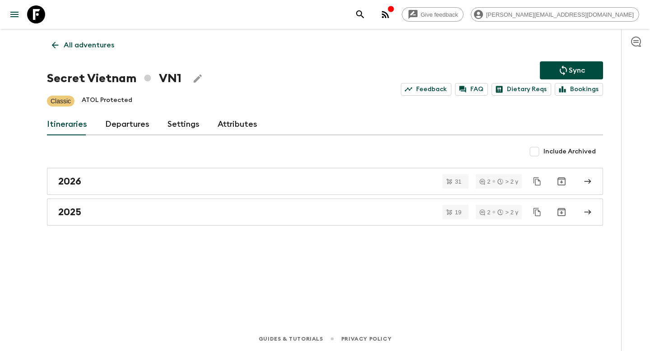
click at [128, 127] on link "Departures" at bounding box center [127, 125] width 44 height 22
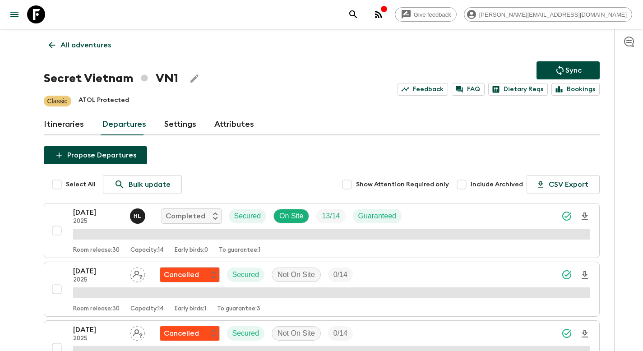
scroll to position [565, 0]
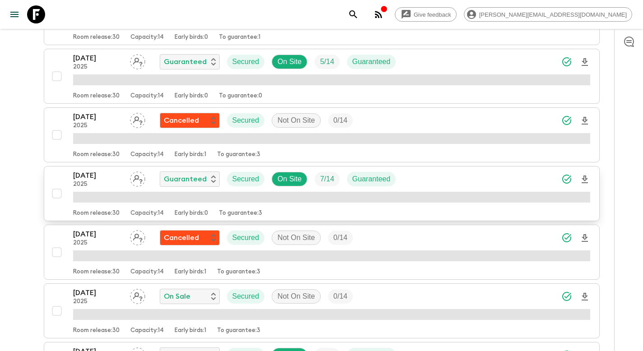
click at [439, 182] on div "[DATE] 2025 Guaranteed Secured On Site 7 / 14 Guaranteed" at bounding box center [331, 179] width 517 height 18
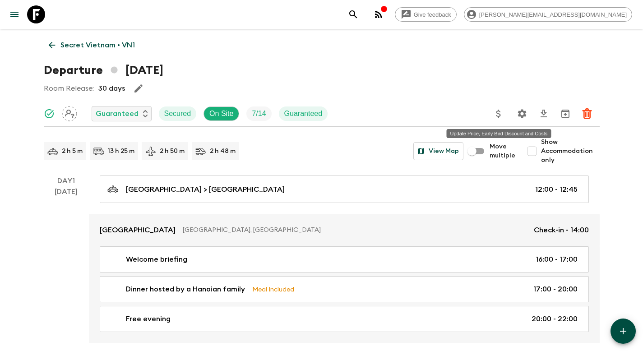
click at [497, 115] on icon "Update Price, Early Bird Discount and Costs" at bounding box center [498, 113] width 11 height 11
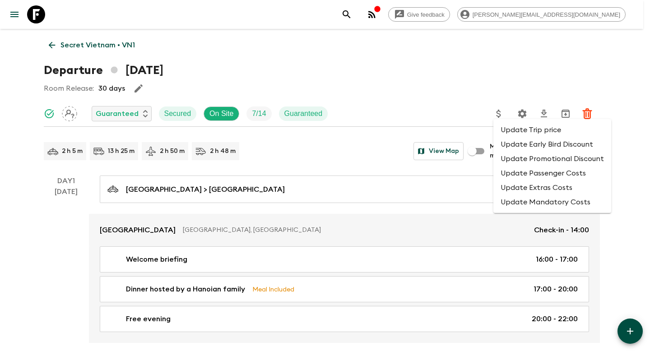
click at [518, 158] on li "Update Promotional Discount" at bounding box center [552, 159] width 118 height 14
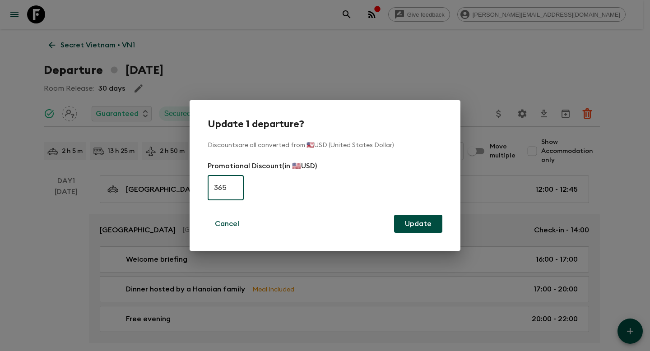
type input "365"
click at [435, 231] on button "Update" at bounding box center [418, 224] width 48 height 18
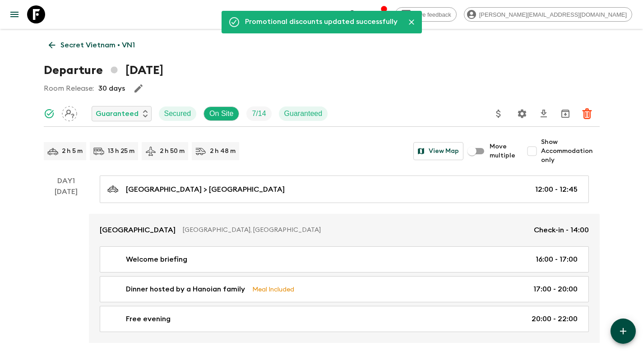
click at [101, 48] on p "Secret Vietnam • VN1" at bounding box center [97, 45] width 74 height 11
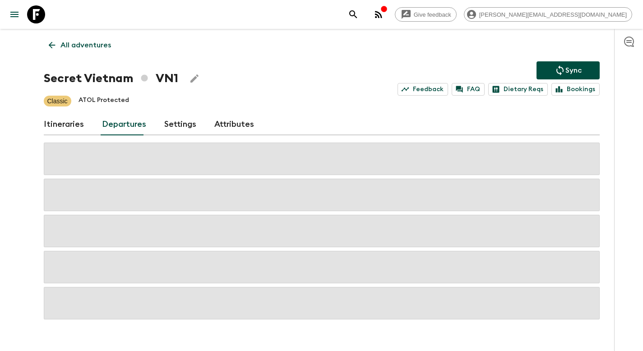
click at [558, 76] on button "Sync" at bounding box center [567, 70] width 63 height 18
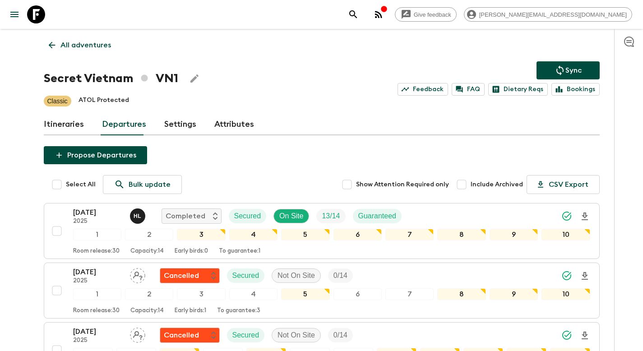
drag, startPoint x: 88, startPoint y: 44, endPoint x: 96, endPoint y: 46, distance: 8.0
click at [88, 44] on p "All adventures" at bounding box center [85, 45] width 51 height 11
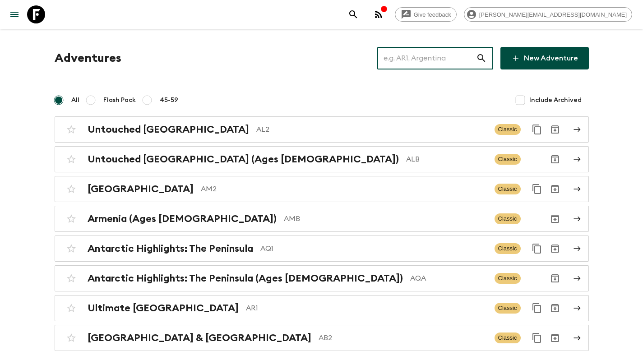
click at [411, 68] on input "text" at bounding box center [426, 58] width 99 height 25
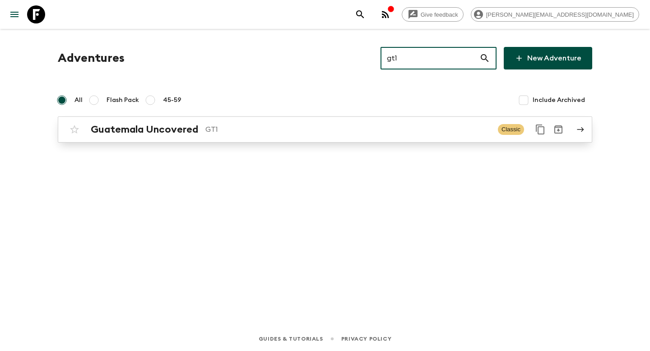
type input "gt1"
click at [319, 129] on p "GT1" at bounding box center [347, 129] width 285 height 11
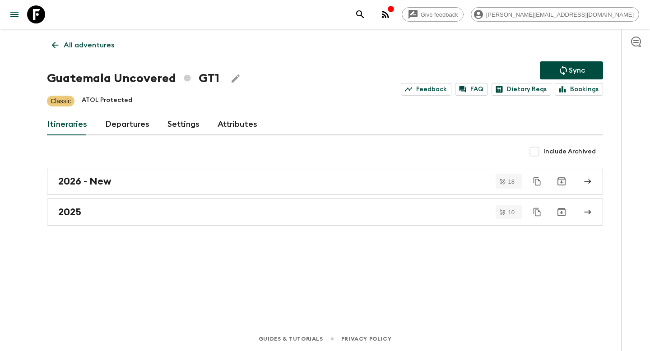
click at [121, 124] on link "Departures" at bounding box center [127, 125] width 44 height 22
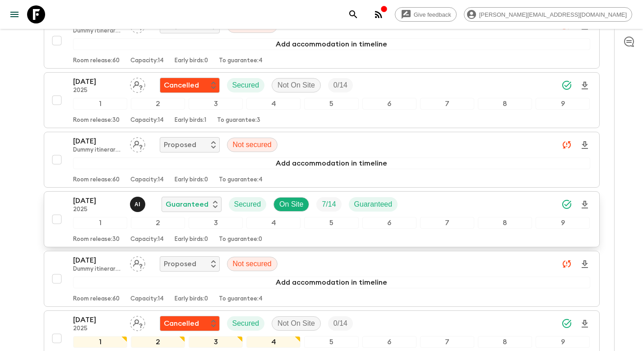
scroll to position [1705, 0]
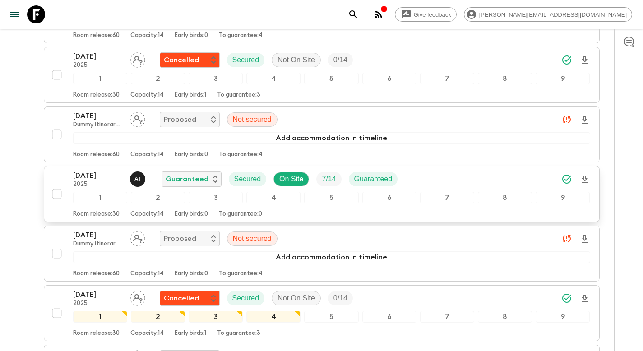
click at [434, 177] on div "[DATE] 2025 A I Guaranteed Secured On Site 7 / 14 Guaranteed" at bounding box center [331, 179] width 517 height 18
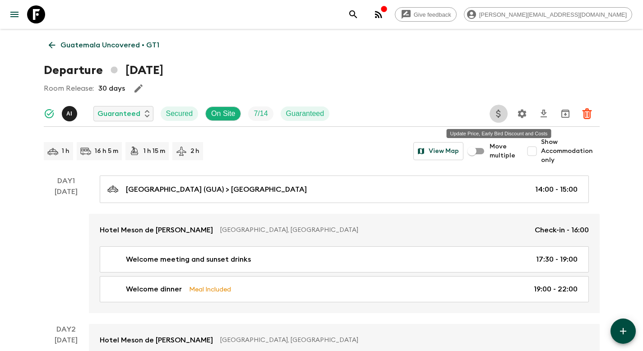
click at [498, 108] on icon "Update Price, Early Bird Discount and Costs" at bounding box center [498, 113] width 11 height 11
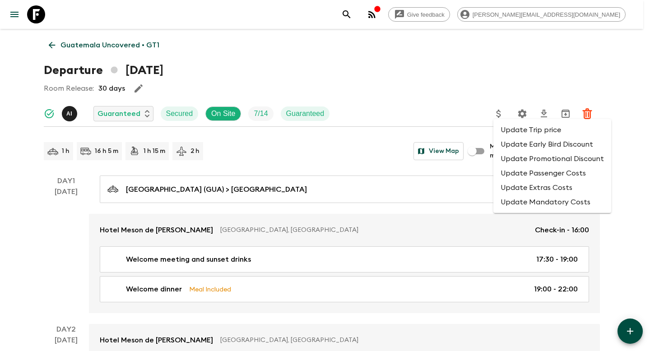
click at [548, 173] on li "Update Passenger Costs" at bounding box center [552, 173] width 118 height 14
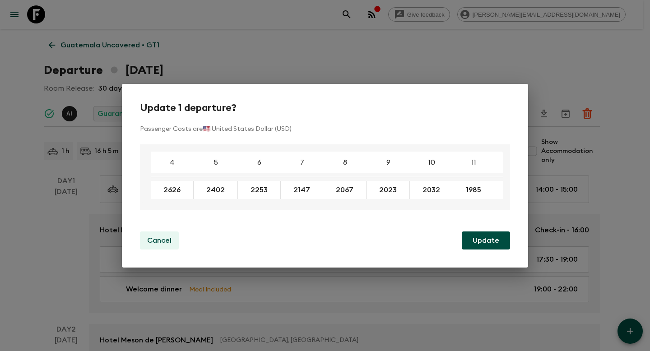
drag, startPoint x: 171, startPoint y: 241, endPoint x: 176, endPoint y: 240, distance: 5.5
click at [173, 241] on button "Cancel" at bounding box center [159, 240] width 39 height 18
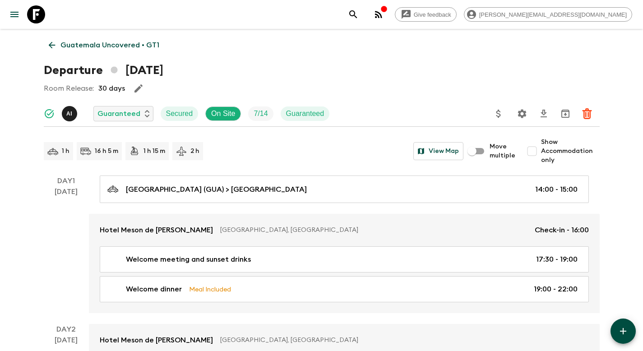
click at [503, 117] on icon "Update Price, Early Bird Discount and Costs" at bounding box center [498, 113] width 11 height 11
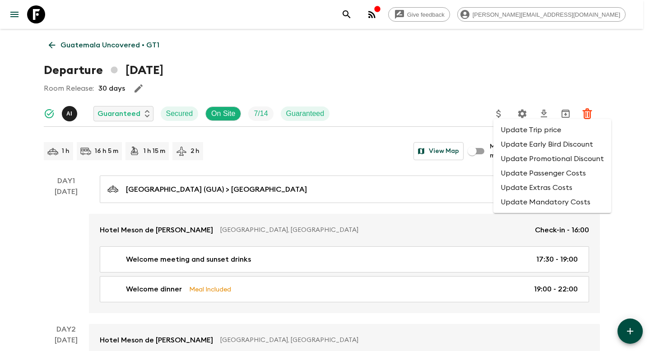
click at [514, 161] on li "Update Promotional Discount" at bounding box center [552, 159] width 118 height 14
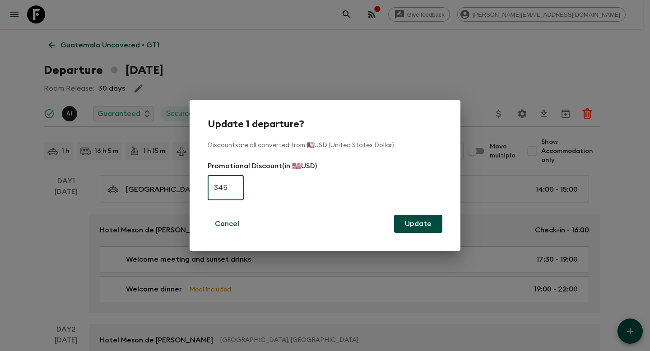
click at [227, 188] on input "345" at bounding box center [226, 187] width 36 height 25
type input "0"
click at [417, 224] on button "Update" at bounding box center [418, 224] width 48 height 18
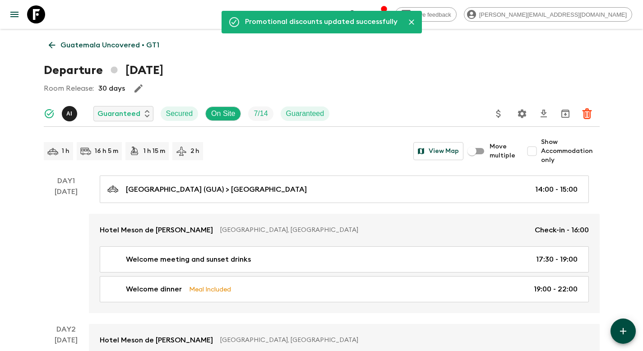
click at [94, 46] on p "Guatemala Uncovered • GT1" at bounding box center [109, 45] width 99 height 11
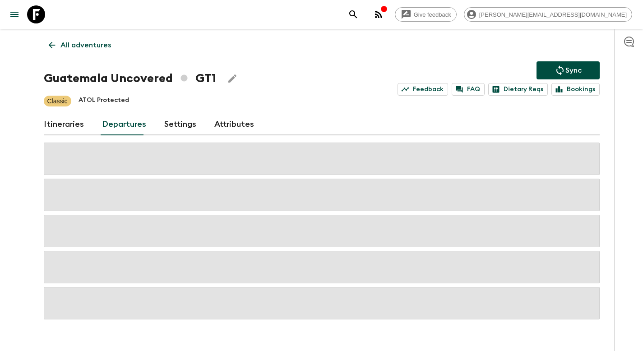
click at [566, 68] on p "Sync" at bounding box center [573, 70] width 16 height 11
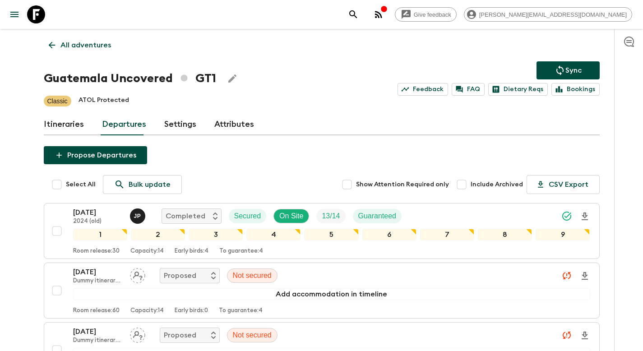
click at [58, 48] on link "All adventures" at bounding box center [80, 45] width 72 height 18
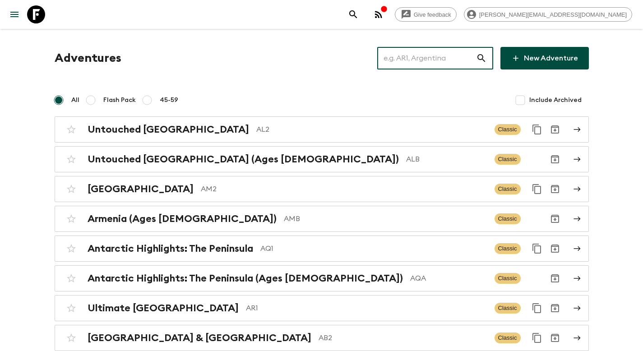
click at [428, 56] on input "text" at bounding box center [426, 58] width 99 height 25
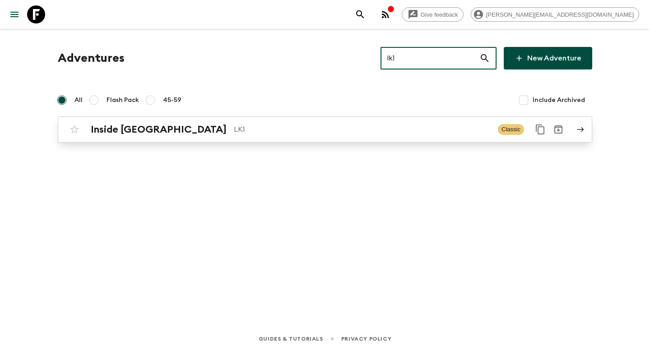
type input "lk1"
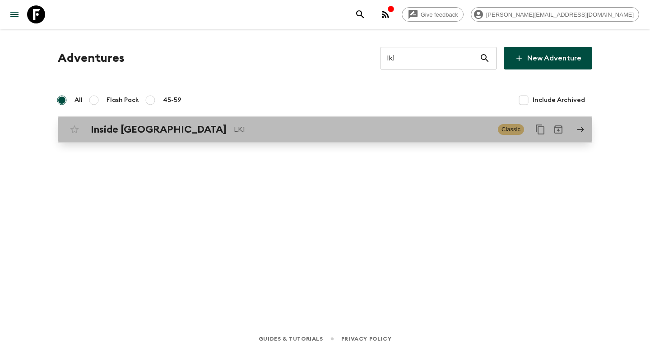
click at [265, 136] on div "Inside [GEOGRAPHIC_DATA] LK1 Classic" at bounding box center [307, 129] width 484 height 18
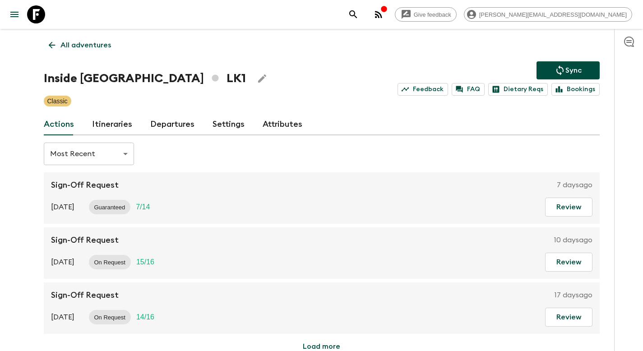
click at [164, 124] on link "Departures" at bounding box center [172, 125] width 44 height 22
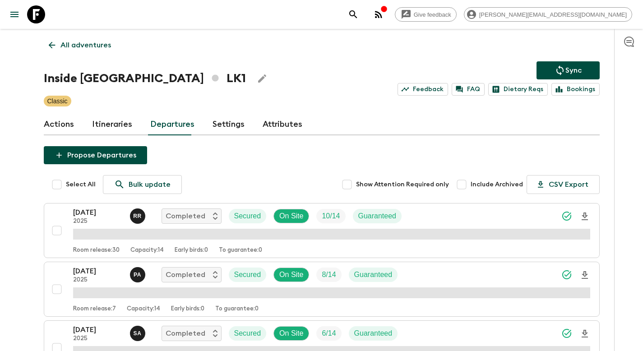
scroll to position [682, 0]
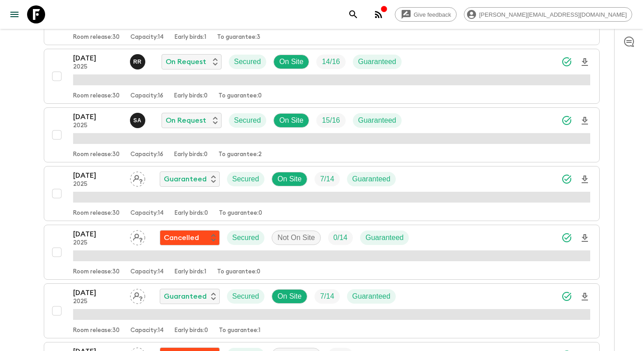
click at [426, 180] on div "[DATE] 2025 Guaranteed Secured On Site 7 / 14 Guaranteed" at bounding box center [331, 179] width 517 height 18
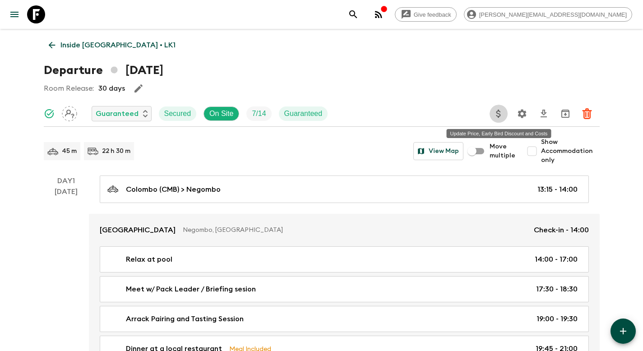
click at [498, 114] on icon "Update Price, Early Bird Discount and Costs" at bounding box center [498, 113] width 11 height 11
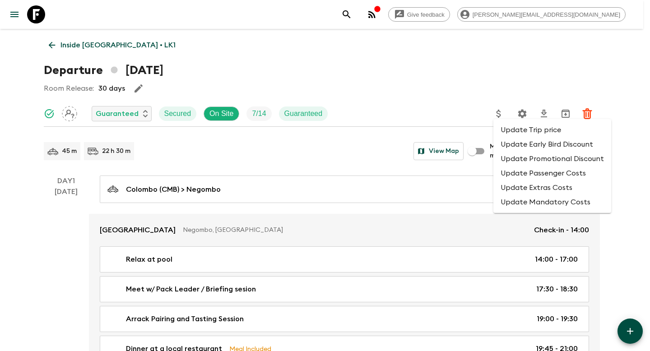
click at [521, 161] on li "Update Promotional Discount" at bounding box center [552, 159] width 118 height 14
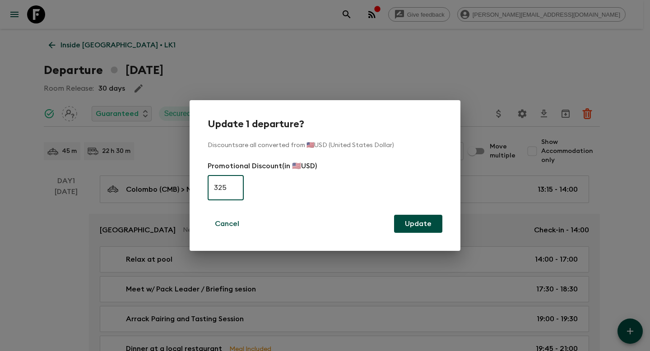
click at [222, 185] on input "325" at bounding box center [226, 187] width 36 height 25
type input "0"
click at [415, 222] on button "Update" at bounding box center [418, 224] width 48 height 18
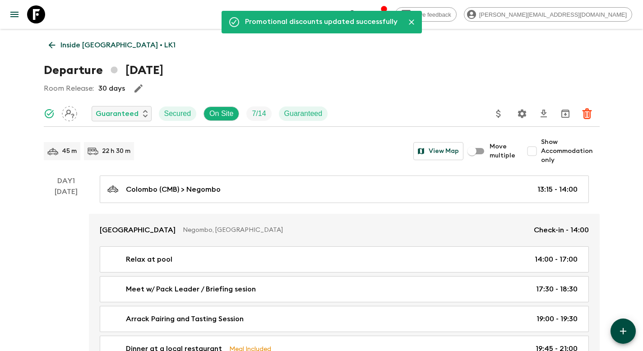
click at [69, 46] on p "Inside [GEOGRAPHIC_DATA] • LK1" at bounding box center [117, 45] width 115 height 11
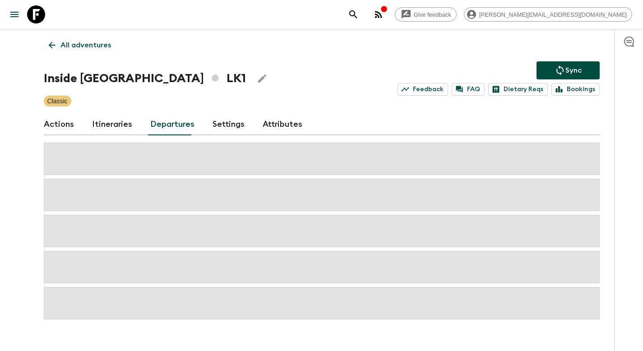
click at [562, 70] on icon "Sync adventure departures to the booking engine" at bounding box center [560, 70] width 11 height 11
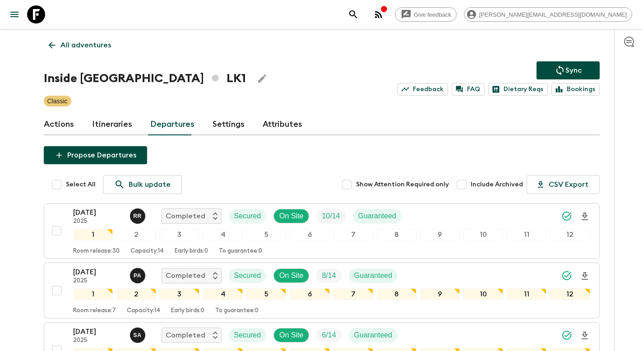
click at [561, 65] on icon "Sync adventure departures to the booking engine" at bounding box center [560, 70] width 11 height 11
click at [97, 45] on p "All adventures" at bounding box center [85, 45] width 51 height 11
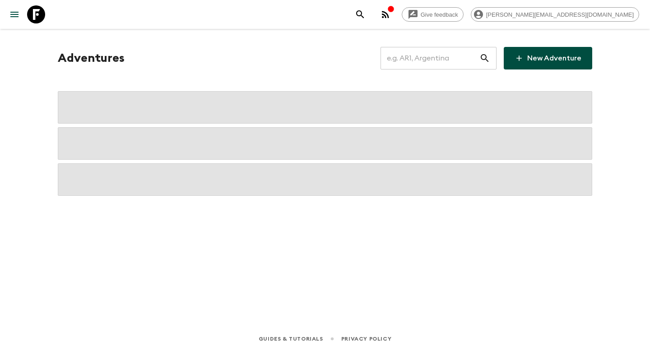
click at [428, 60] on input "text" at bounding box center [429, 58] width 99 height 25
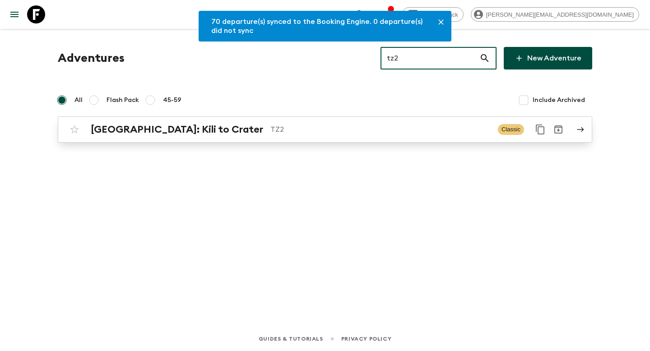
type input "tz2"
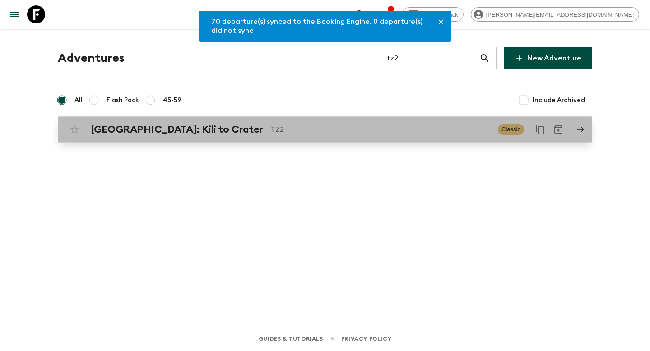
click at [277, 130] on p "TZ2" at bounding box center [380, 129] width 220 height 11
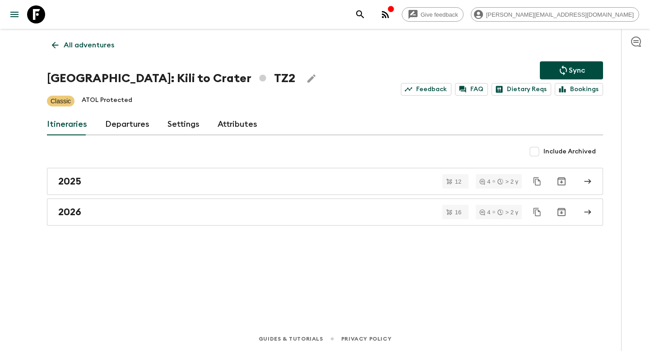
click at [120, 125] on link "Departures" at bounding box center [127, 125] width 44 height 22
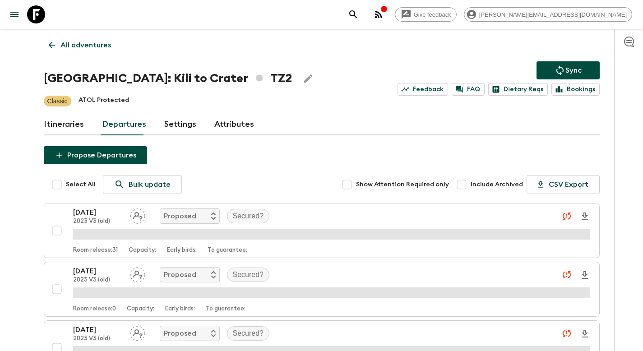
scroll to position [1327, 0]
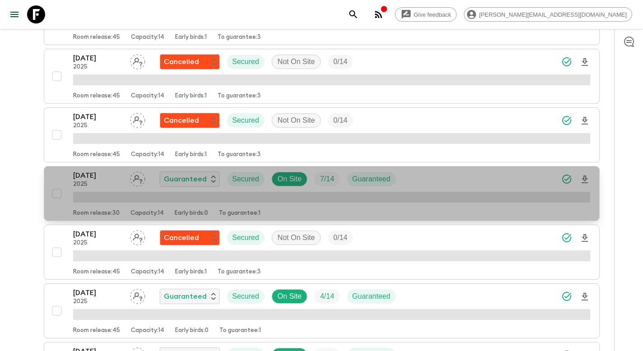
click at [467, 177] on div "[DATE] 2025 Guaranteed Secured On Site 7 / 14 Guaranteed" at bounding box center [331, 179] width 517 height 18
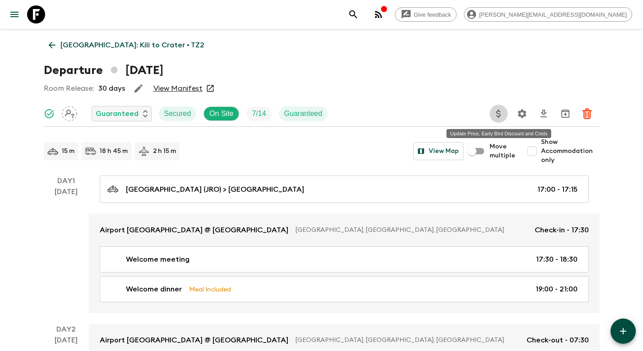
click at [499, 115] on icon "Update Price, Early Bird Discount and Costs" at bounding box center [498, 113] width 11 height 11
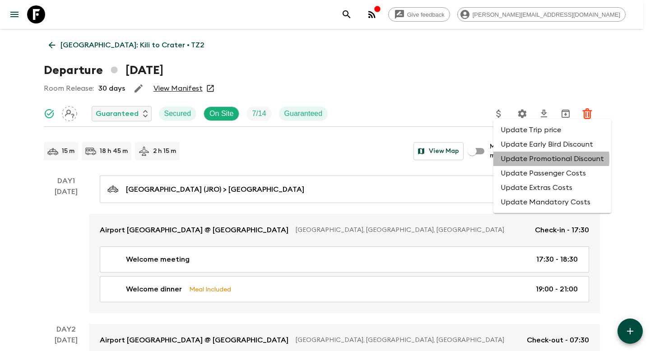
click at [518, 159] on li "Update Promotional Discount" at bounding box center [552, 159] width 118 height 14
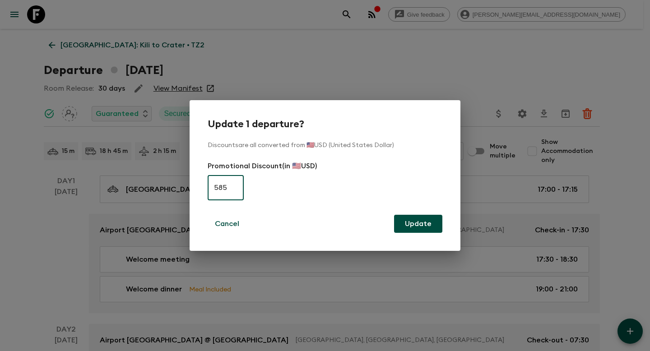
click at [230, 184] on input "585" at bounding box center [226, 187] width 36 height 25
type input "5"
type input "0"
click at [416, 226] on button "Update" at bounding box center [418, 224] width 48 height 18
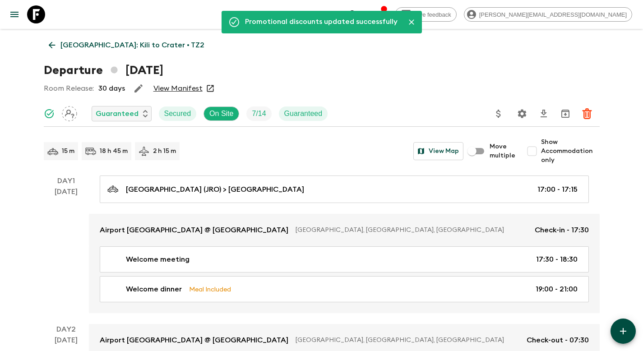
click at [107, 47] on p "[GEOGRAPHIC_DATA]: Kili to Crater • TZ2" at bounding box center [132, 45] width 144 height 11
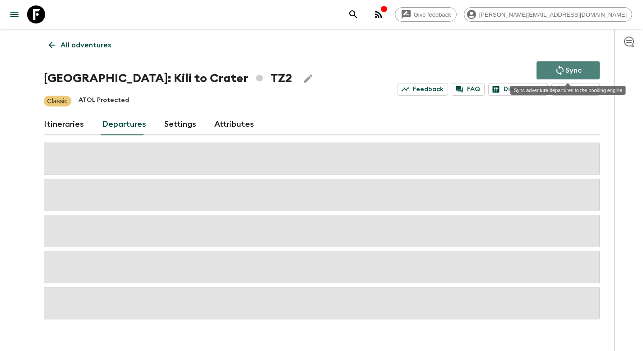
click at [581, 69] on p "Sync" at bounding box center [573, 70] width 16 height 11
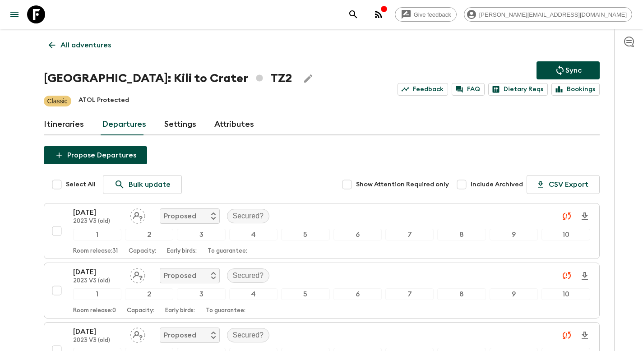
click at [556, 65] on icon "Sync adventure departures to the booking engine" at bounding box center [560, 70] width 11 height 11
click at [68, 39] on link "All adventures" at bounding box center [80, 45] width 72 height 18
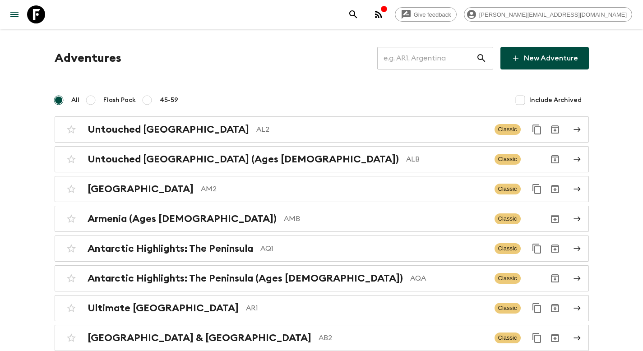
click at [413, 57] on input "text" at bounding box center [426, 58] width 99 height 25
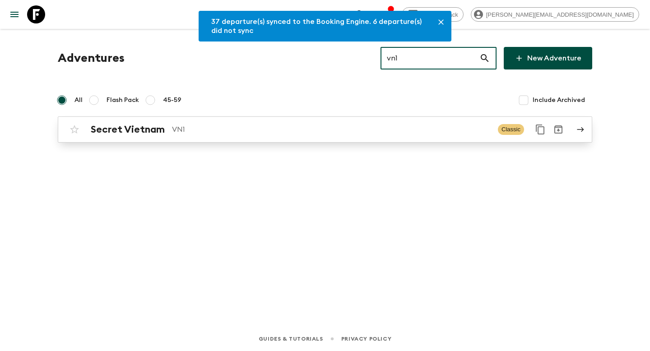
type input "vn1"
click at [248, 134] on p "VN1" at bounding box center [331, 129] width 319 height 11
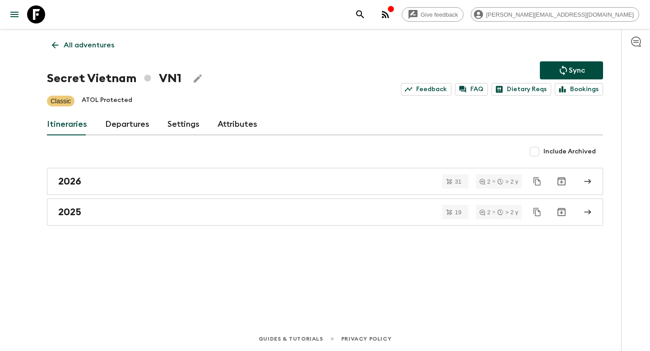
click at [117, 127] on link "Departures" at bounding box center [127, 125] width 44 height 22
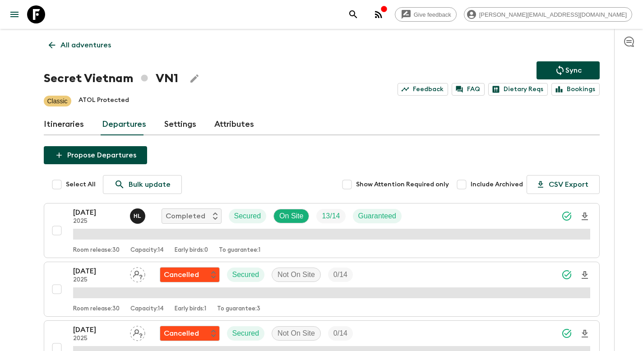
scroll to position [565, 0]
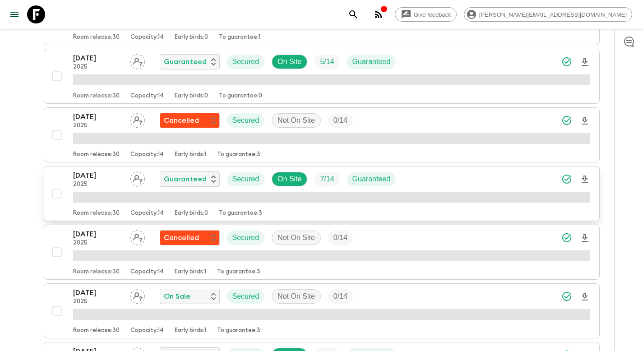
click at [444, 178] on div "[DATE] 2025 Guaranteed Secured On Site 7 / 14 Guaranteed" at bounding box center [331, 179] width 517 height 18
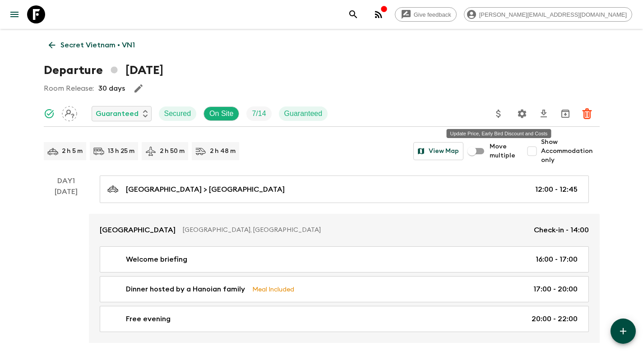
click at [497, 111] on icon "Update Price, Early Bird Discount and Costs" at bounding box center [498, 114] width 5 height 8
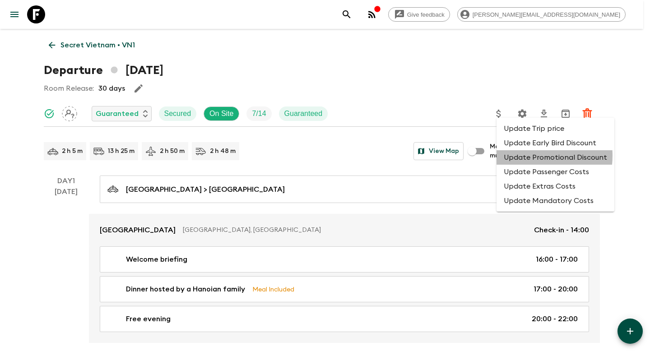
click at [522, 156] on li "Update Promotional Discount" at bounding box center [555, 157] width 118 height 14
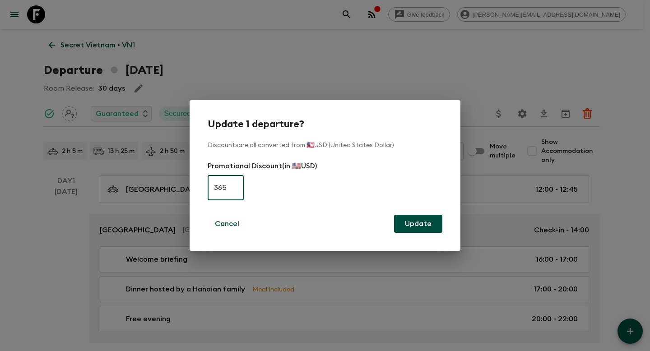
click at [222, 190] on input "365" at bounding box center [226, 187] width 36 height 25
type input "0"
click at [419, 223] on button "Update" at bounding box center [418, 224] width 48 height 18
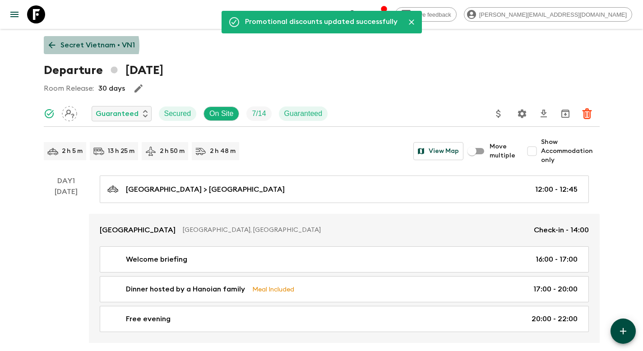
click at [84, 46] on p "Secret Vietnam • VN1" at bounding box center [97, 45] width 74 height 11
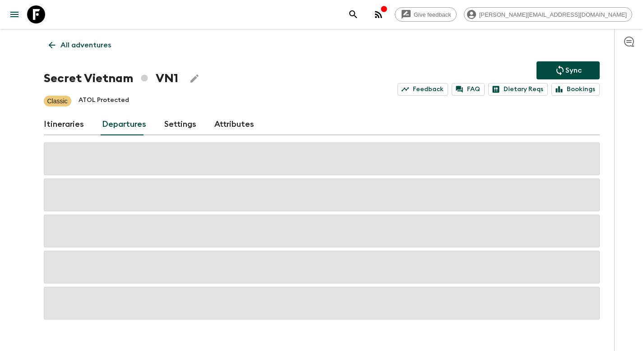
click at [565, 69] on p "Sync" at bounding box center [573, 70] width 16 height 11
